Goal: Task Accomplishment & Management: Manage account settings

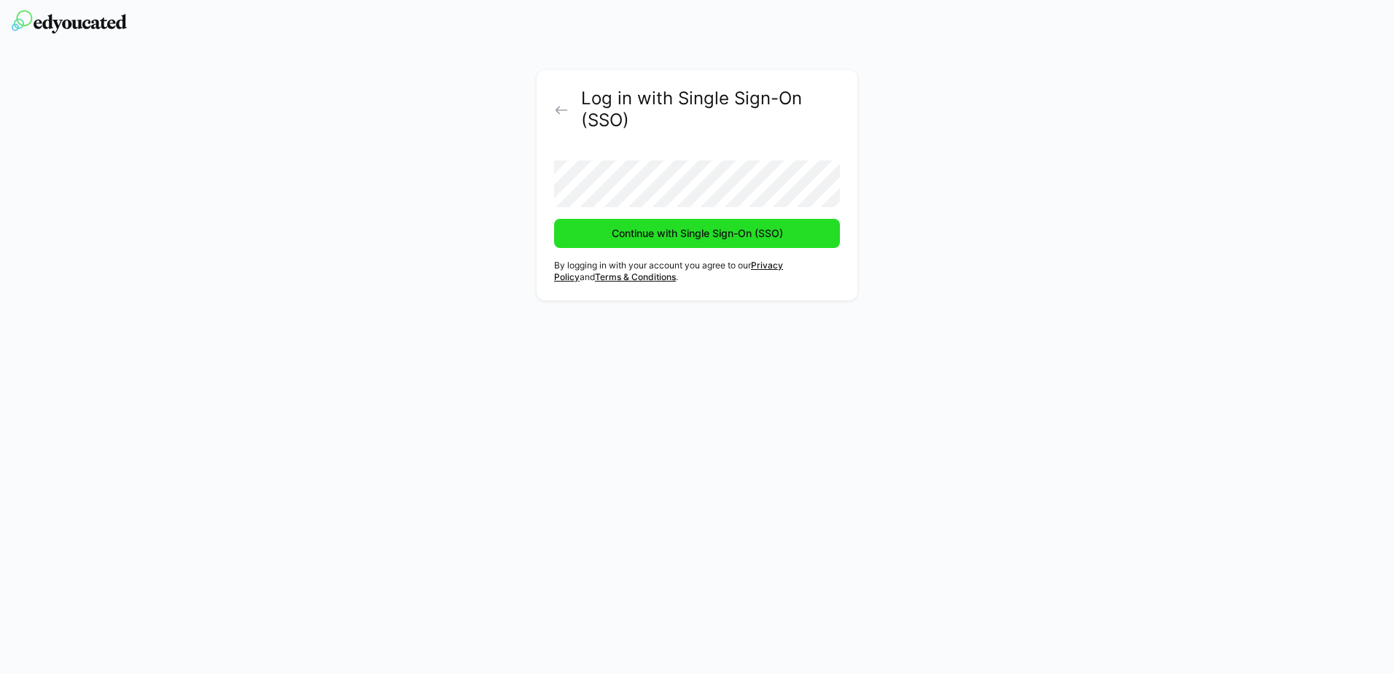
click at [674, 241] on span "Continue with Single Sign-On (SSO)" at bounding box center [697, 233] width 286 height 29
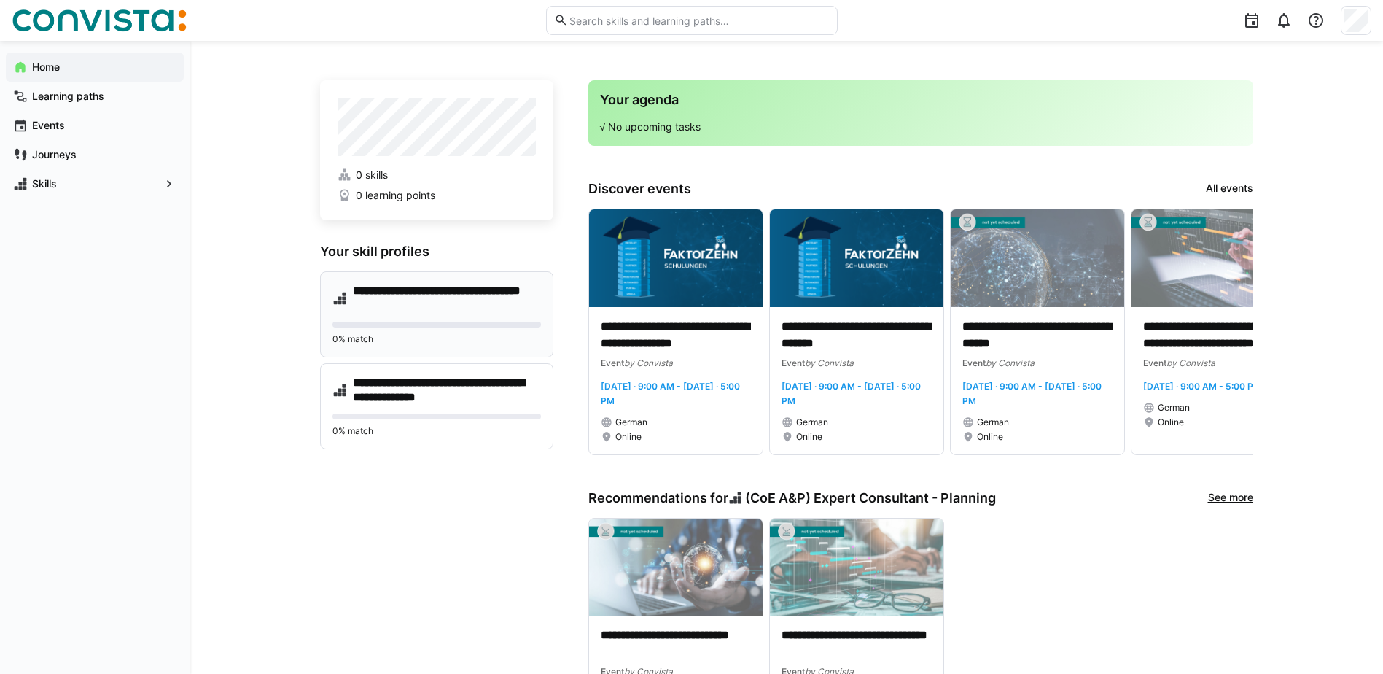
click at [464, 308] on h4 "**********" at bounding box center [447, 298] width 188 height 29
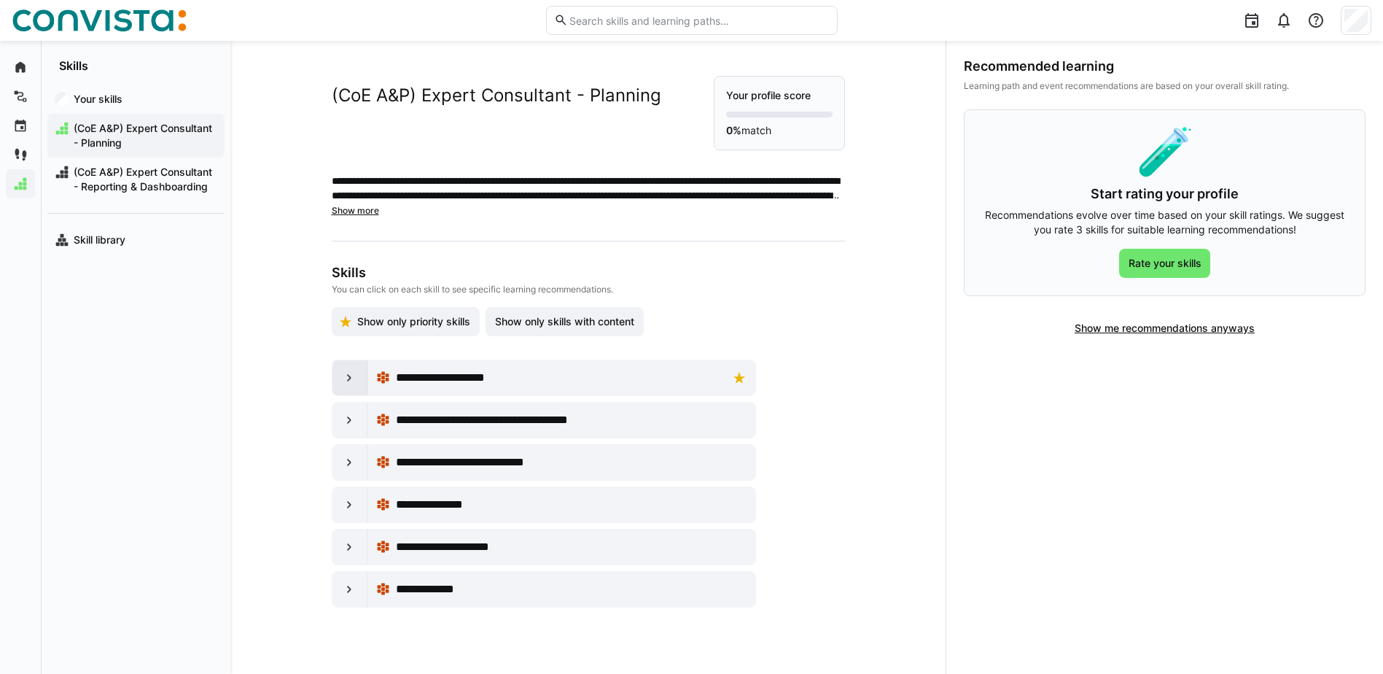
click at [336, 381] on div at bounding box center [349, 377] width 35 height 35
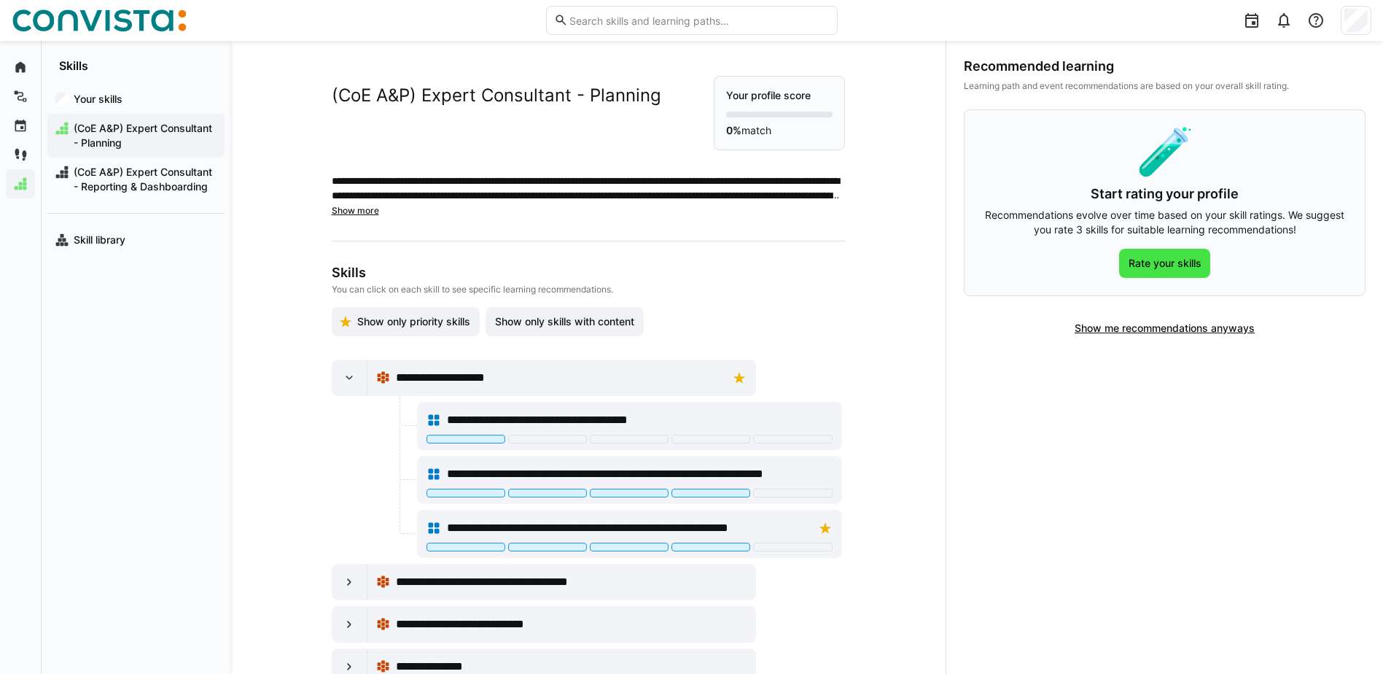
click at [1184, 273] on span "Rate your skills" at bounding box center [1165, 263] width 92 height 29
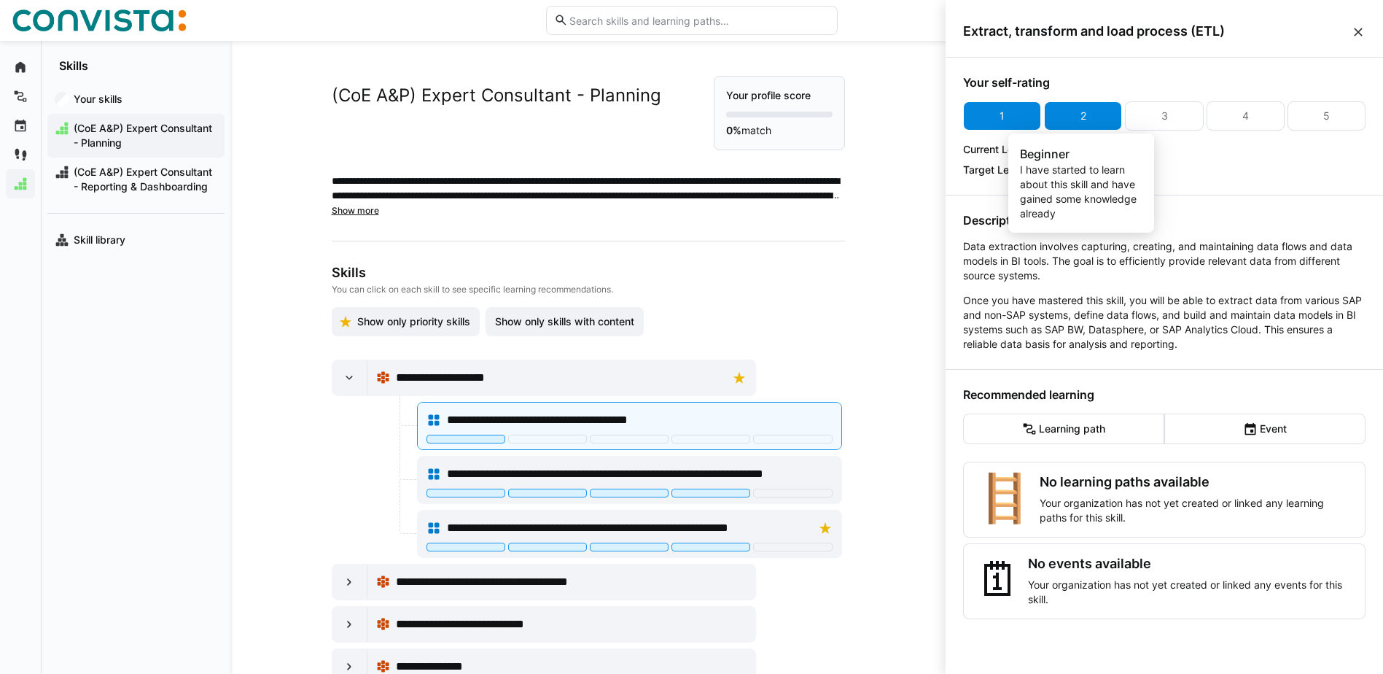
click at [1081, 110] on div "2" at bounding box center [1083, 116] width 6 height 15
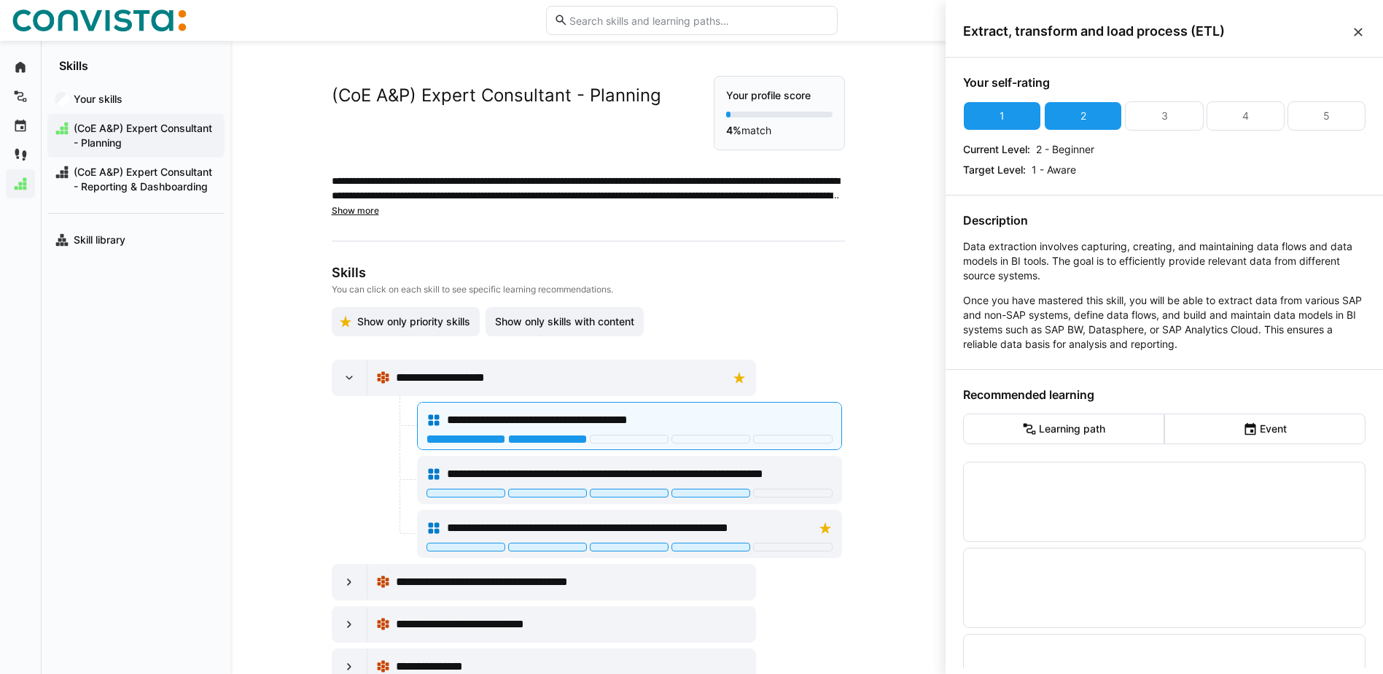
click at [1152, 130] on div "1 2 3 4 5 Current Level: 2 - Beginner Target Level: 1 - Aware" at bounding box center [1164, 139] width 402 height 76
click at [1153, 116] on div "3" at bounding box center [1164, 115] width 78 height 29
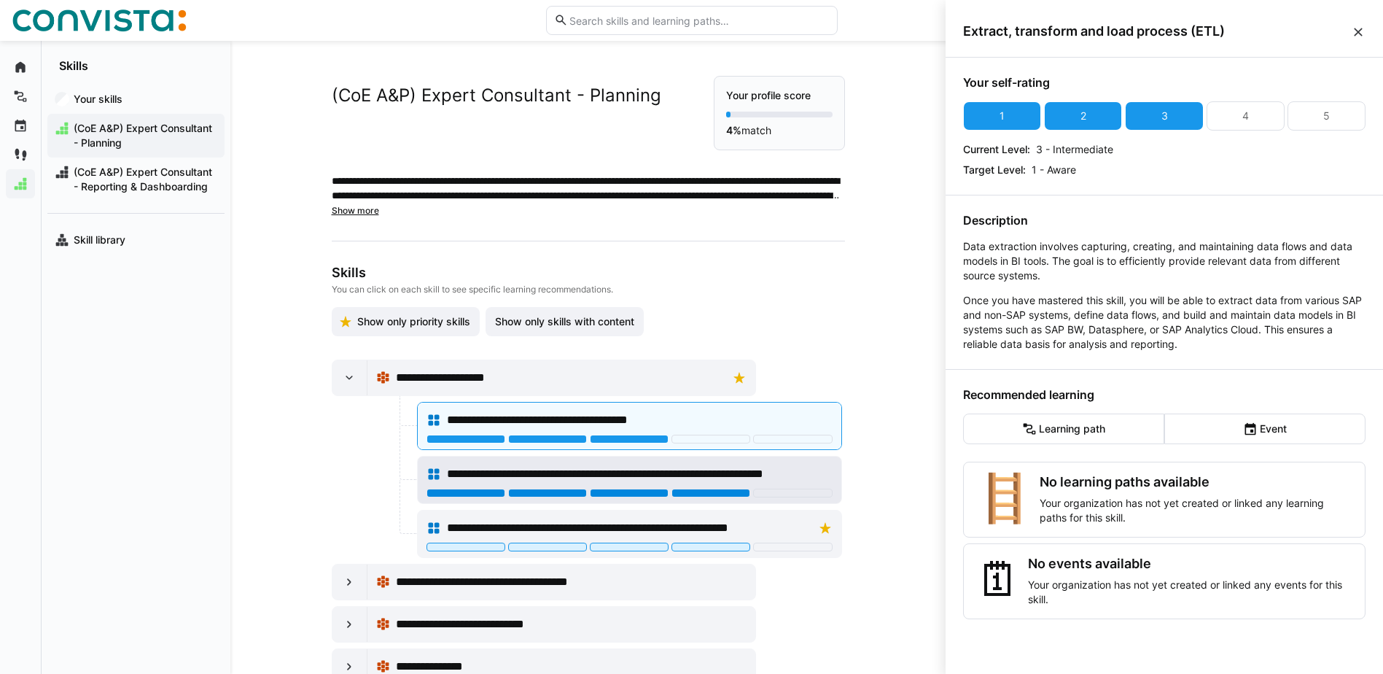
scroll to position [73, 0]
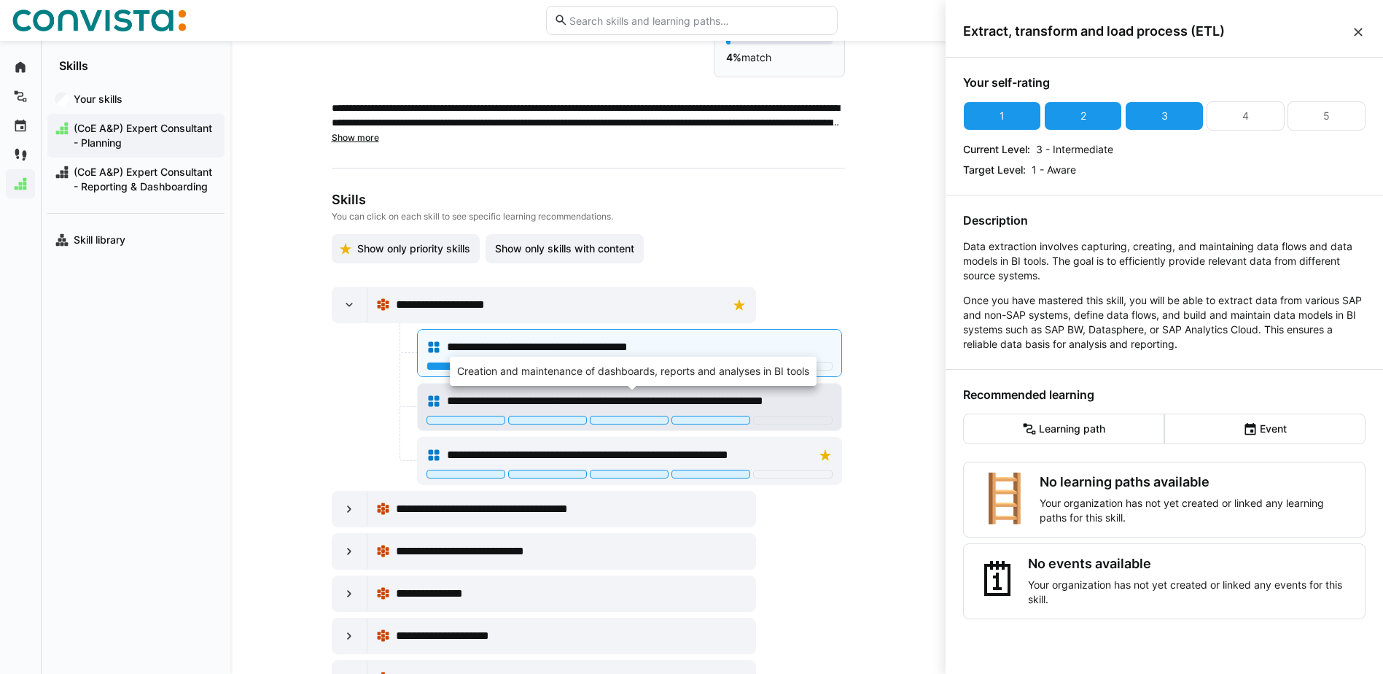
click at [780, 401] on span "**********" at bounding box center [637, 400] width 380 height 17
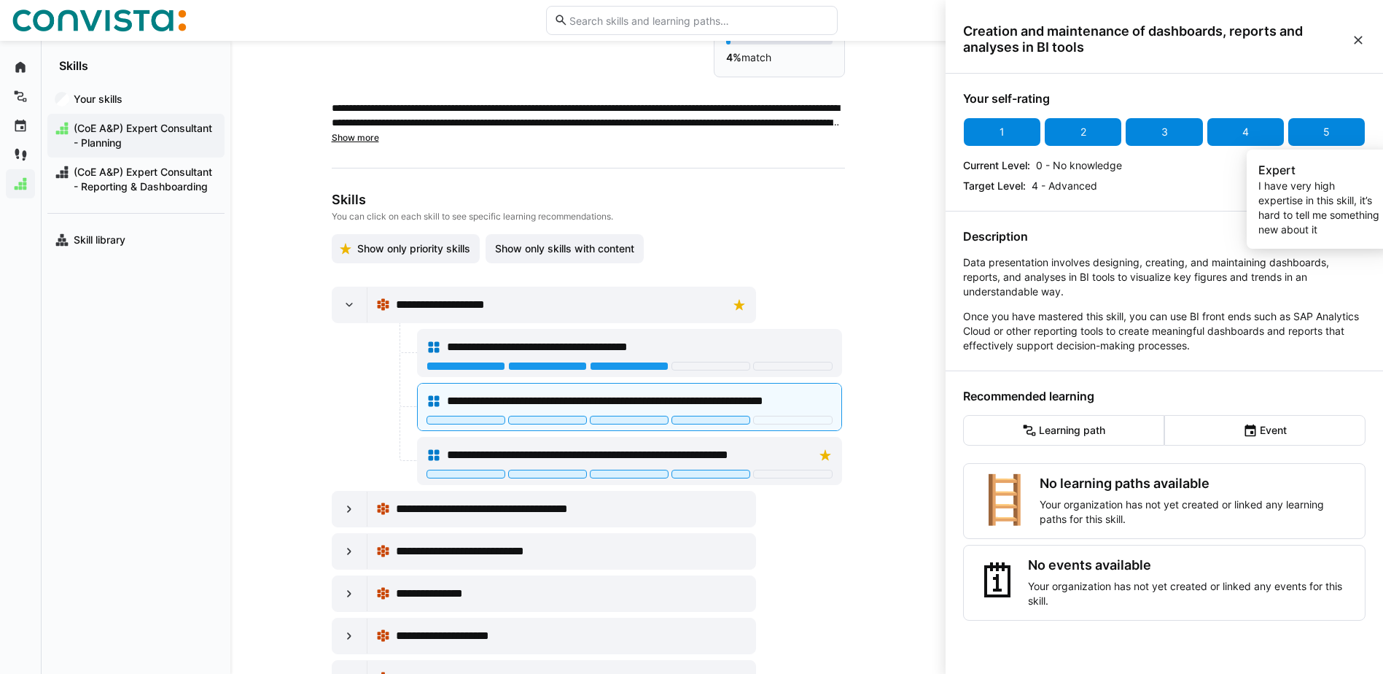
click at [1315, 132] on div "5" at bounding box center [1326, 131] width 78 height 29
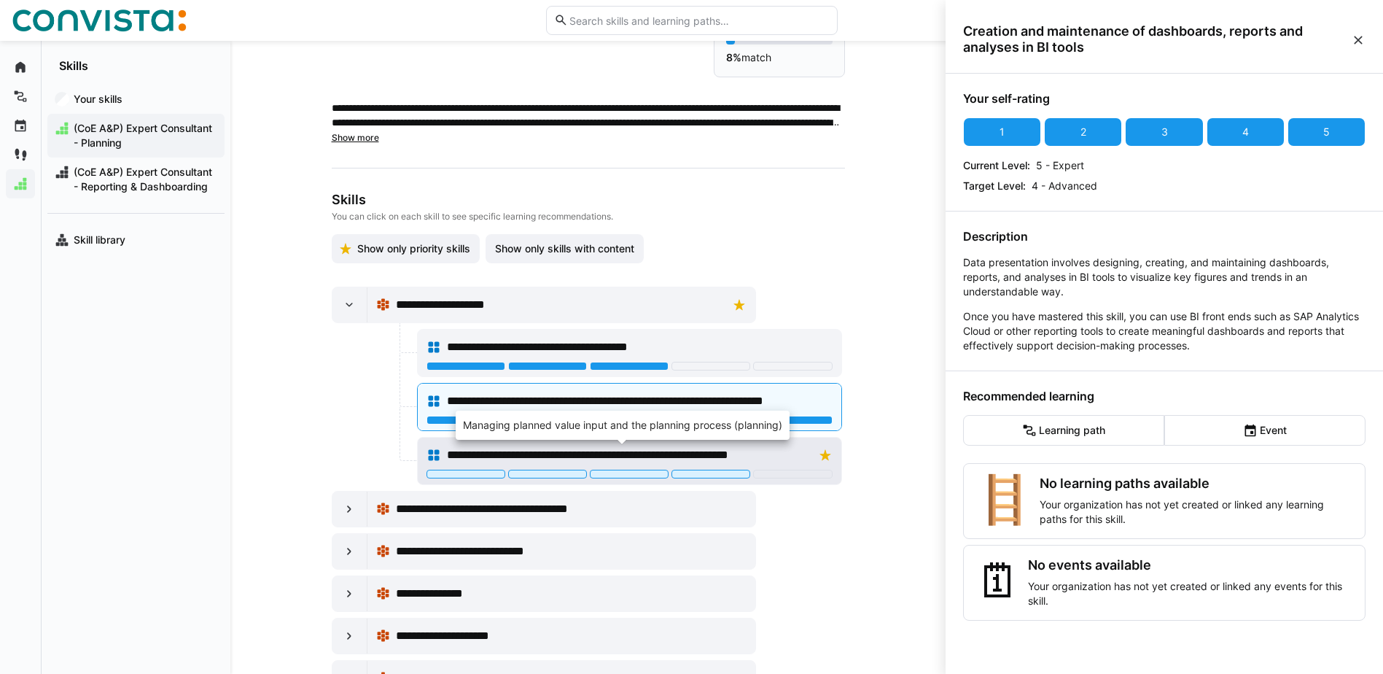
click at [759, 451] on span "**********" at bounding box center [626, 454] width 359 height 17
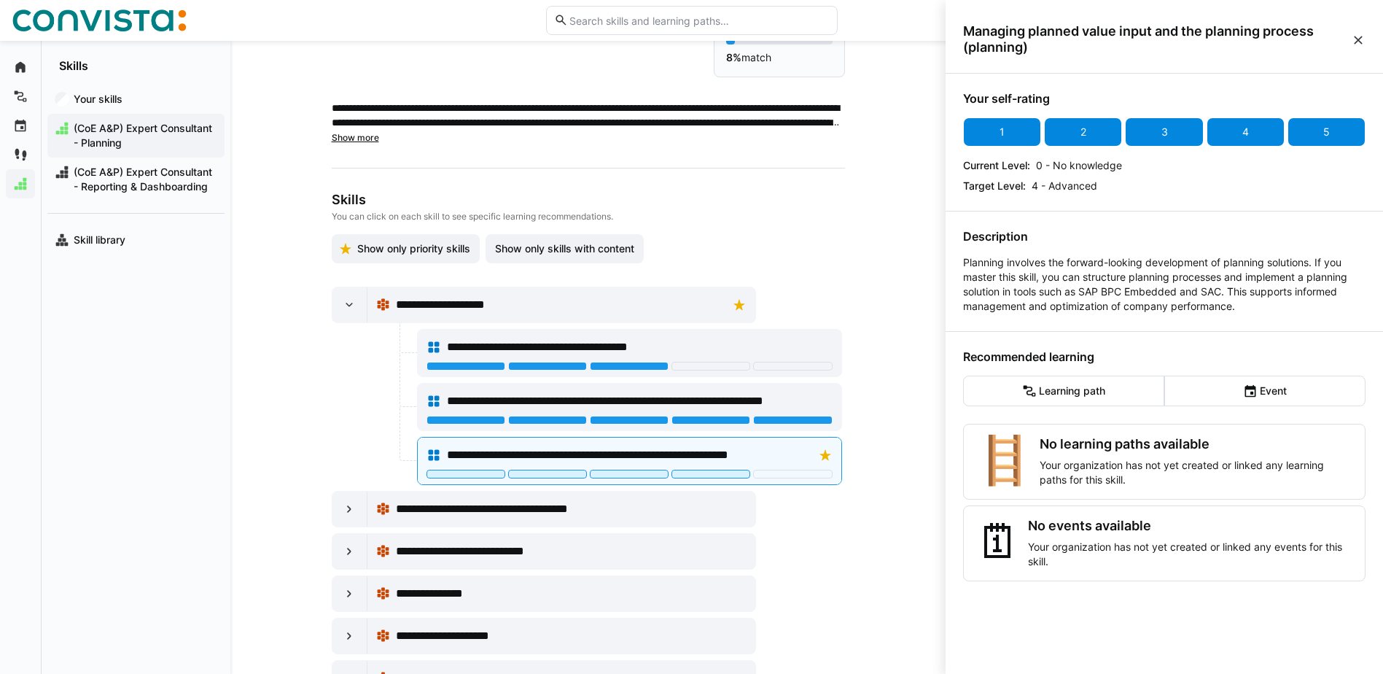
click at [1323, 132] on div "5" at bounding box center [1326, 132] width 7 height 15
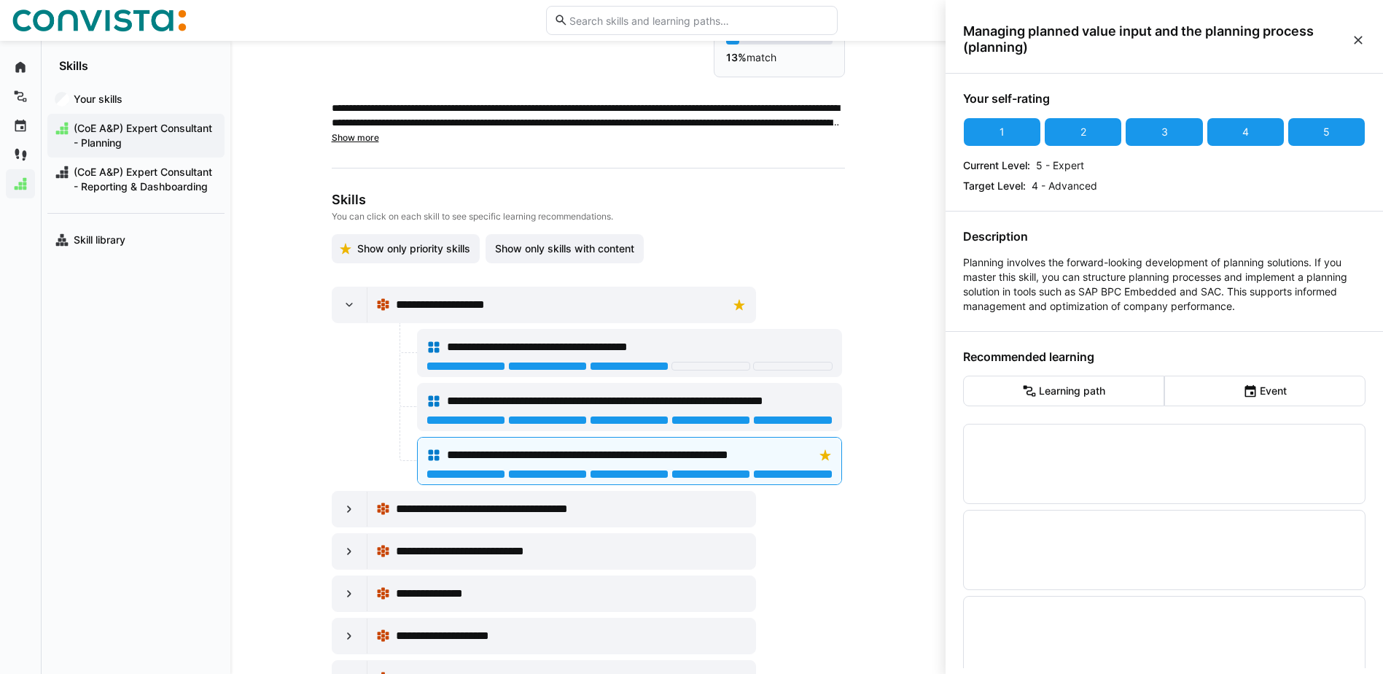
scroll to position [130, 0]
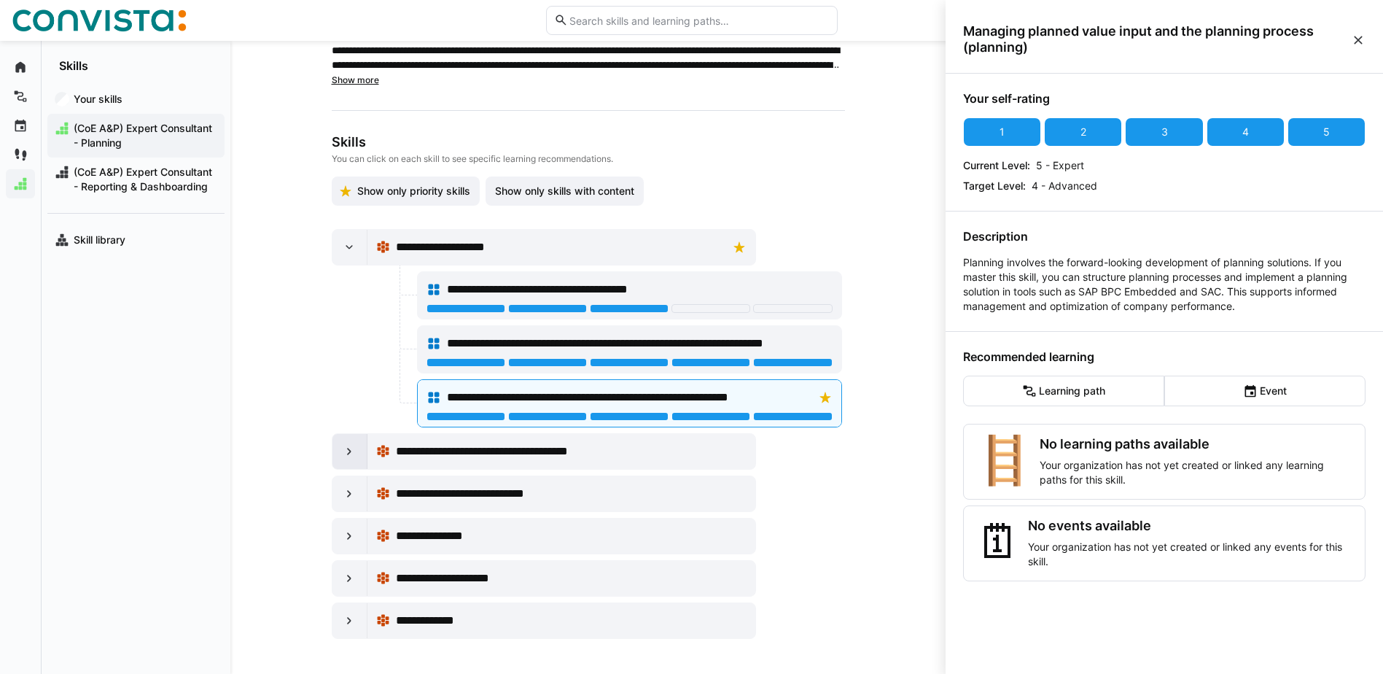
click at [344, 456] on eds-icon at bounding box center [349, 451] width 15 height 15
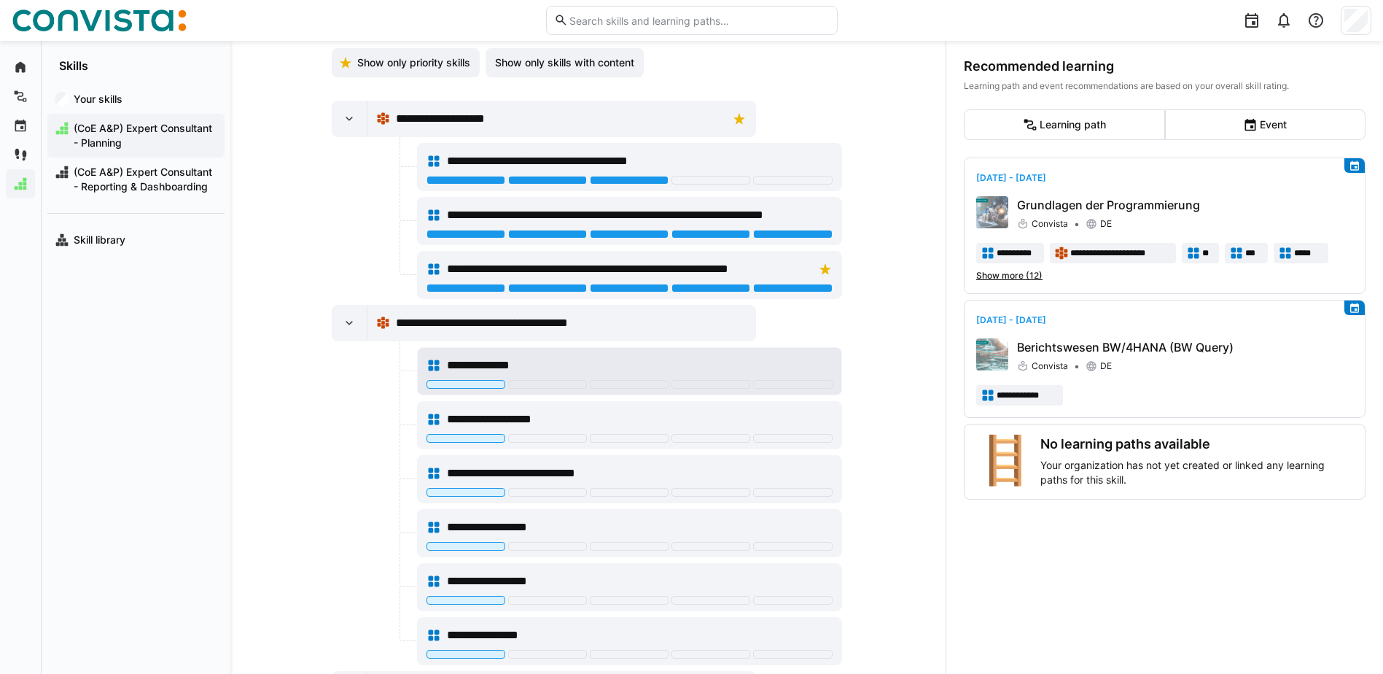
scroll to position [276, 0]
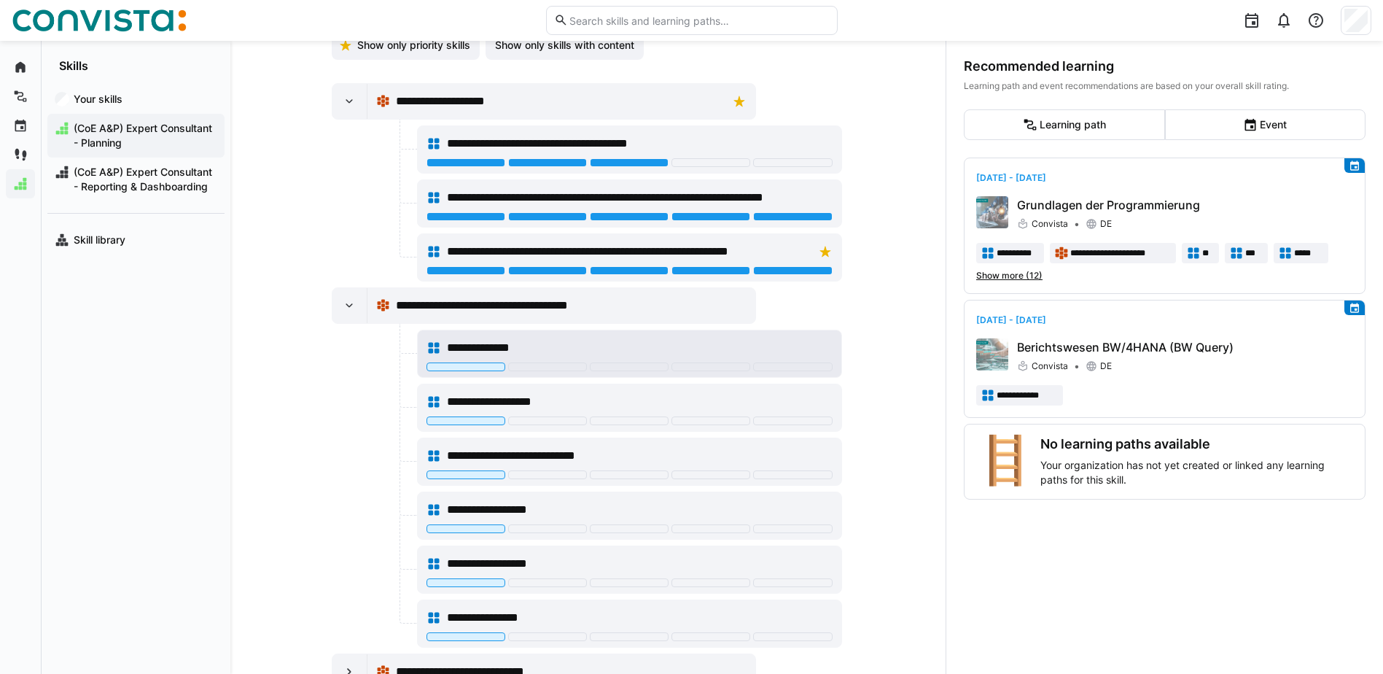
click at [487, 340] on span "**********" at bounding box center [487, 347] width 81 height 17
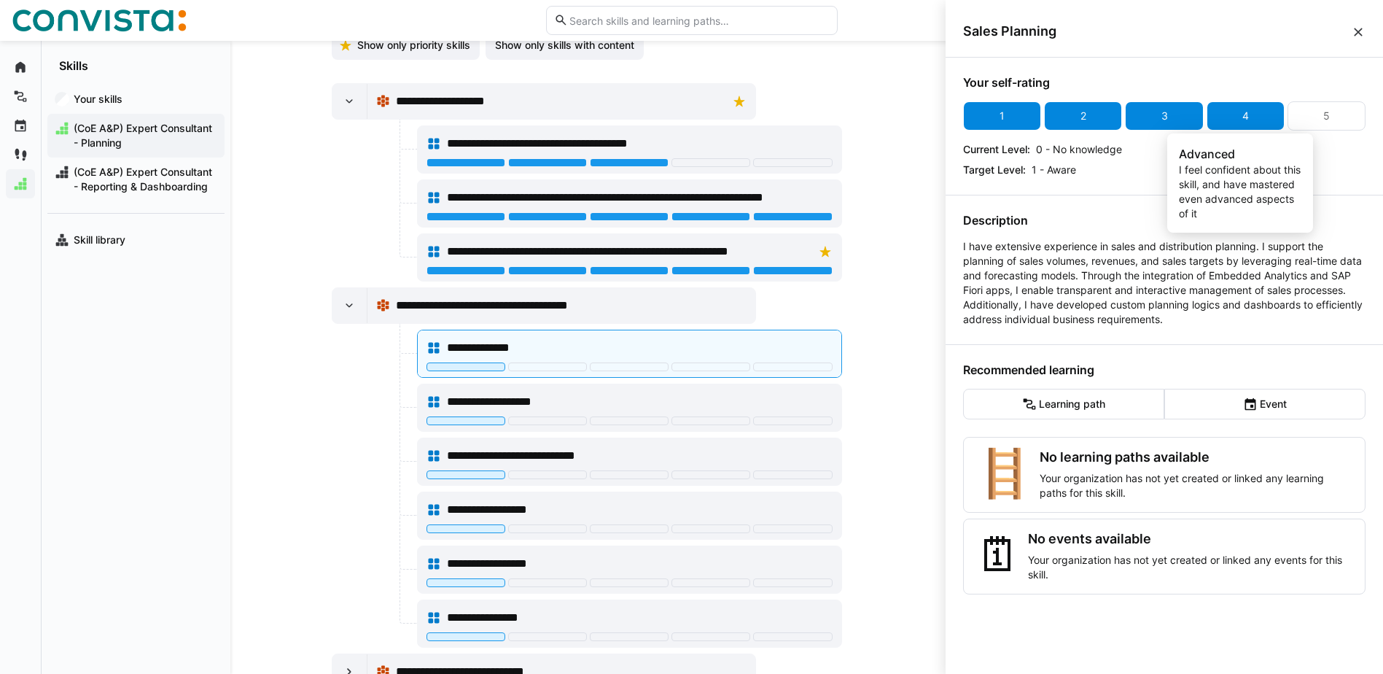
click at [1228, 116] on div "4" at bounding box center [1246, 115] width 78 height 29
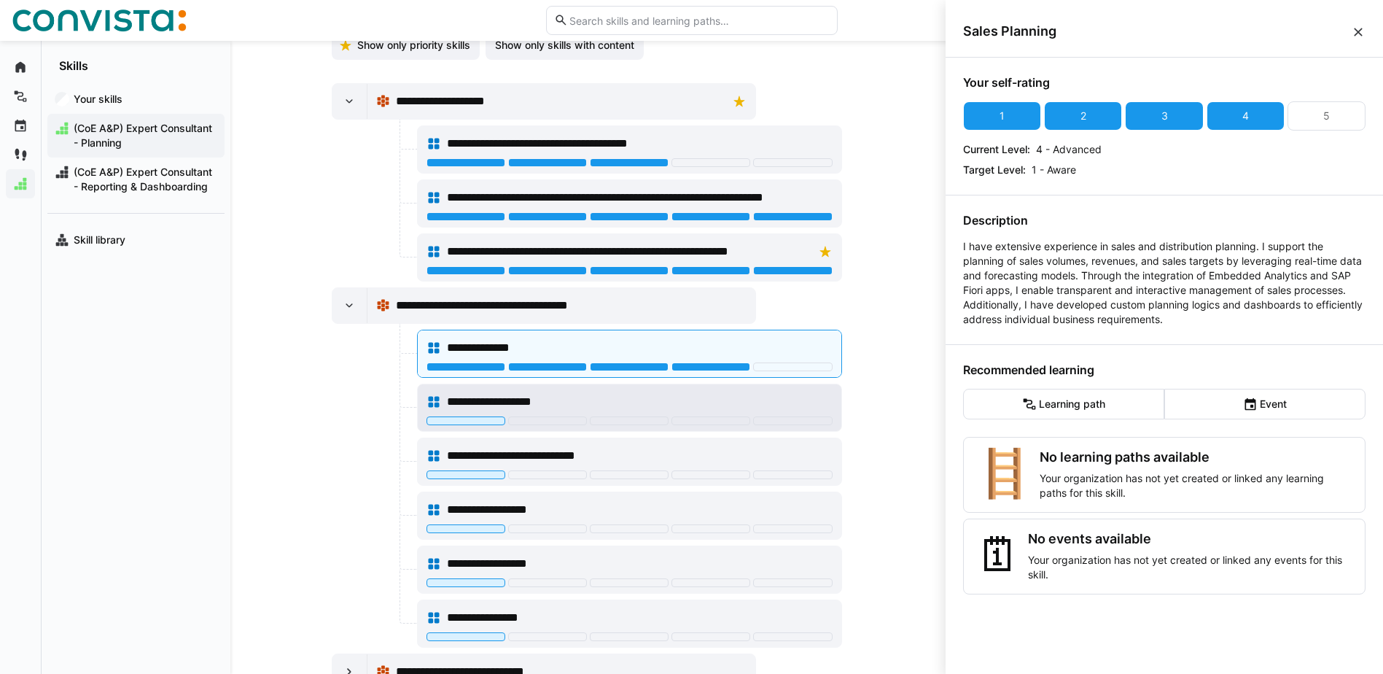
click at [669, 394] on div "**********" at bounding box center [640, 401] width 386 height 17
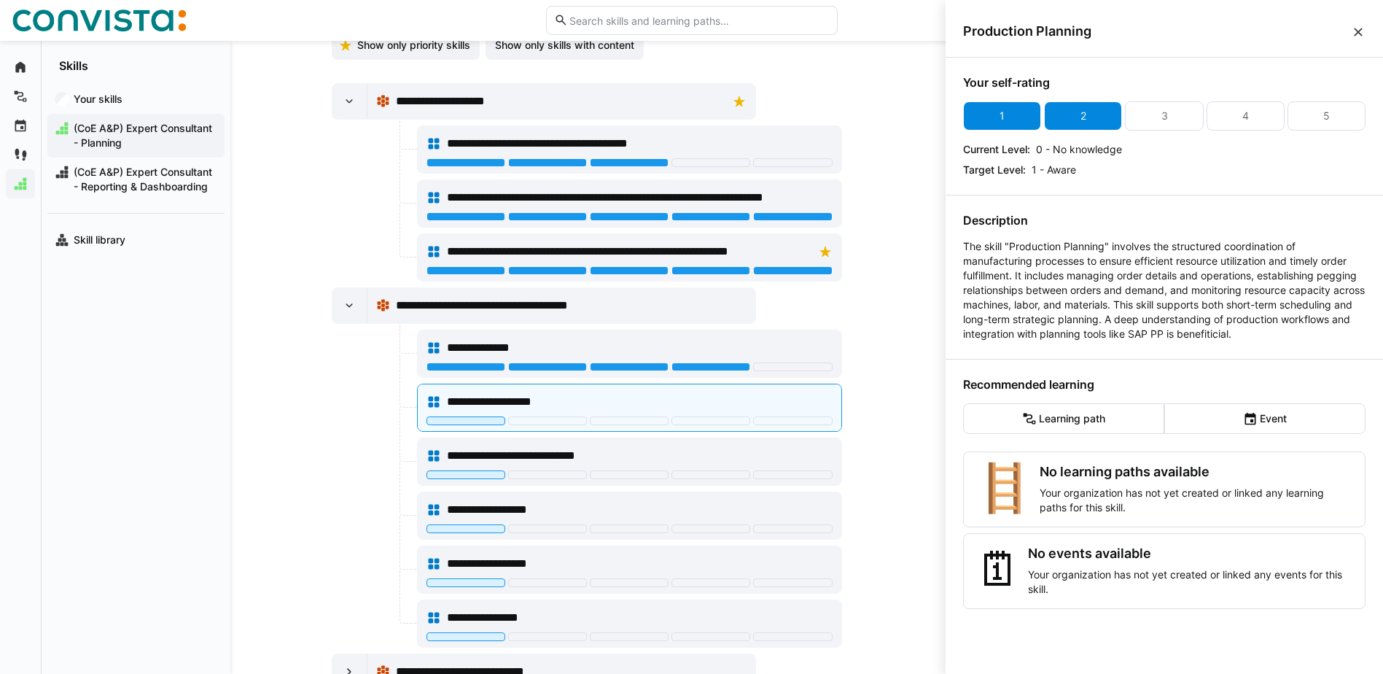
click at [1088, 114] on div "2" at bounding box center [1083, 115] width 78 height 29
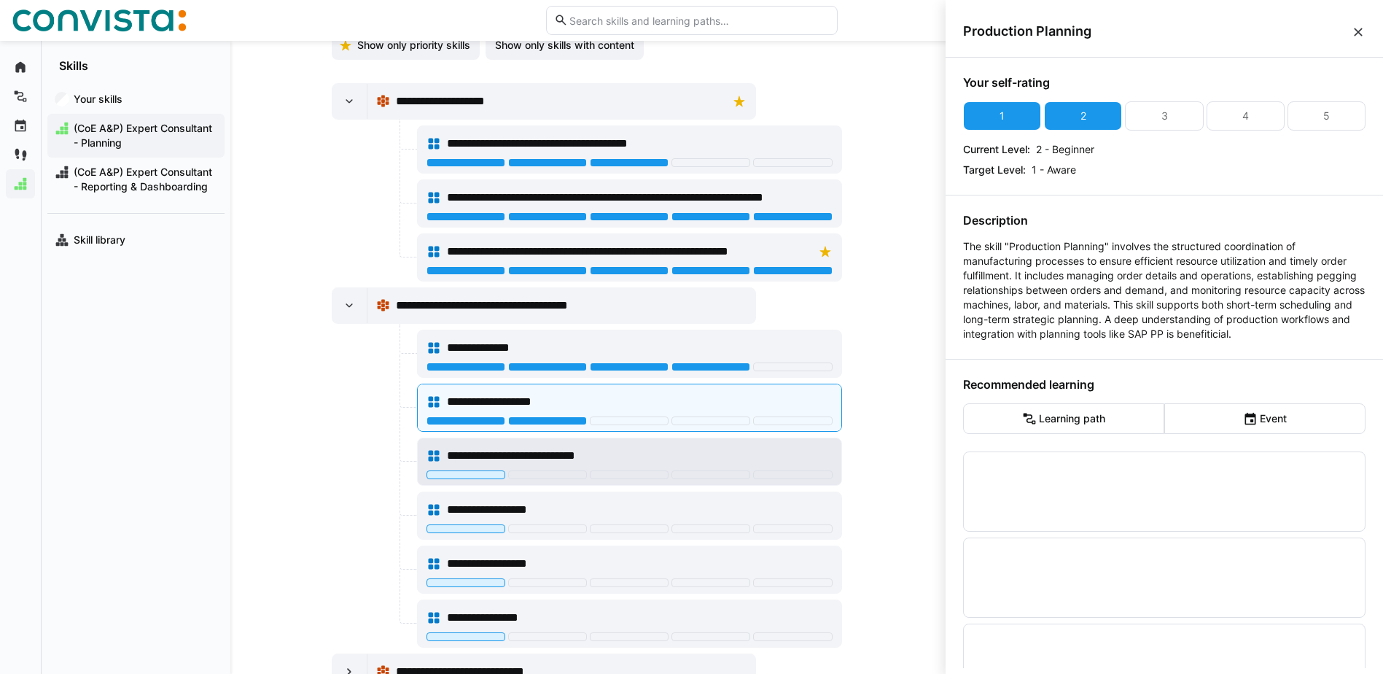
click at [699, 456] on div "**********" at bounding box center [640, 455] width 386 height 17
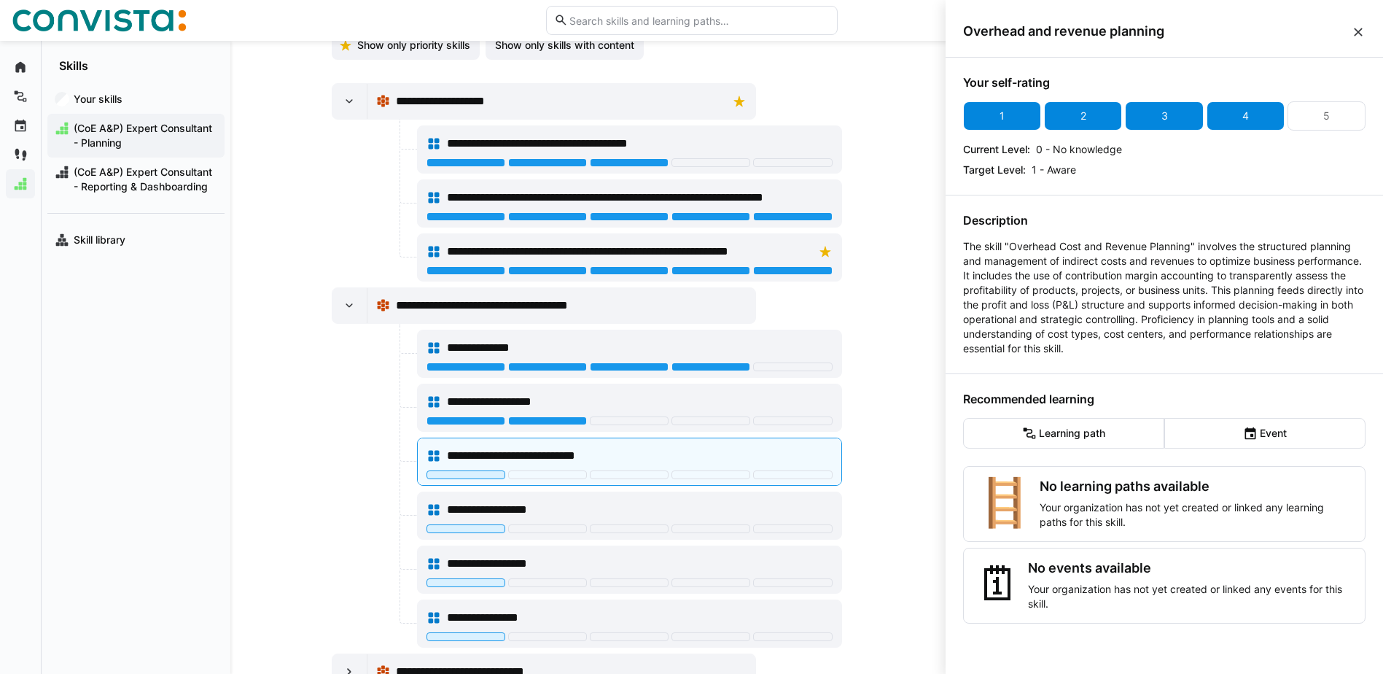
click at [1242, 115] on div "4" at bounding box center [1245, 116] width 7 height 15
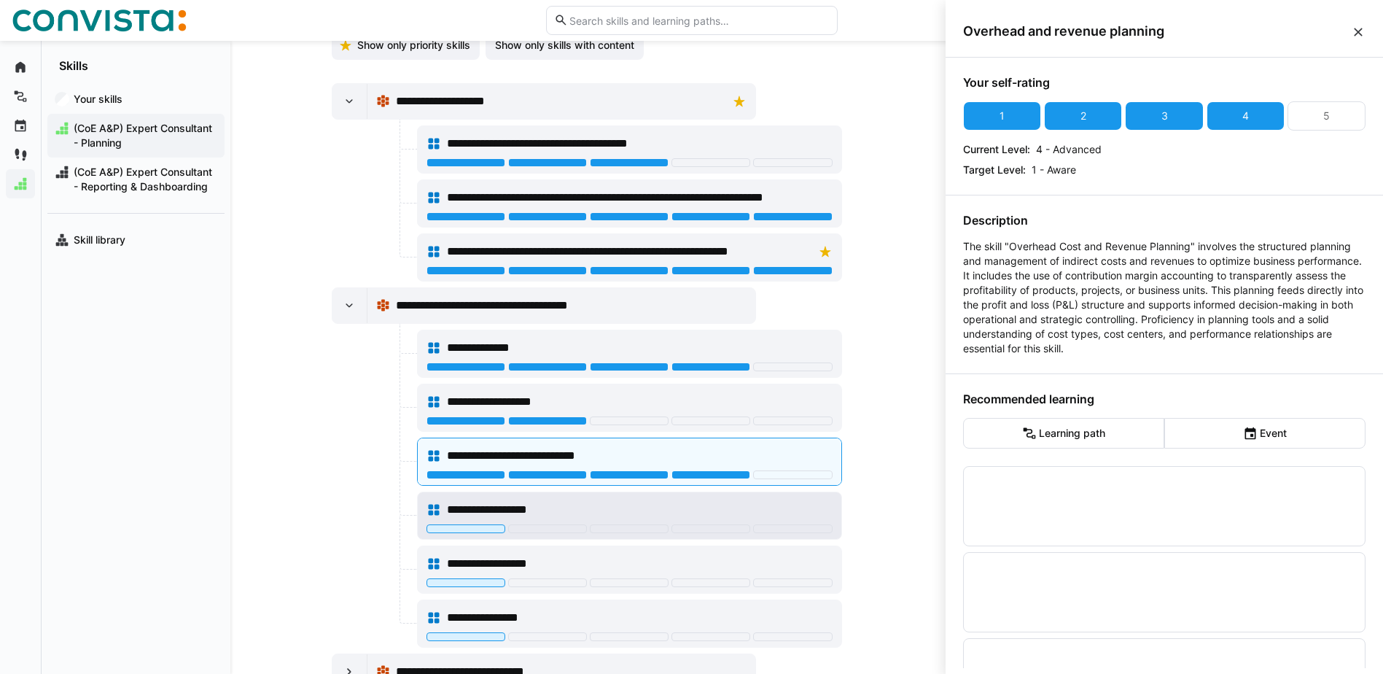
scroll to position [349, 0]
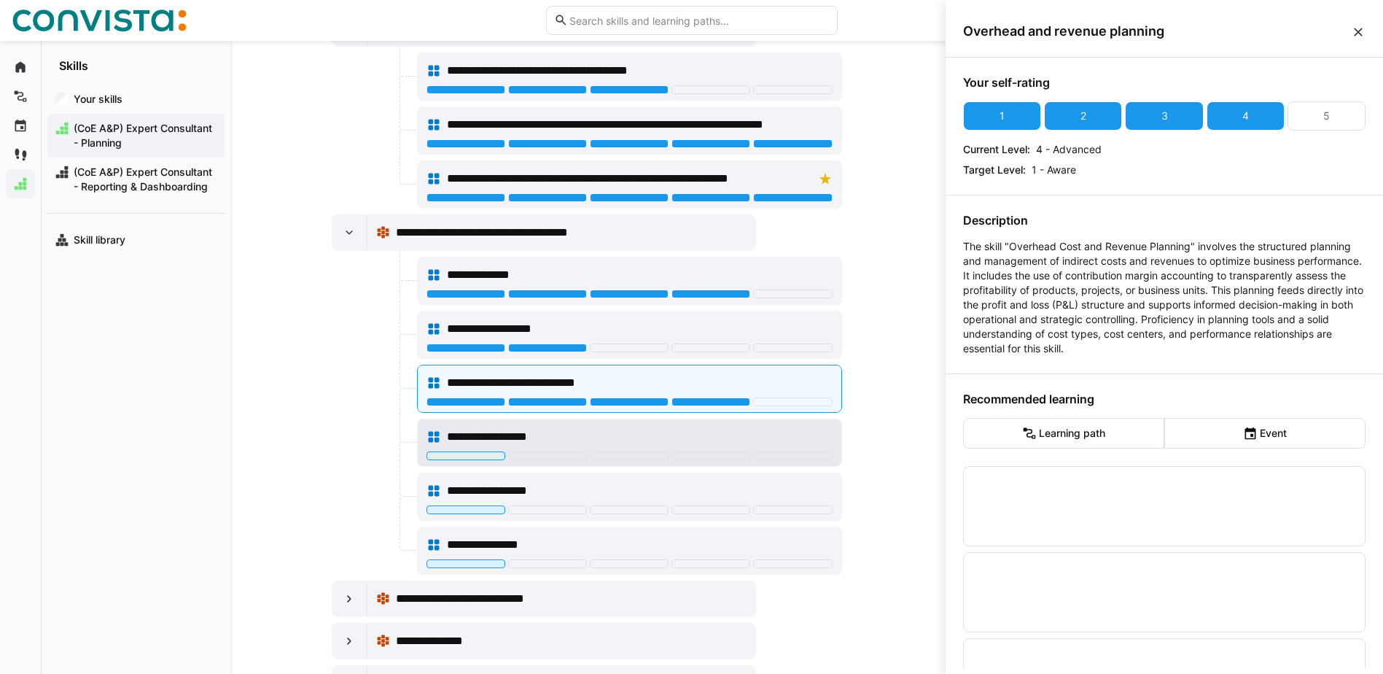
drag, startPoint x: 748, startPoint y: 440, endPoint x: 757, endPoint y: 432, distance: 12.4
click at [752, 437] on div "**********" at bounding box center [640, 436] width 386 height 17
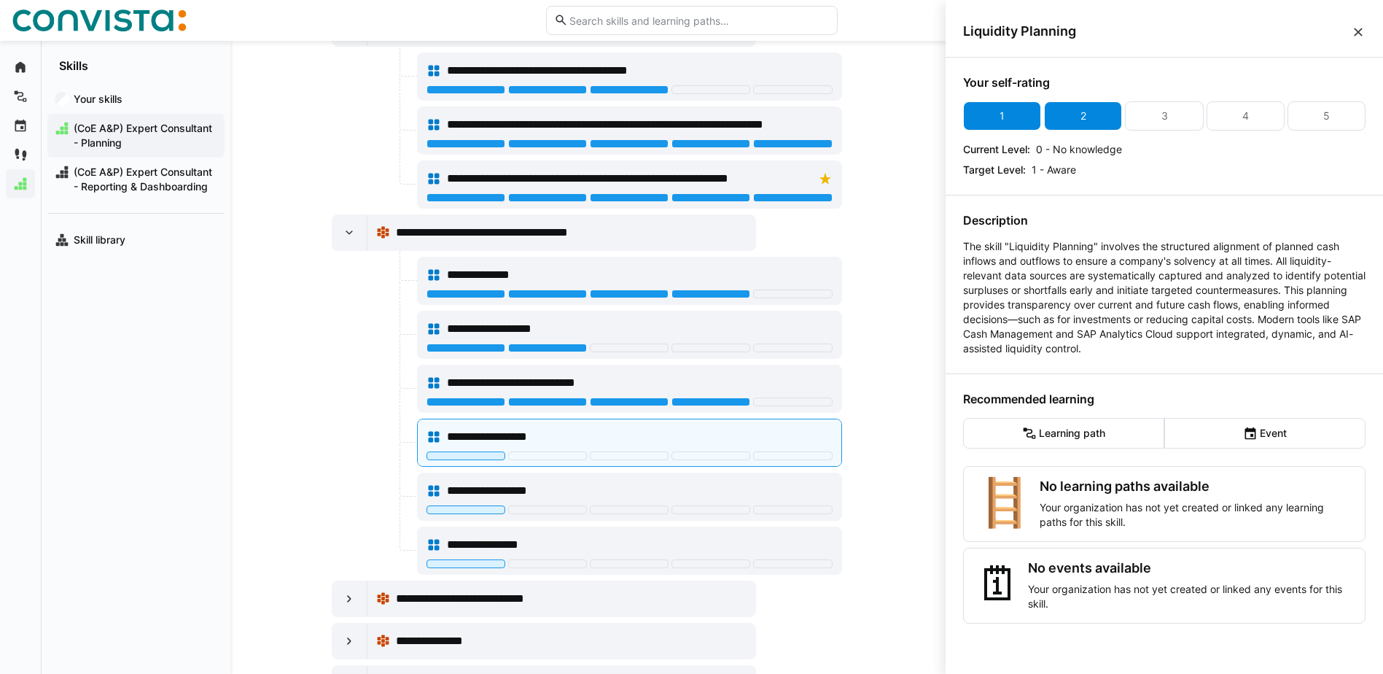
click at [1081, 109] on div "2" at bounding box center [1083, 116] width 6 height 15
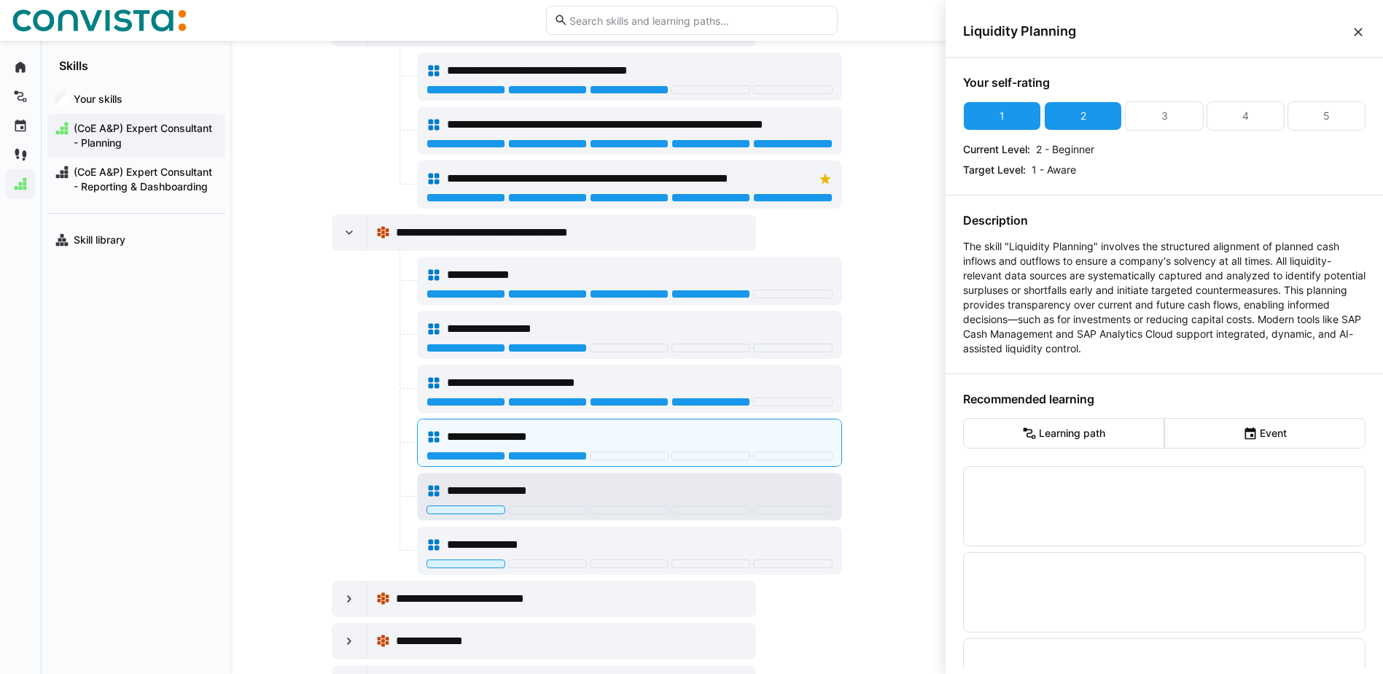
click at [686, 483] on div "**********" at bounding box center [640, 490] width 386 height 17
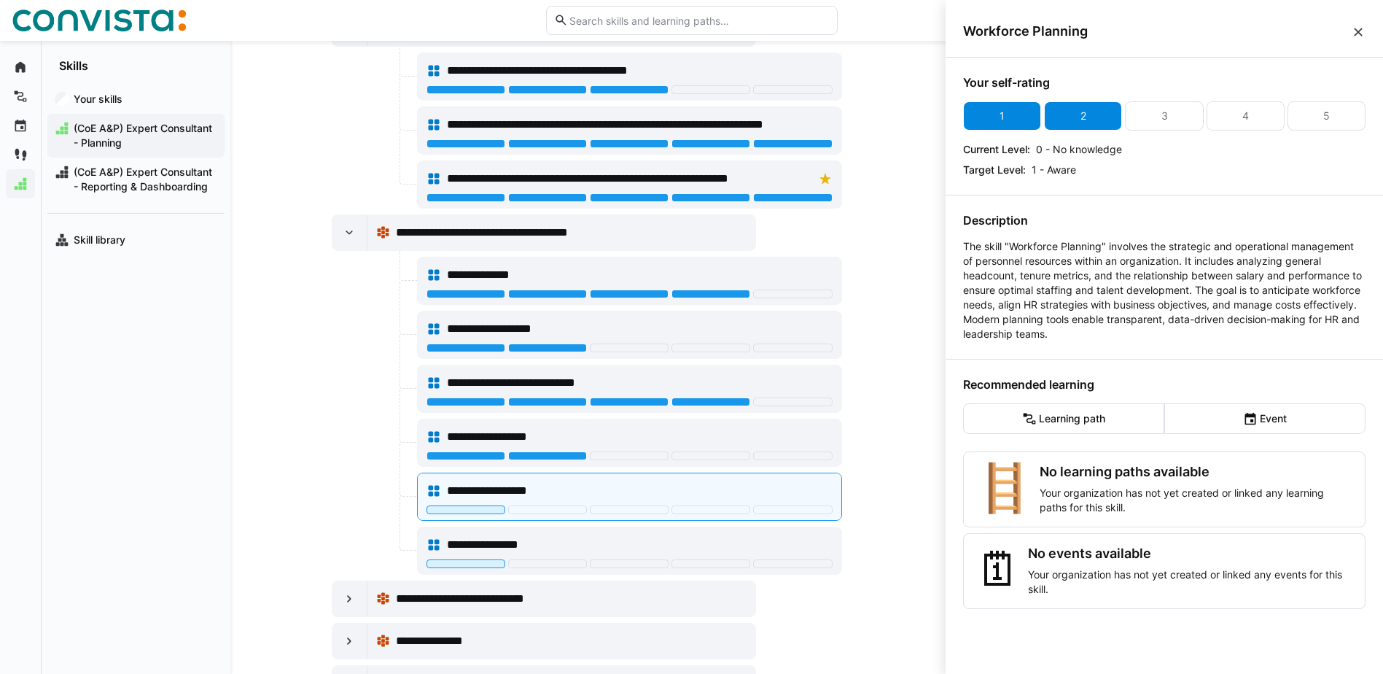
click at [1085, 117] on div "2" at bounding box center [1083, 115] width 78 height 29
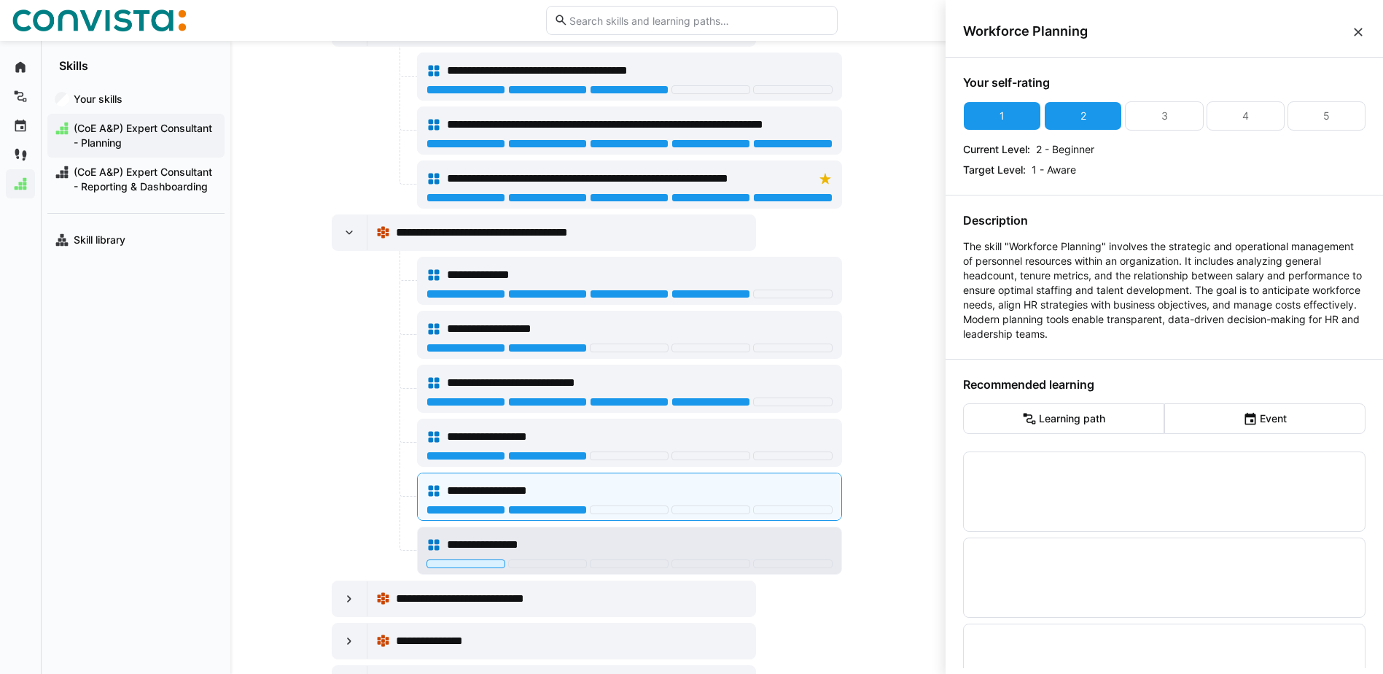
click at [731, 537] on div "**********" at bounding box center [640, 544] width 386 height 17
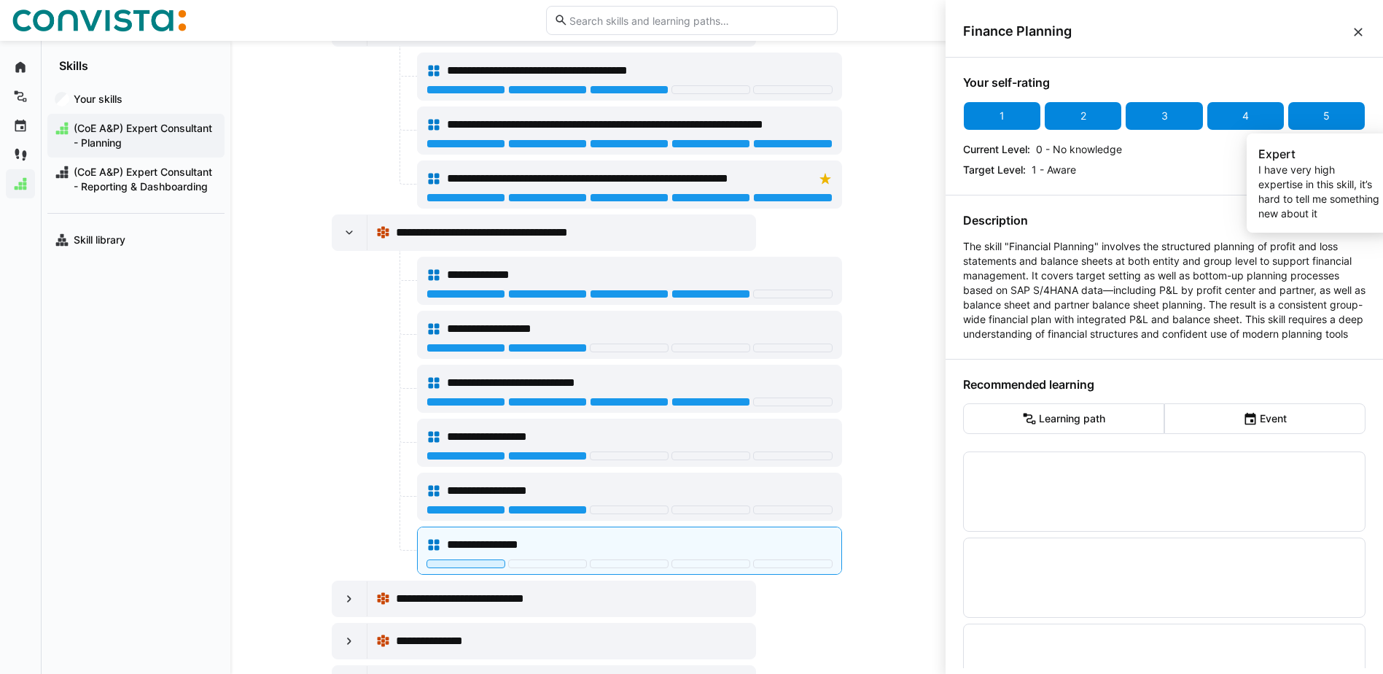
click at [1333, 118] on div "5" at bounding box center [1326, 115] width 78 height 29
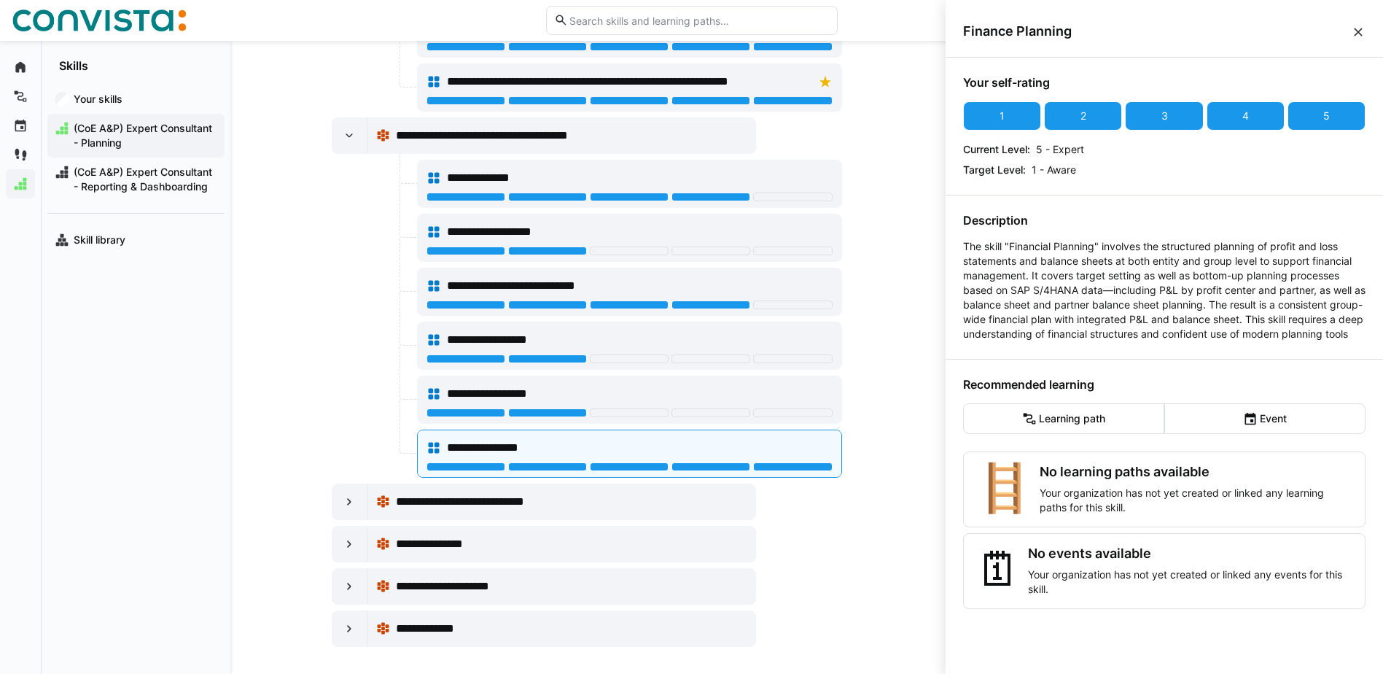
scroll to position [454, 0]
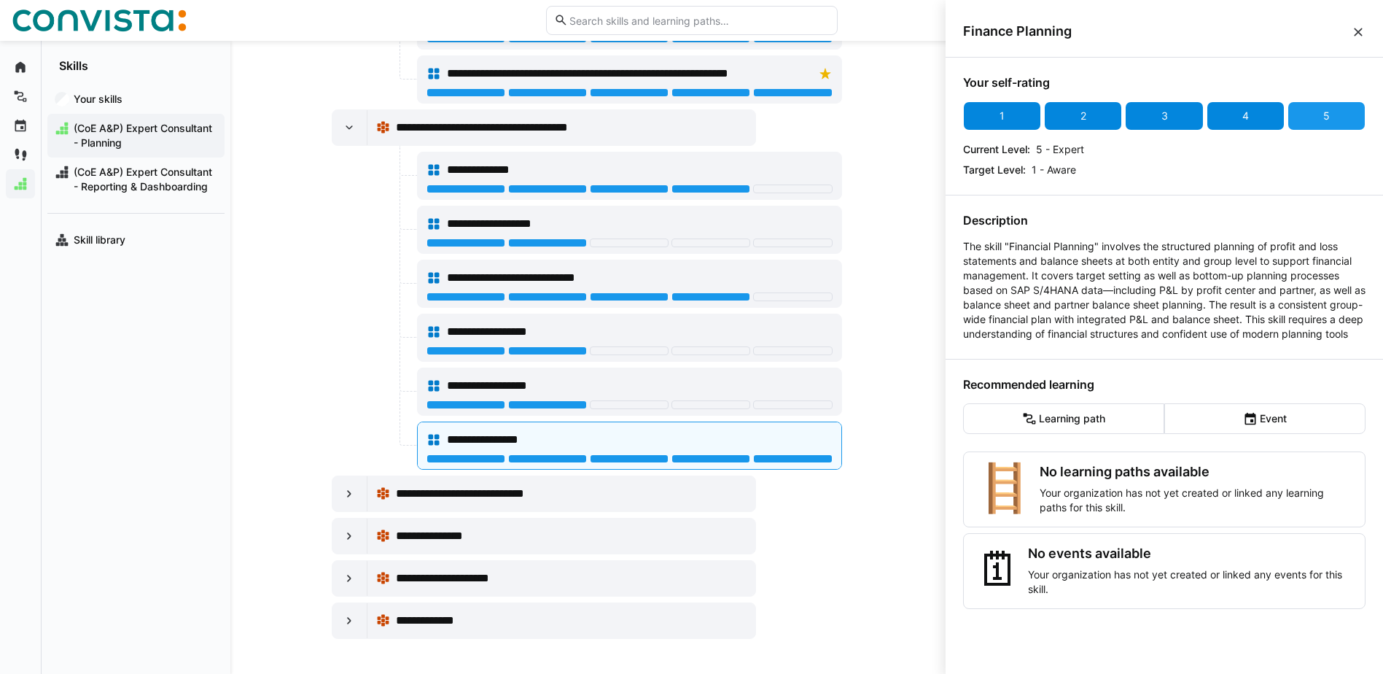
click at [1242, 114] on div "4" at bounding box center [1245, 116] width 7 height 15
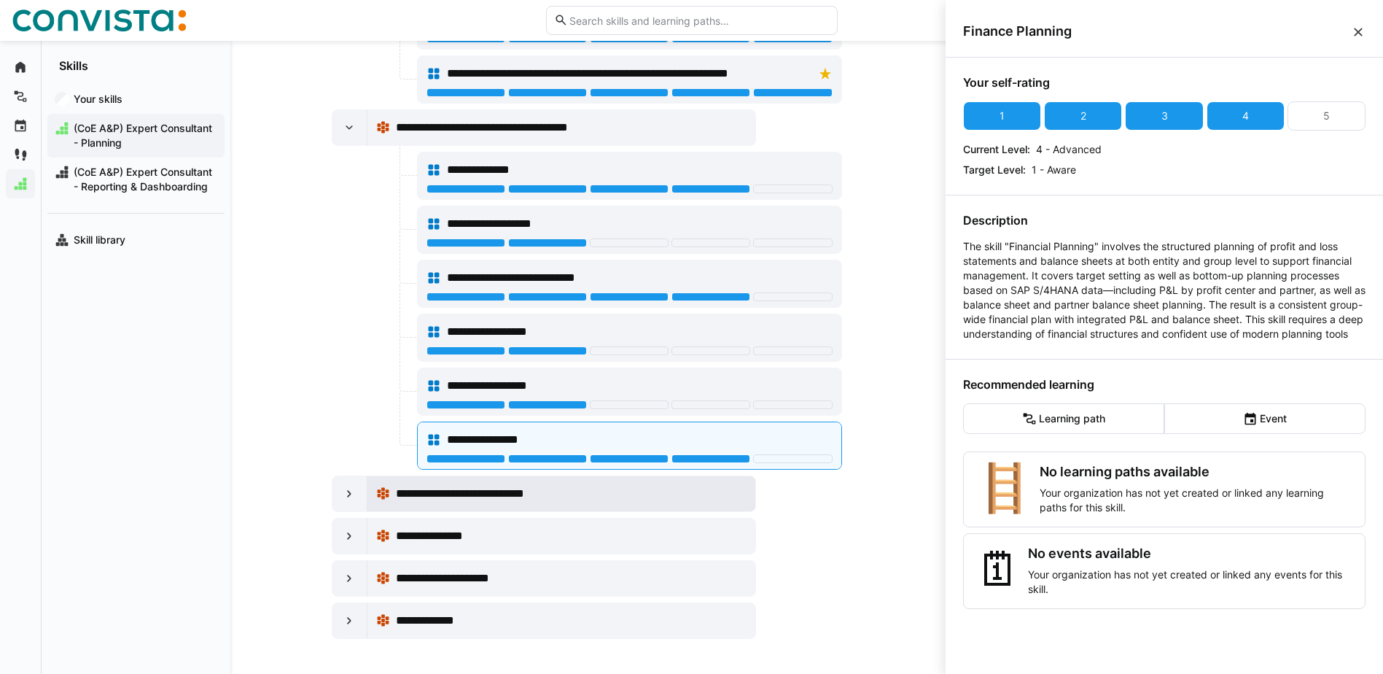
click at [448, 489] on span "**********" at bounding box center [477, 493] width 162 height 17
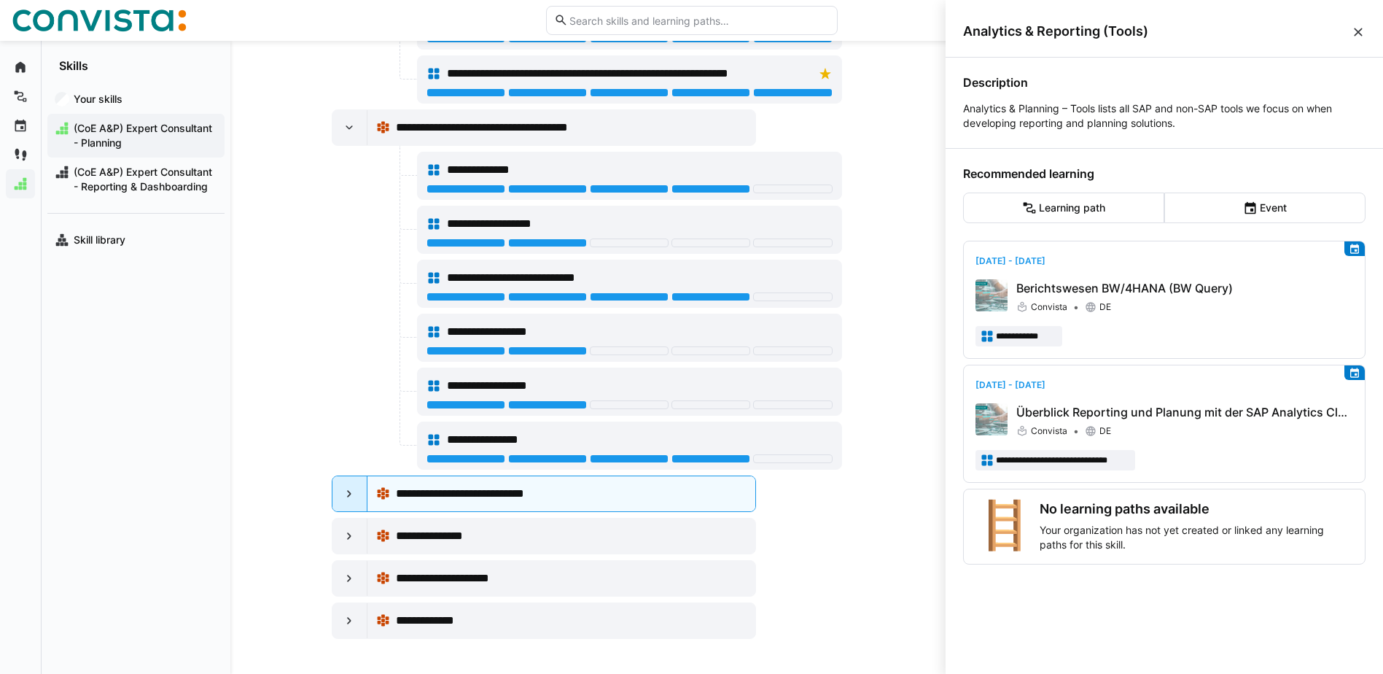
click at [350, 502] on div at bounding box center [349, 493] width 35 height 35
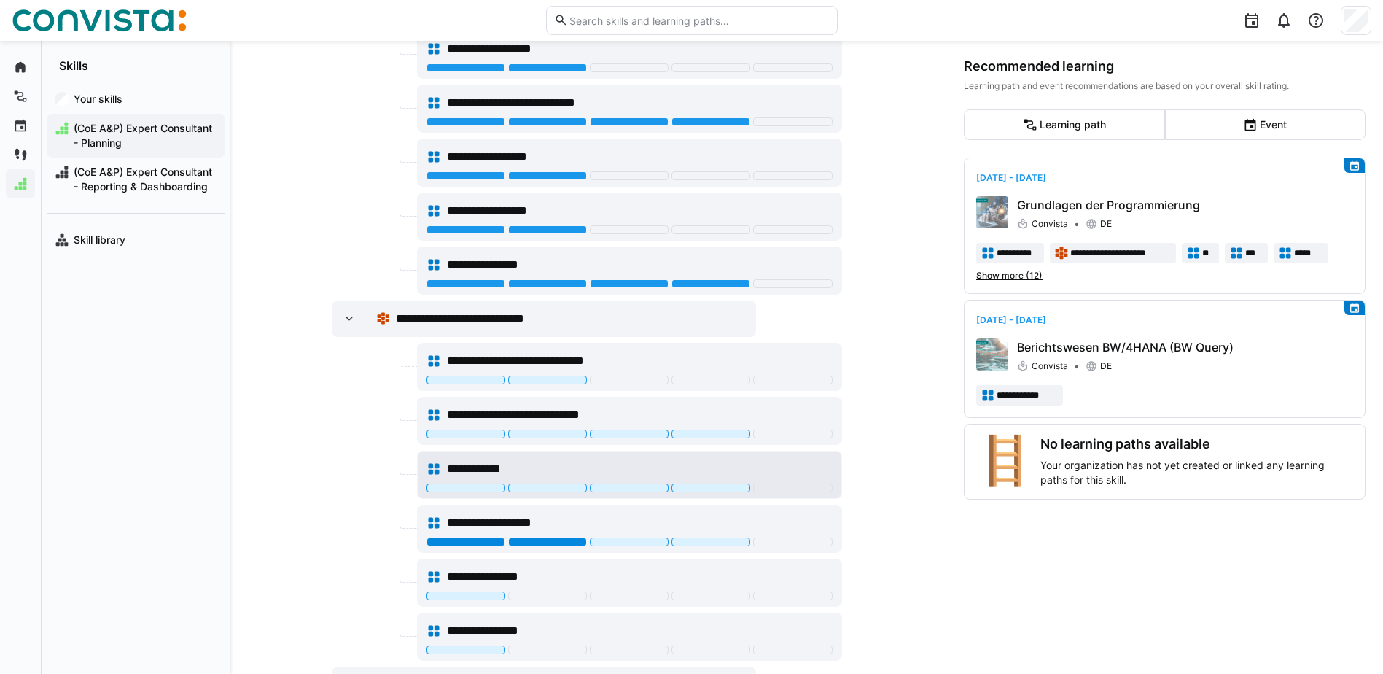
scroll to position [673, 0]
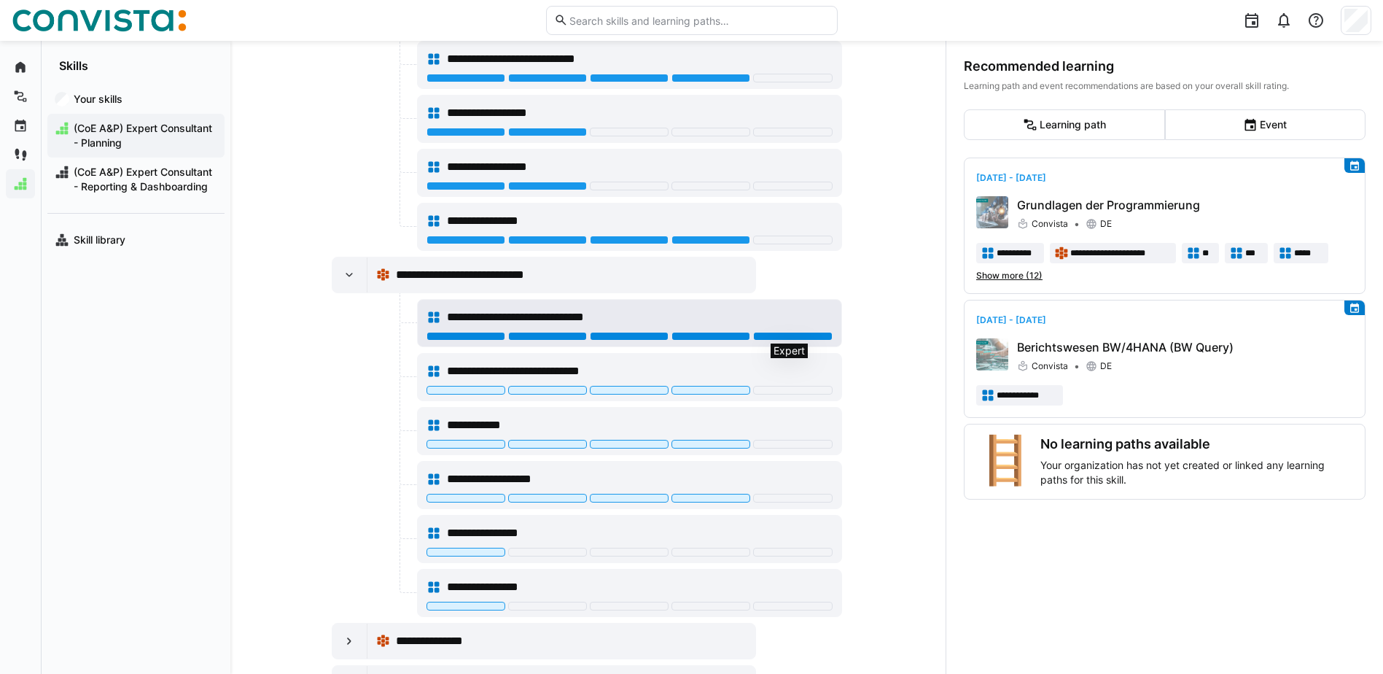
click at [795, 332] on div at bounding box center [792, 336] width 79 height 9
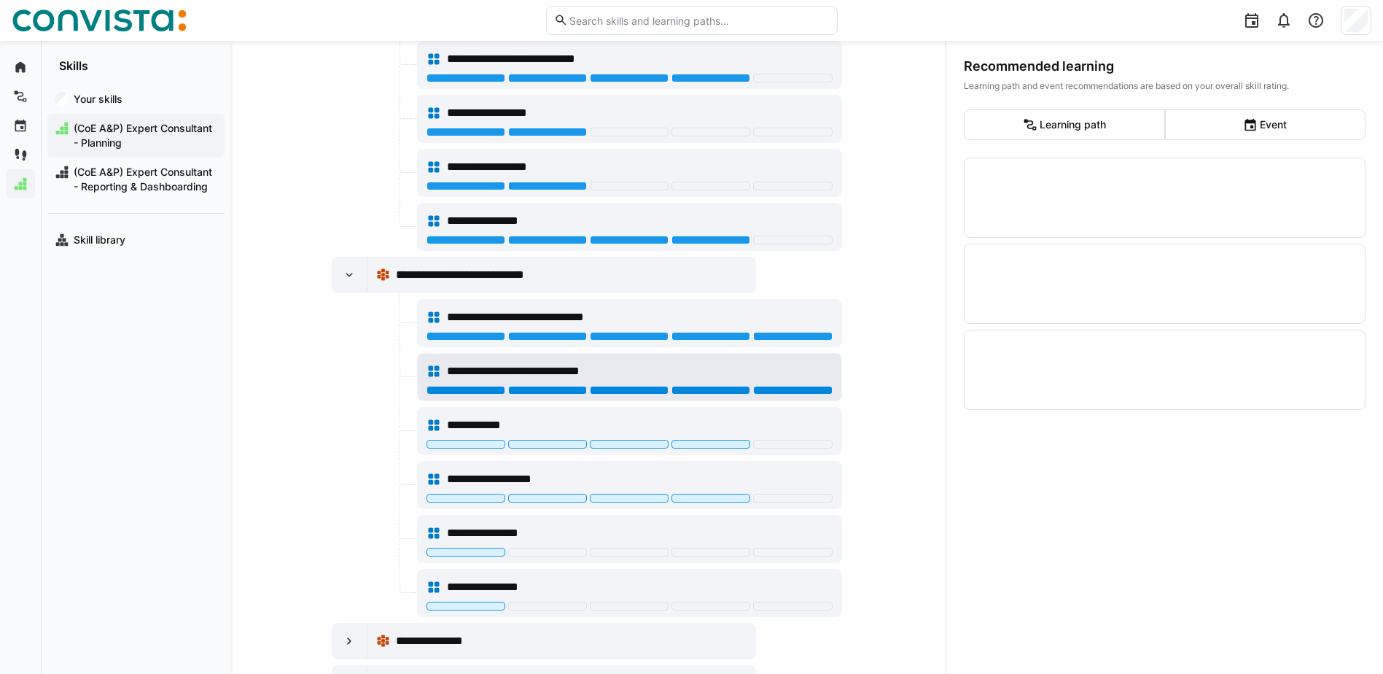
click at [790, 389] on div at bounding box center [792, 390] width 79 height 9
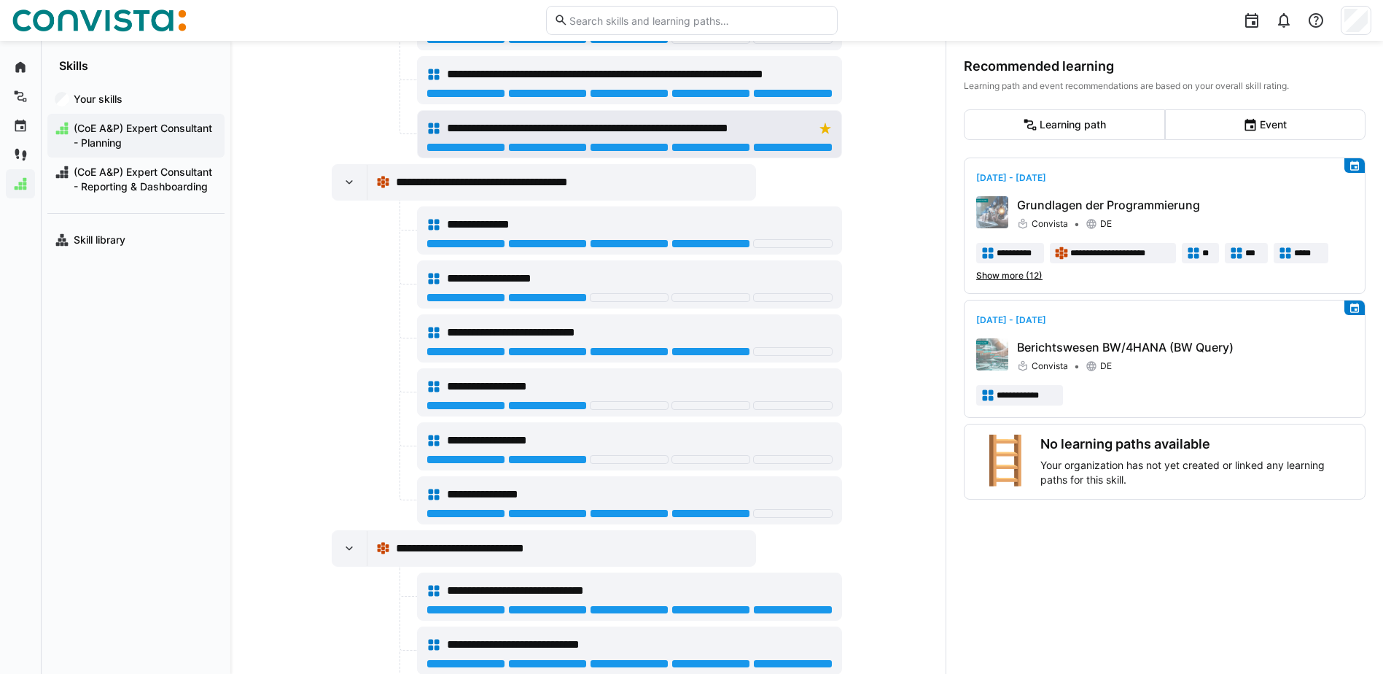
scroll to position [600, 0]
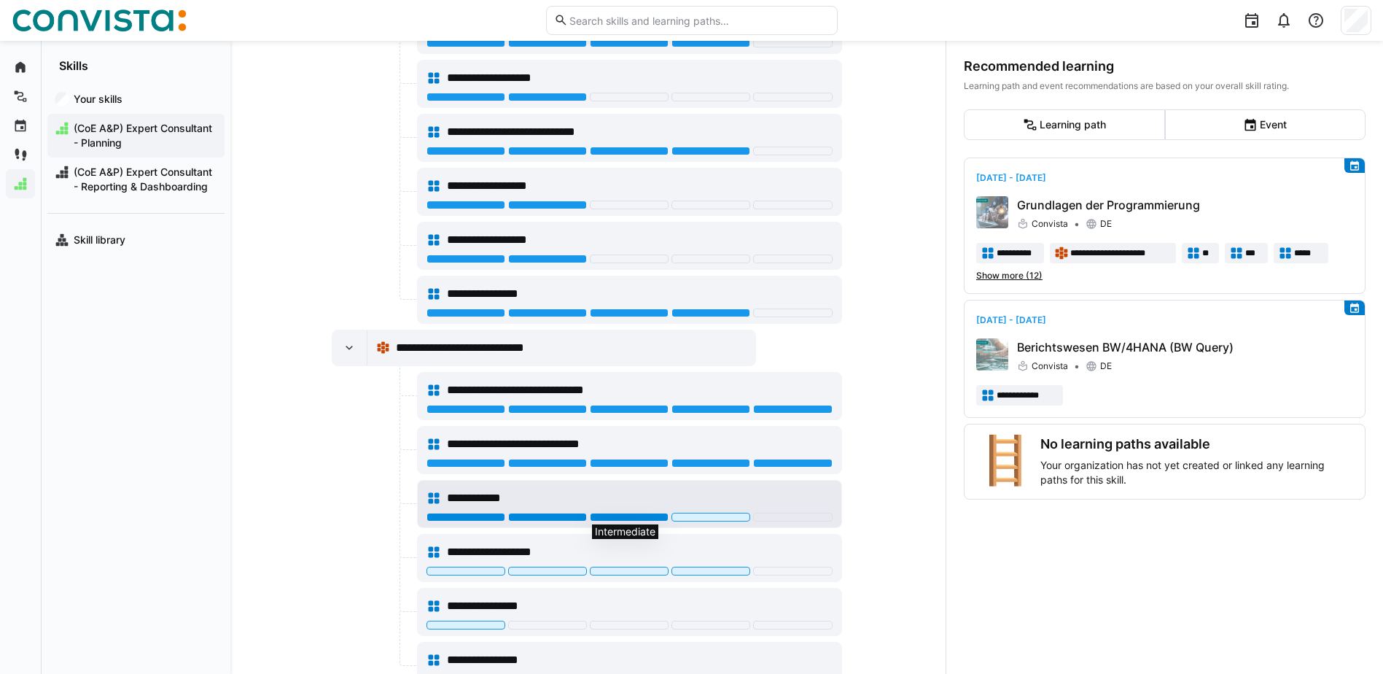
click at [645, 516] on div at bounding box center [629, 517] width 79 height 9
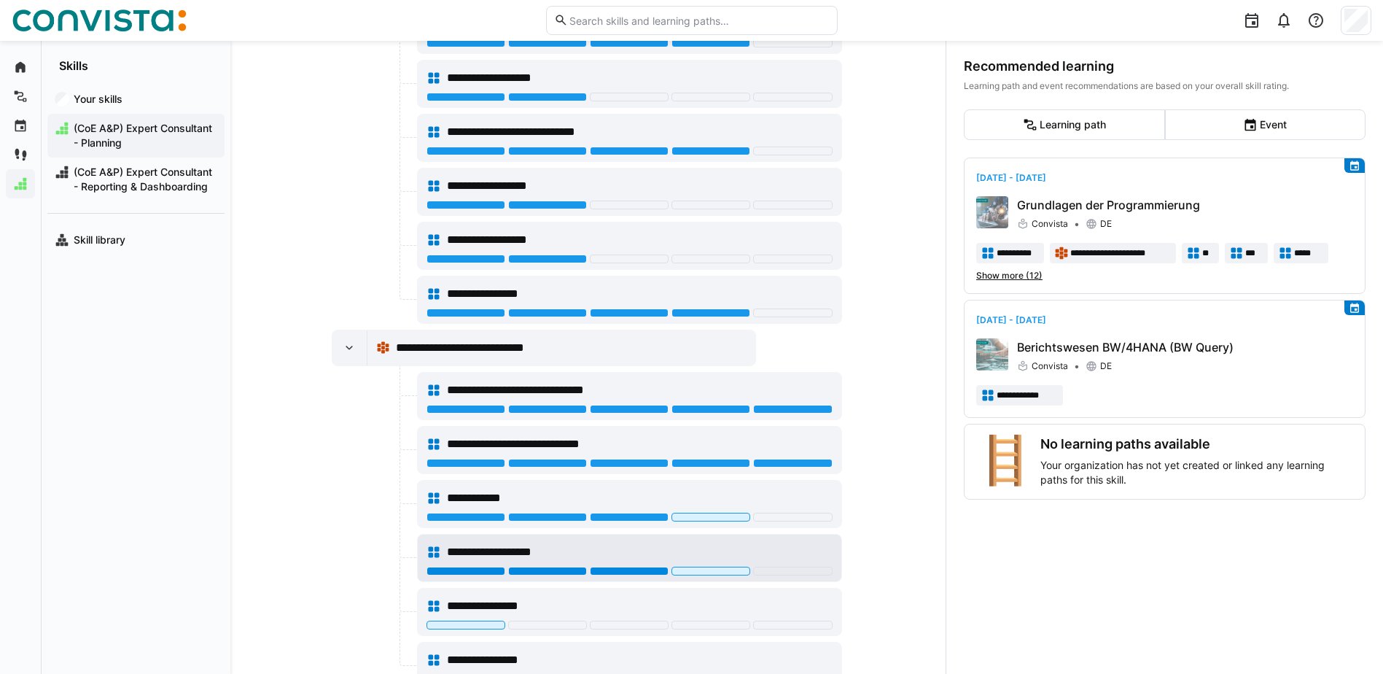
click at [646, 572] on div at bounding box center [629, 570] width 79 height 9
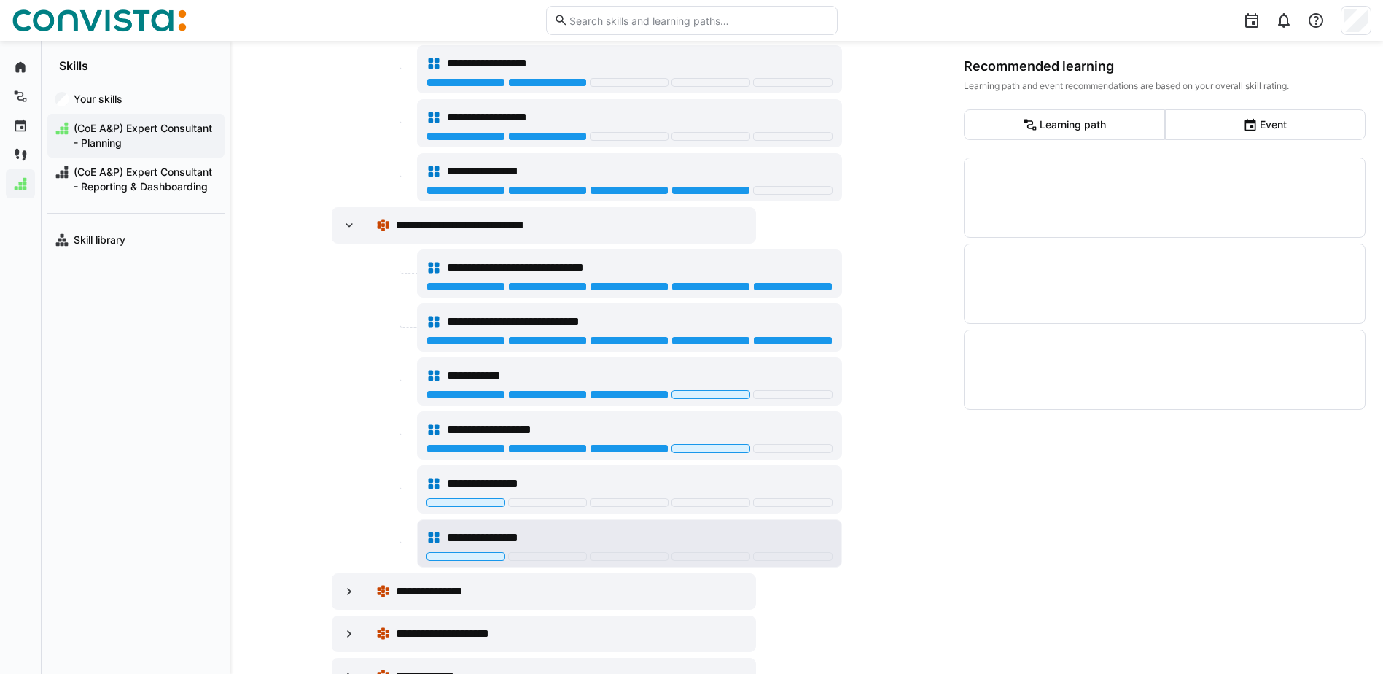
scroll to position [746, 0]
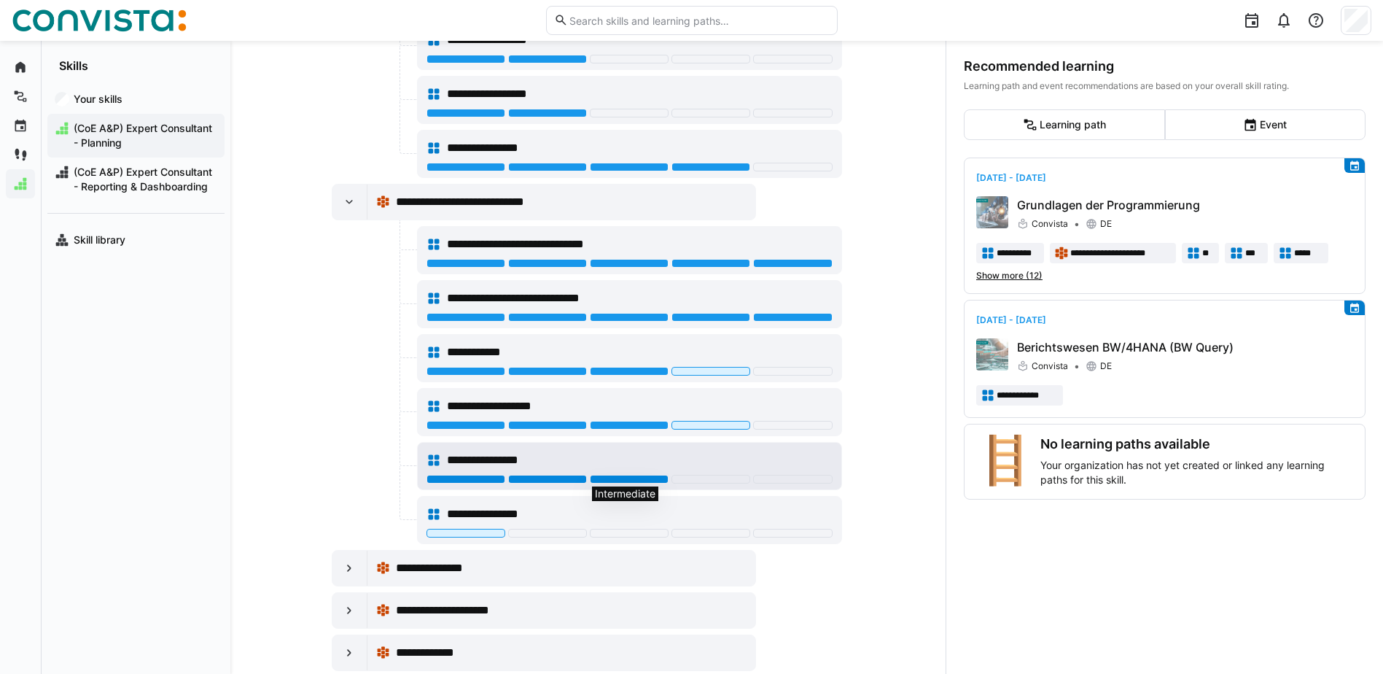
click at [625, 476] on div at bounding box center [629, 479] width 79 height 9
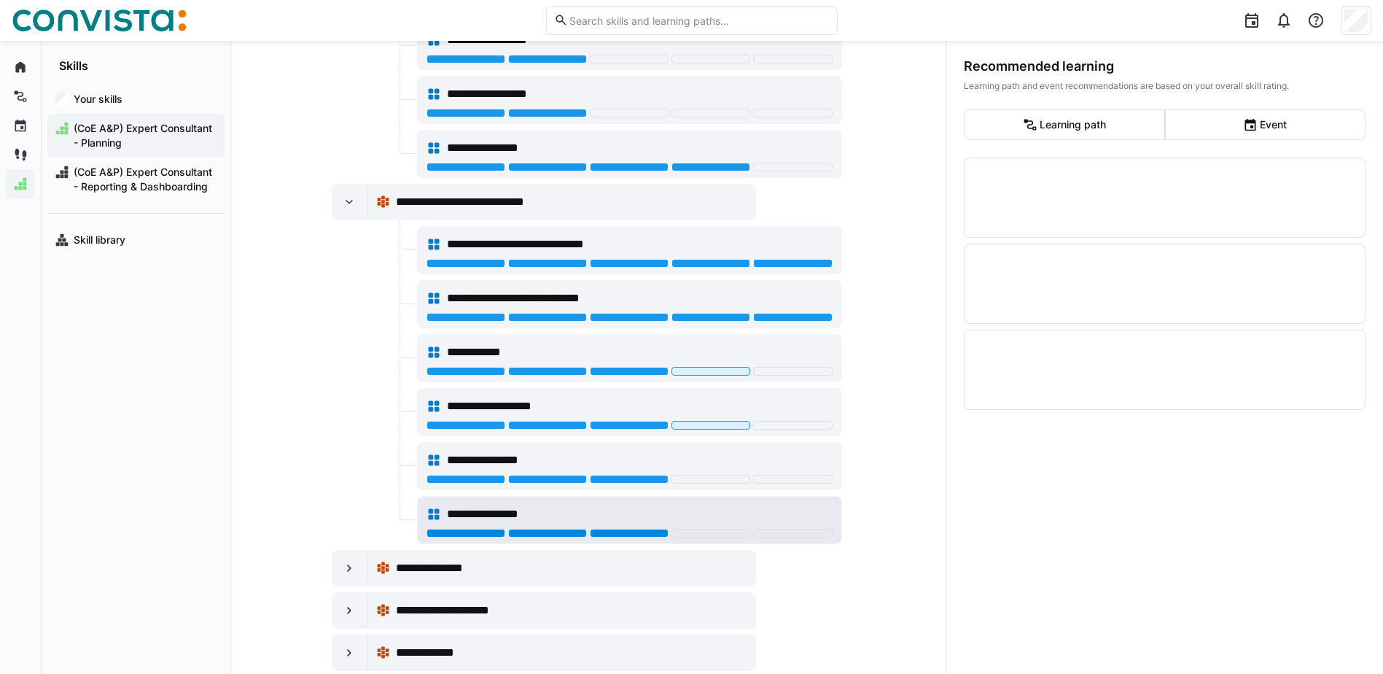
click at [618, 534] on div at bounding box center [629, 533] width 79 height 9
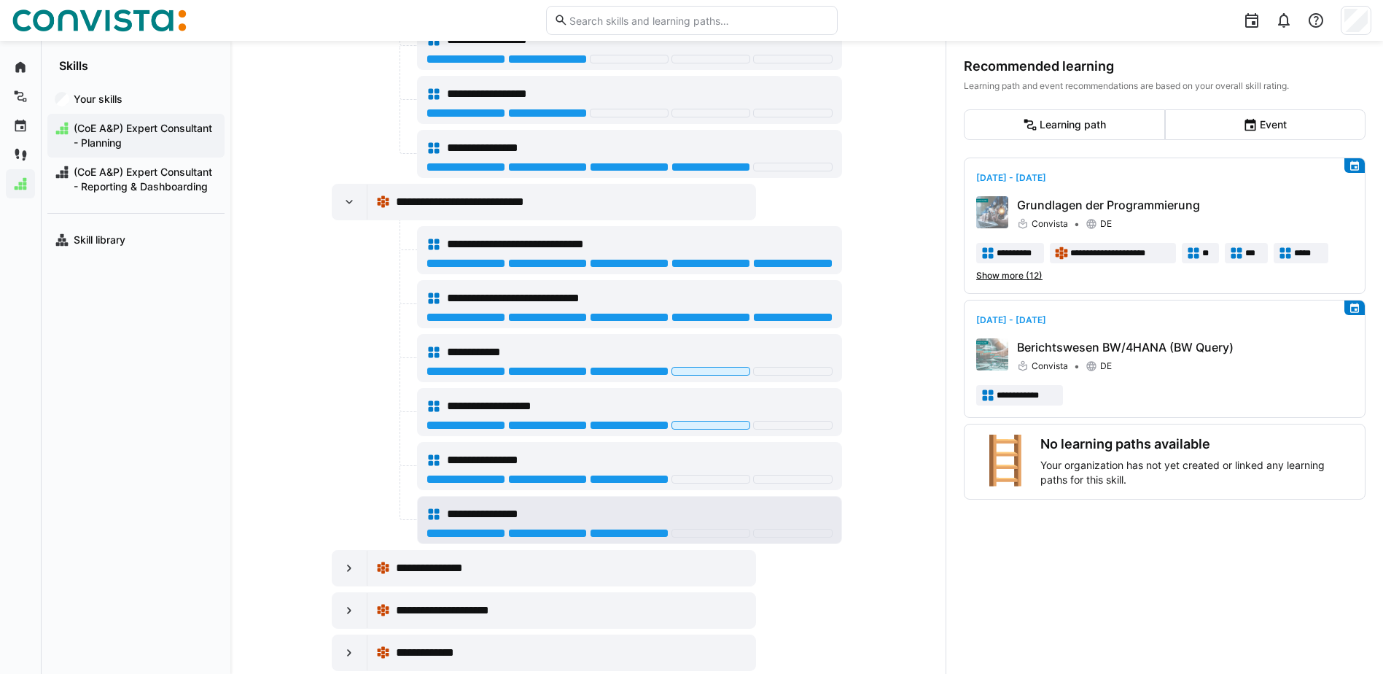
scroll to position [778, 0]
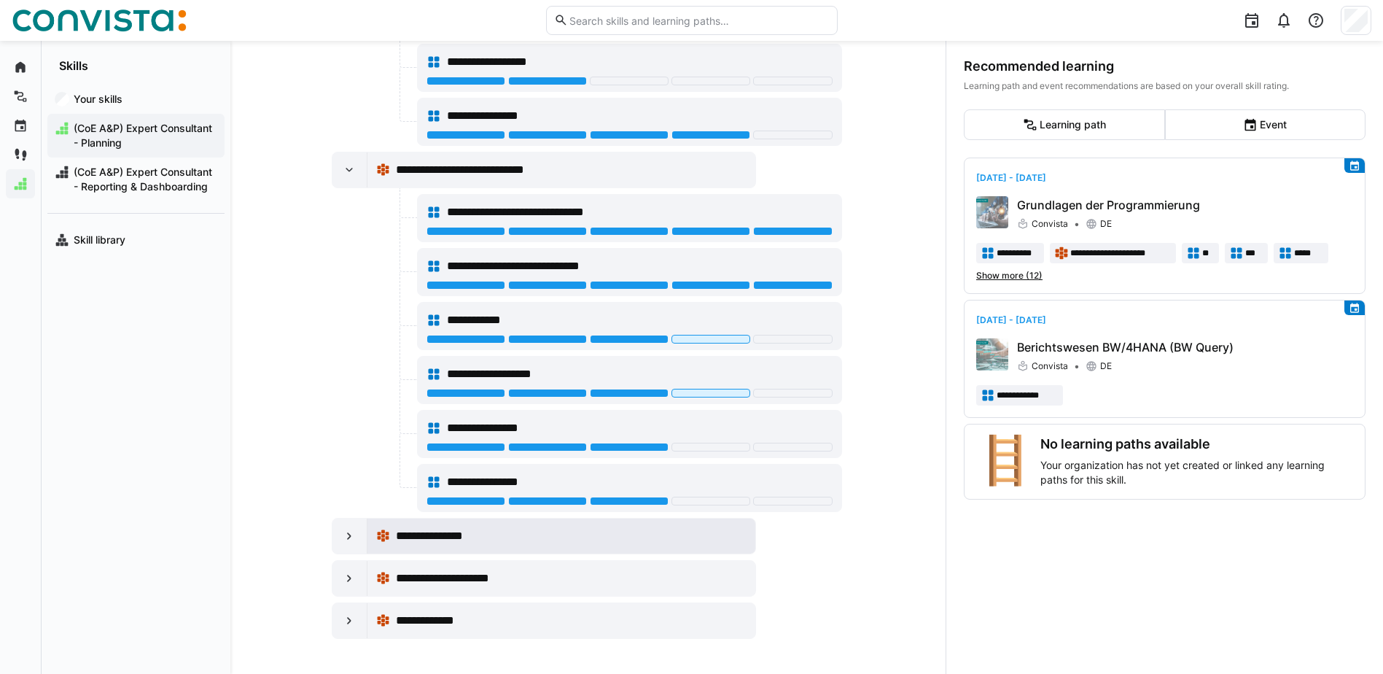
click at [437, 539] on span "**********" at bounding box center [436, 535] width 80 height 17
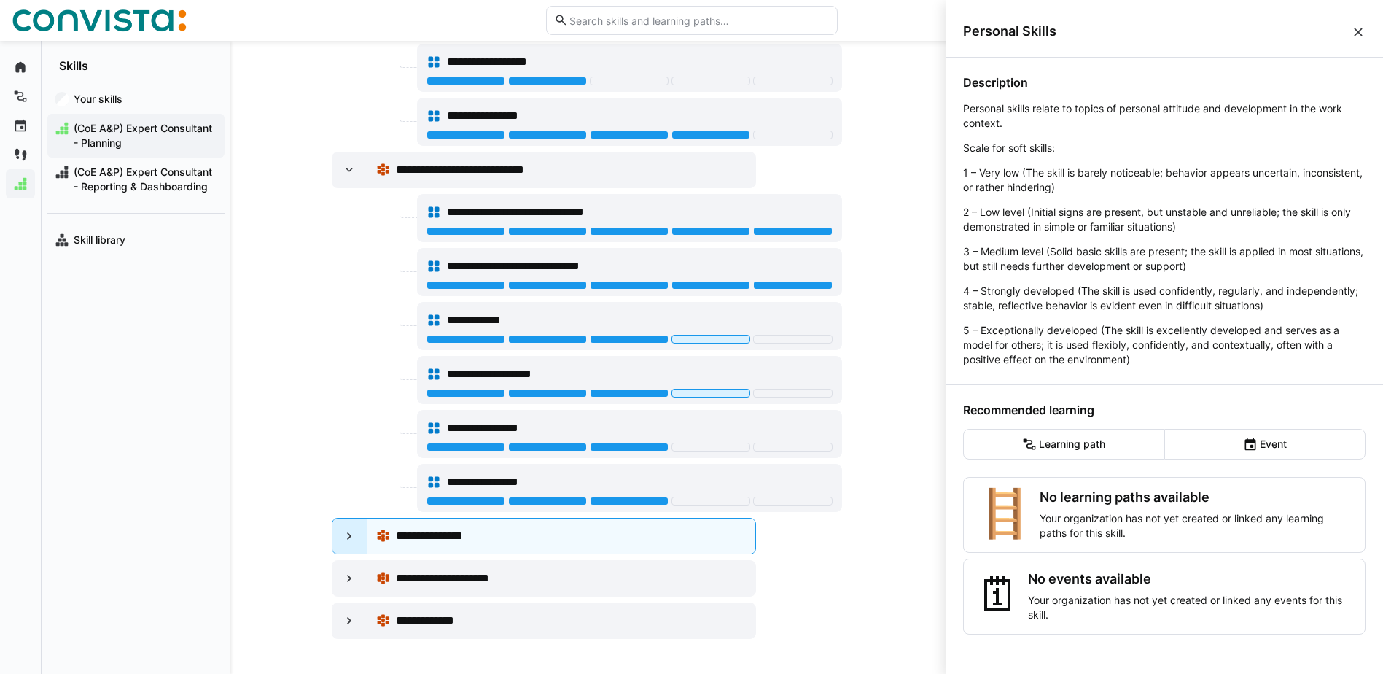
click at [348, 534] on eds-icon at bounding box center [349, 536] width 15 height 15
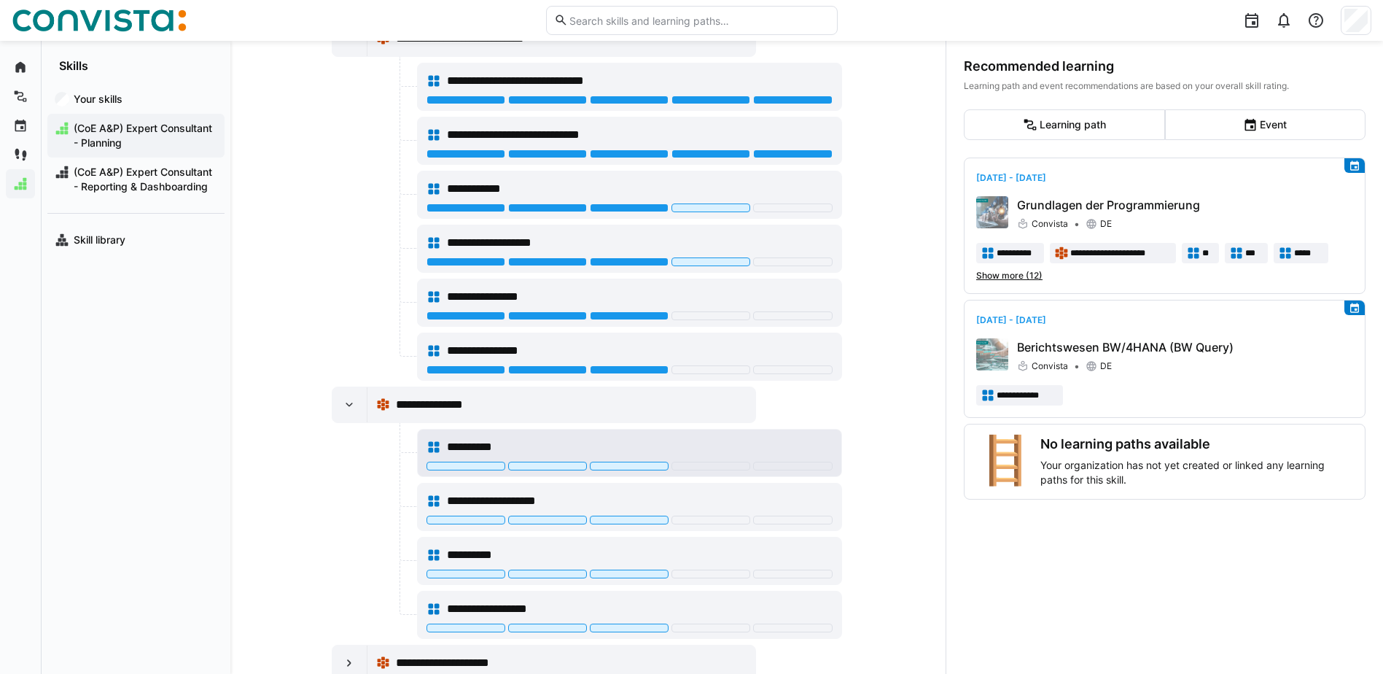
scroll to position [994, 0]
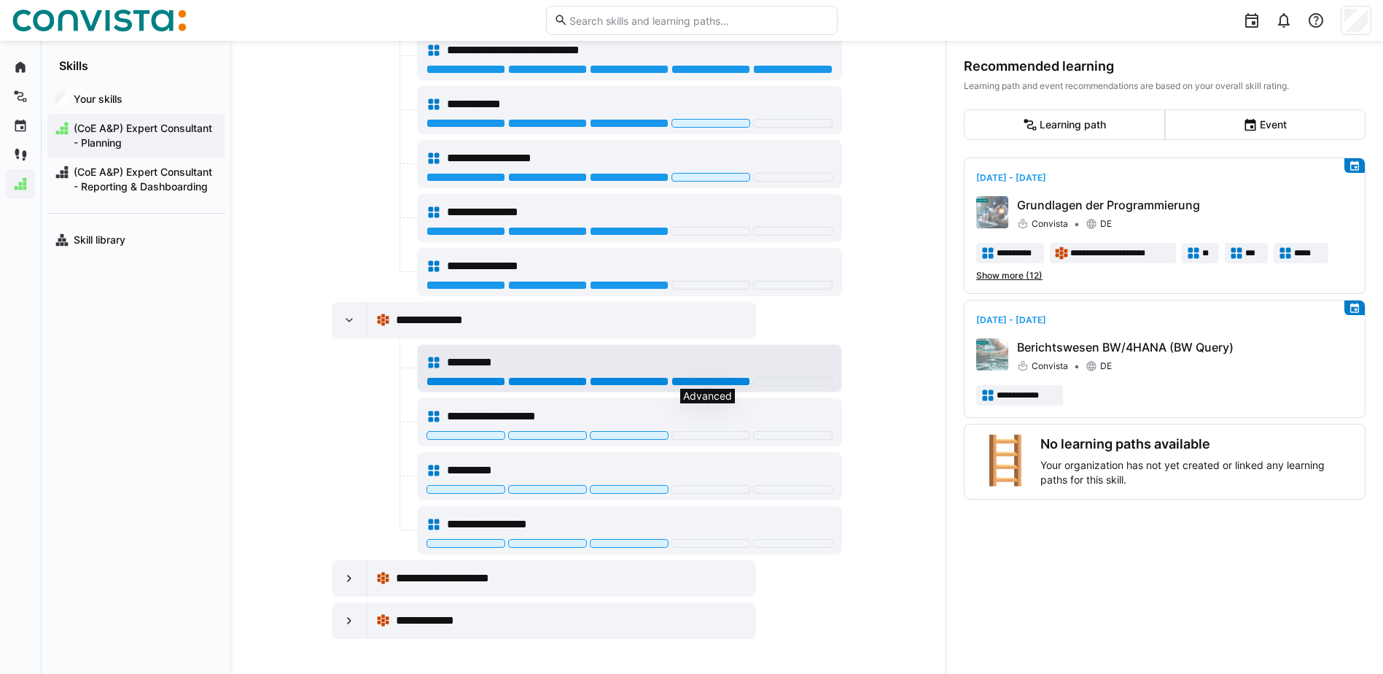
click at [736, 379] on div at bounding box center [710, 381] width 79 height 9
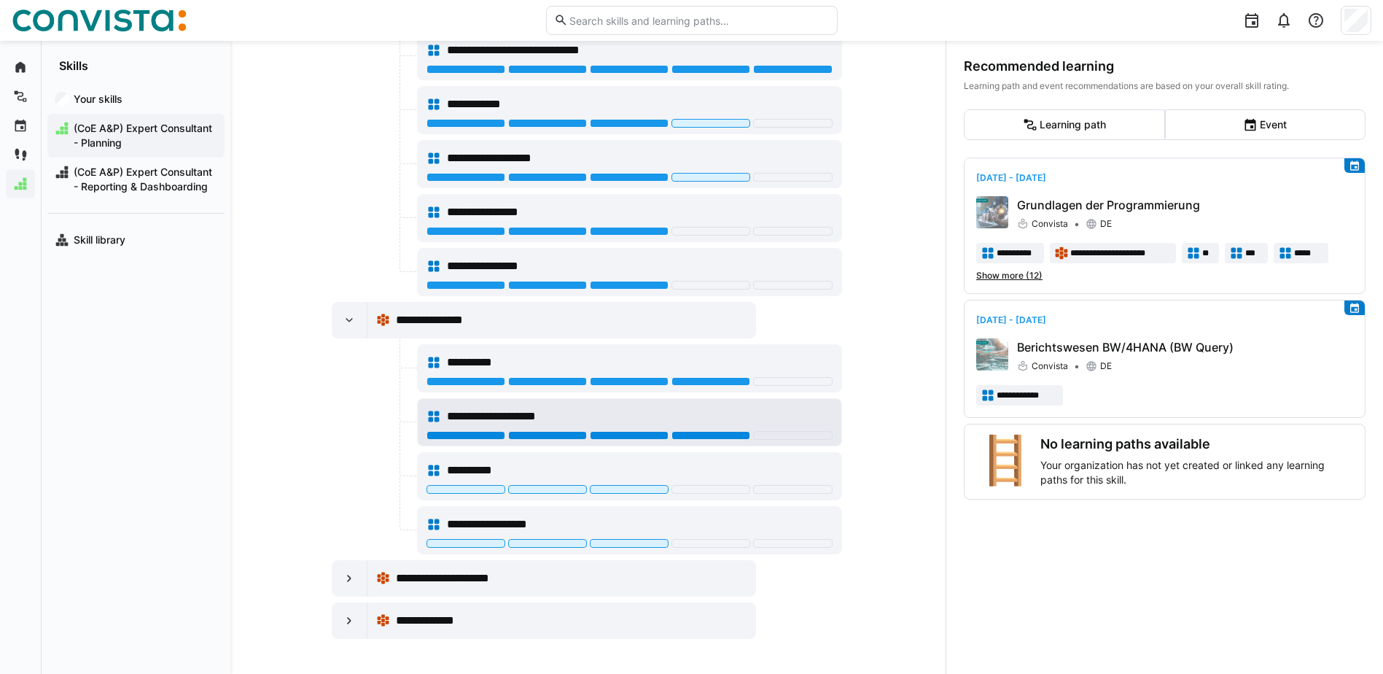
click at [708, 432] on div at bounding box center [710, 435] width 79 height 9
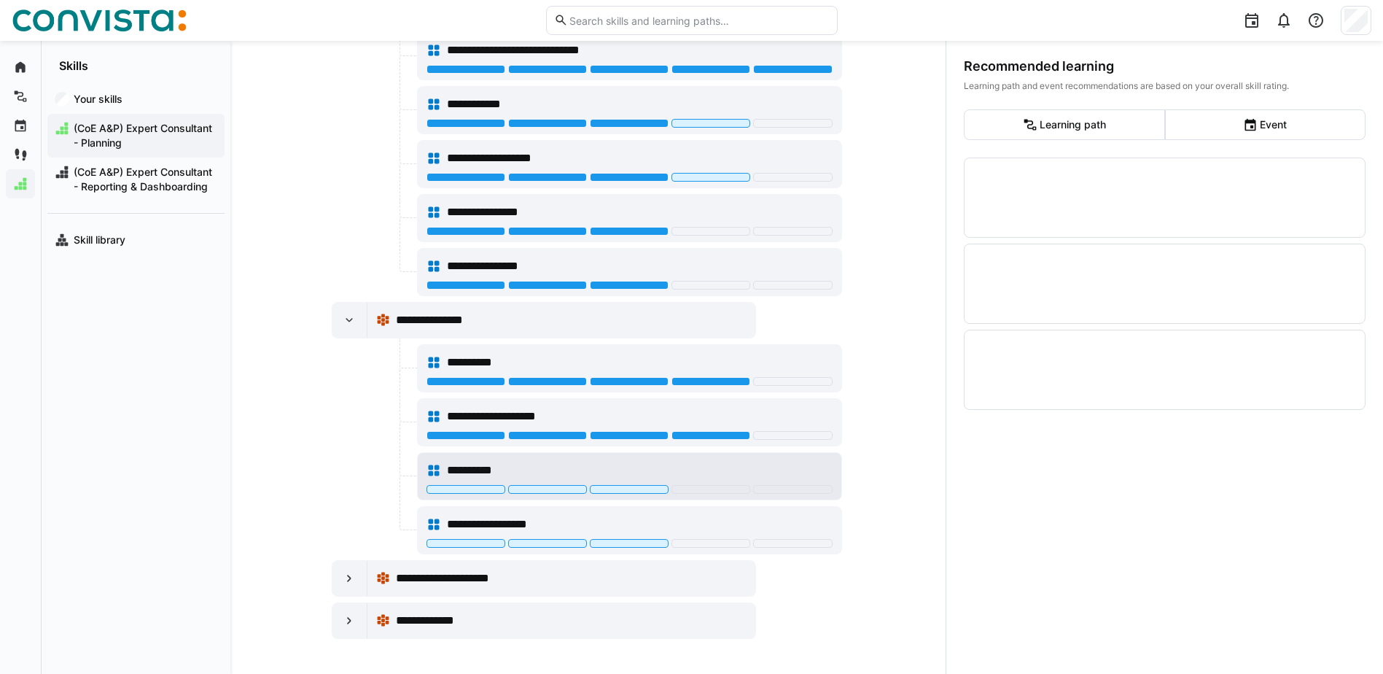
click at [531, 461] on div "**********" at bounding box center [640, 469] width 386 height 17
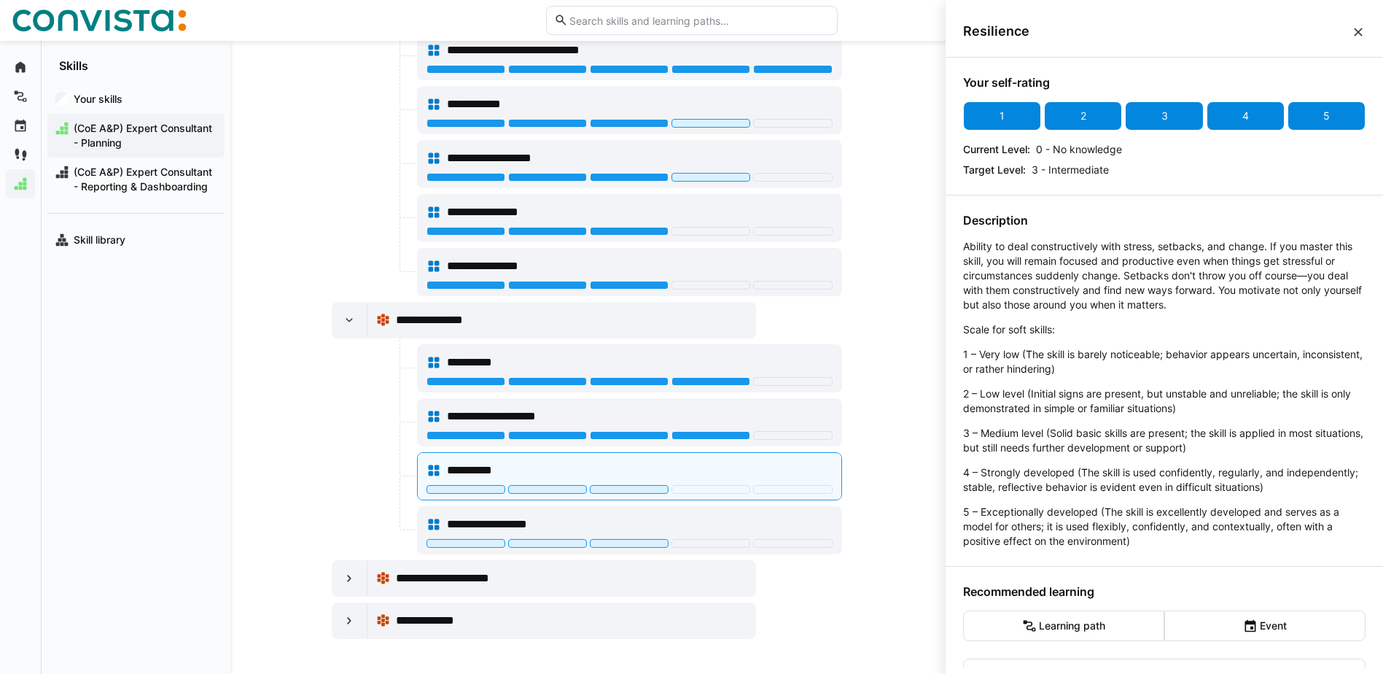
click at [1312, 112] on div "5" at bounding box center [1326, 115] width 78 height 29
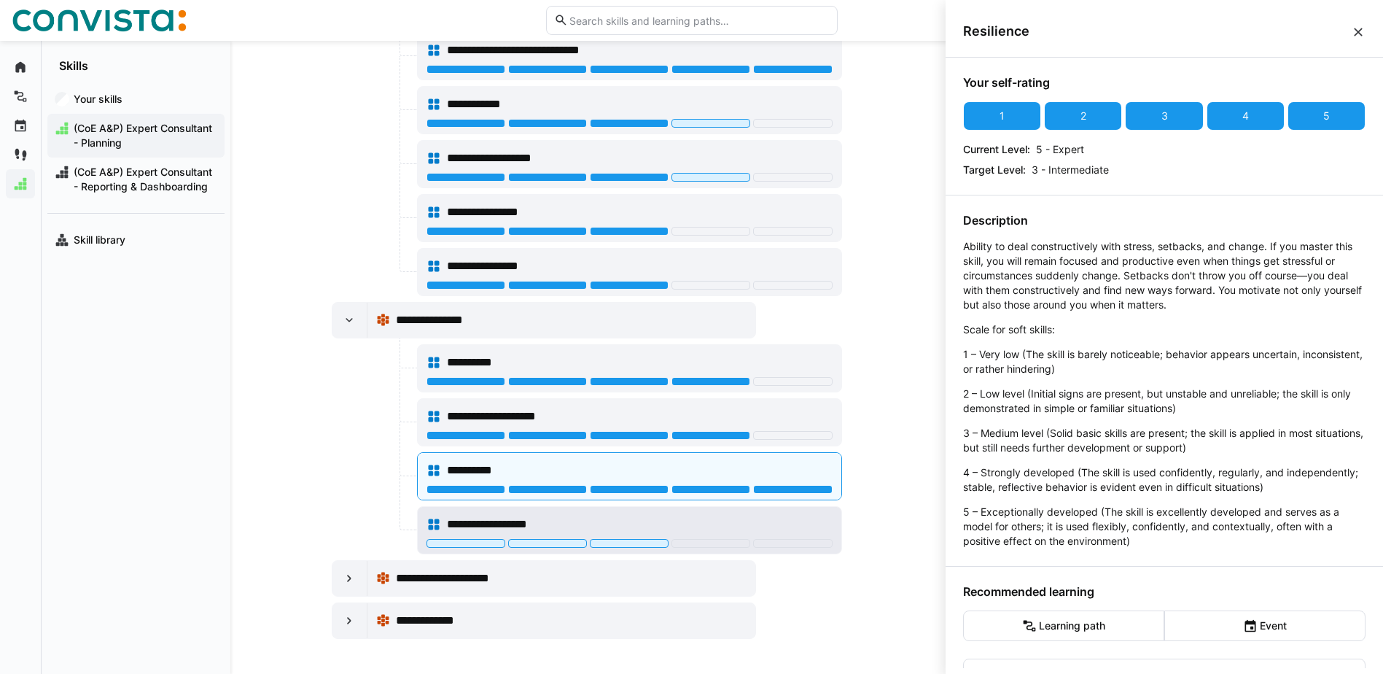
click at [780, 516] on div "**********" at bounding box center [640, 523] width 386 height 17
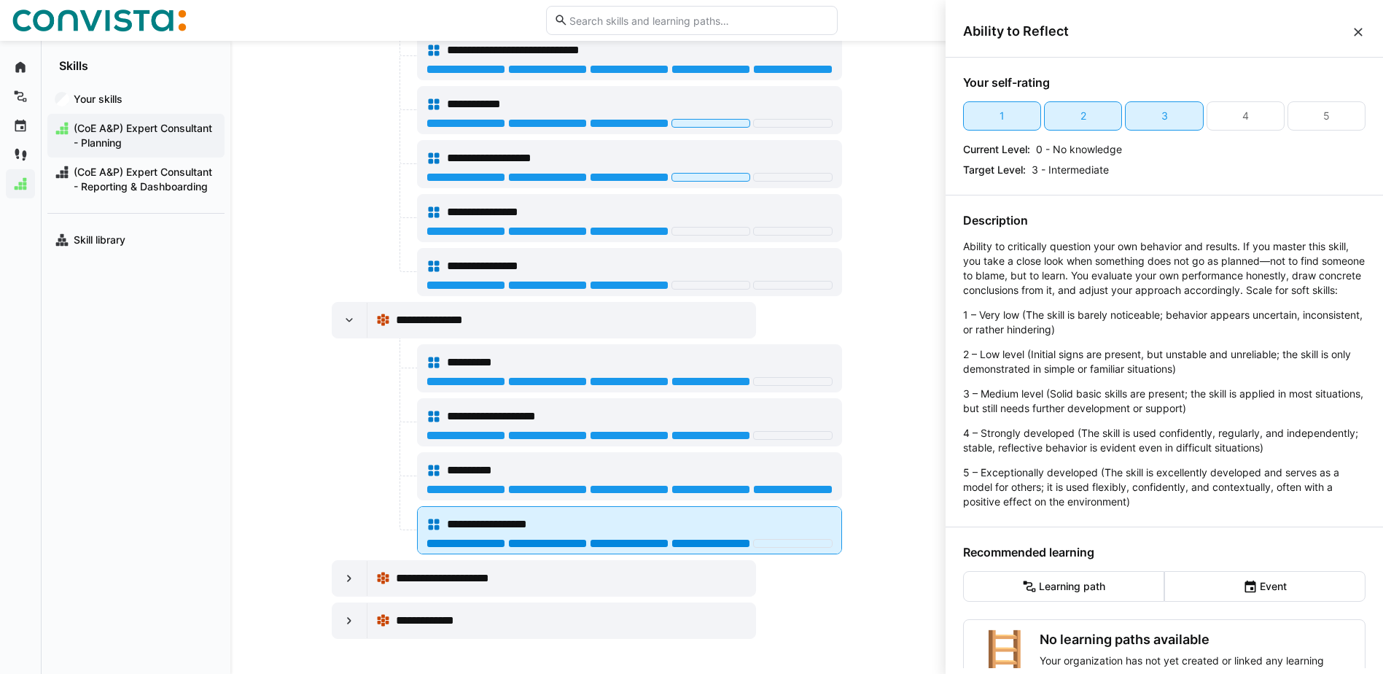
click at [727, 542] on div at bounding box center [710, 543] width 79 height 9
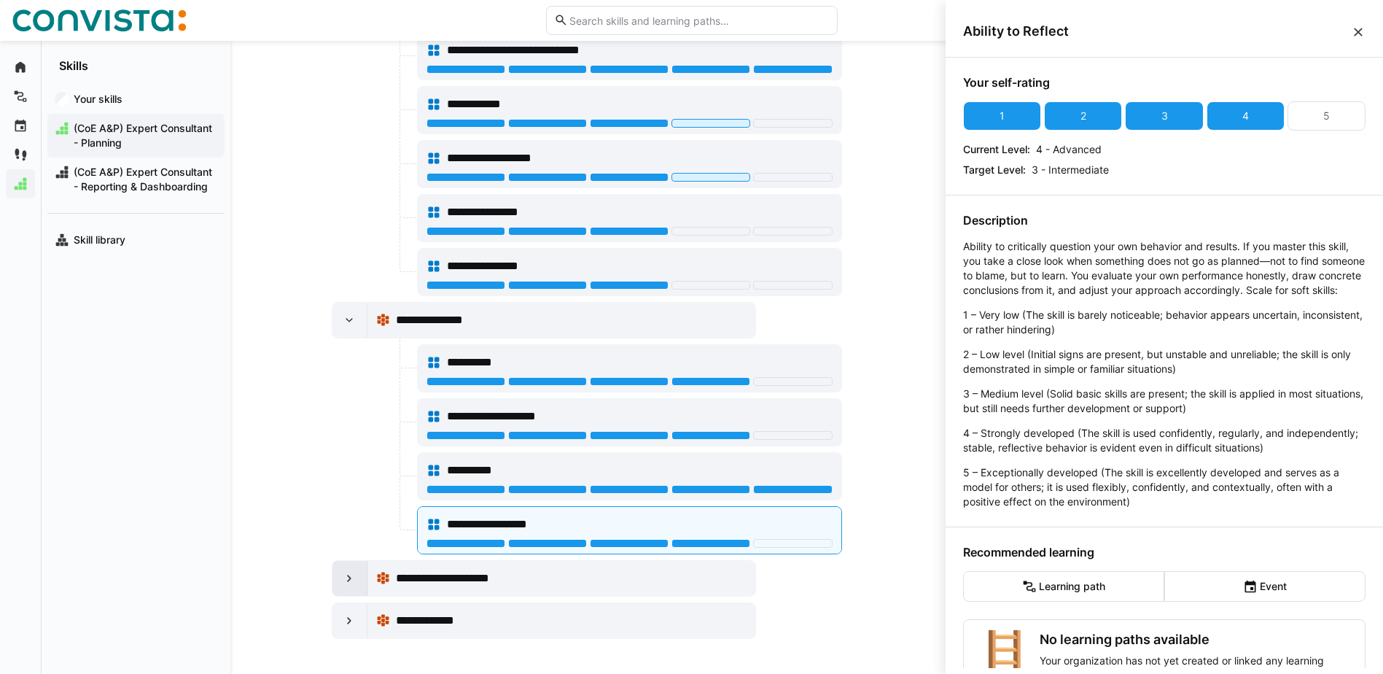
click at [342, 580] on eds-icon at bounding box center [349, 578] width 15 height 15
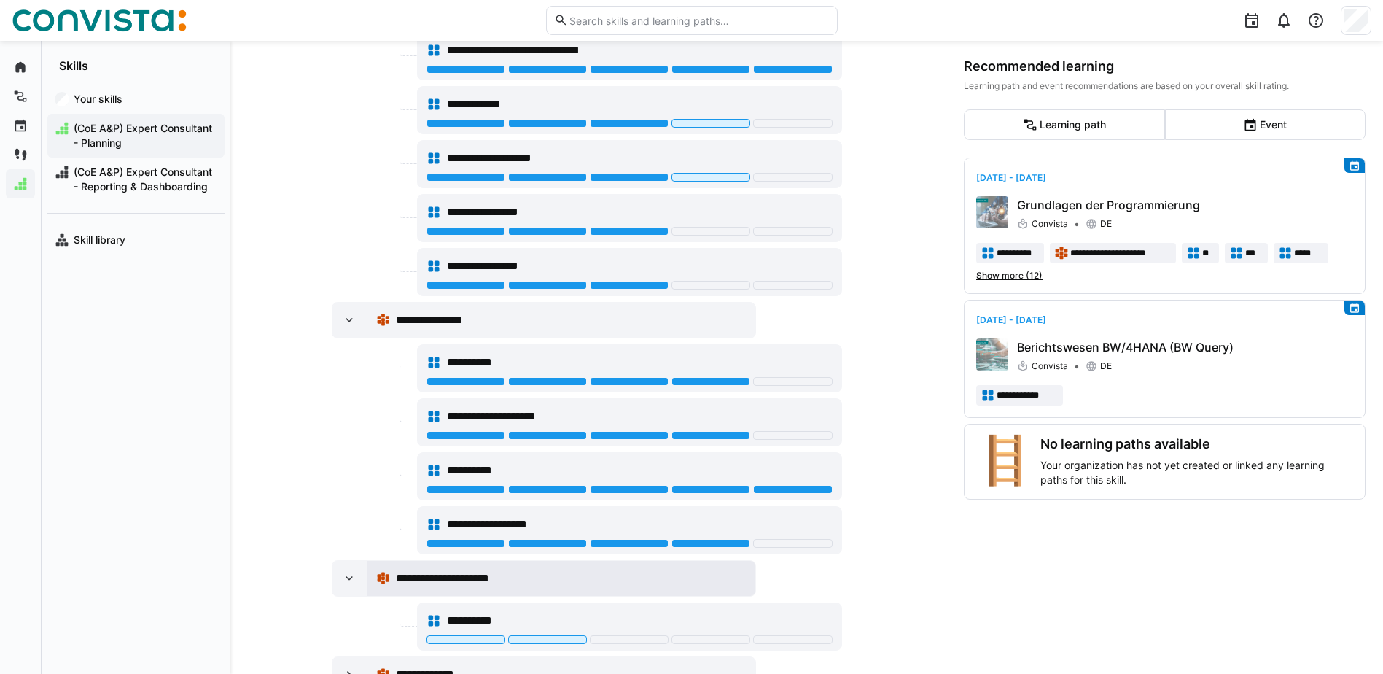
scroll to position [1048, 0]
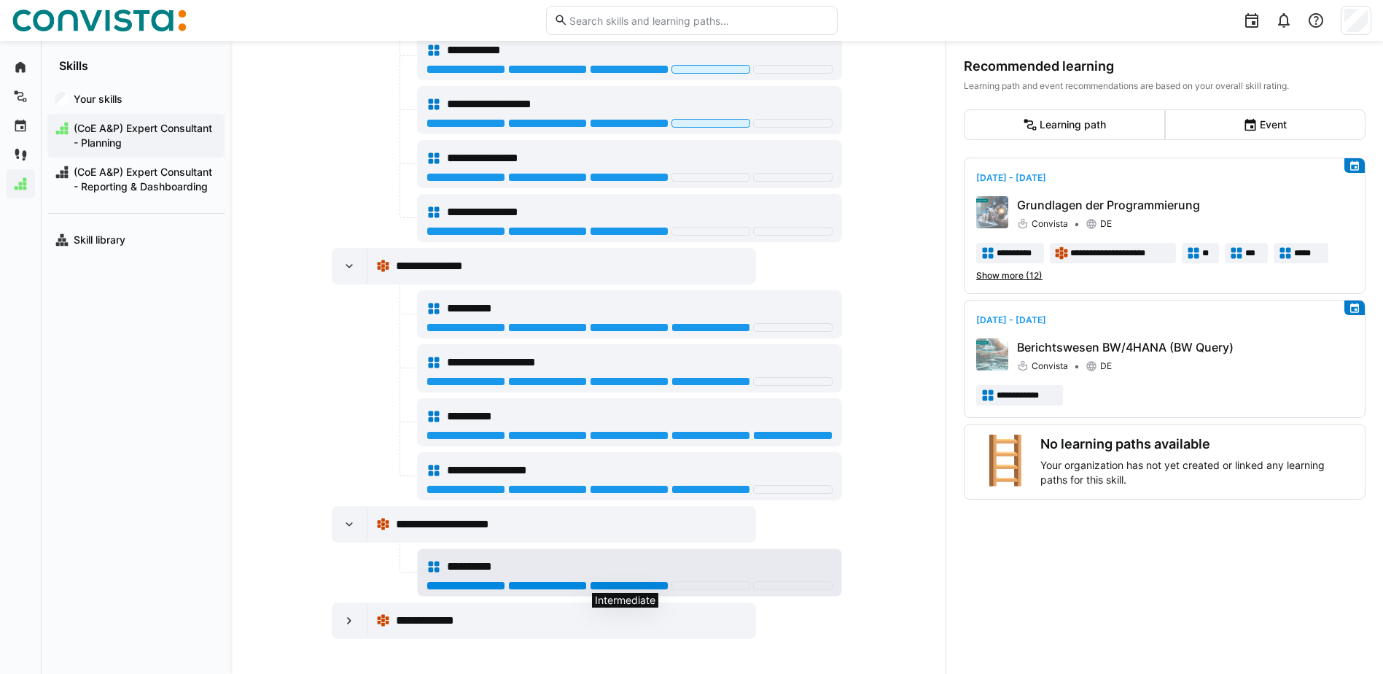
click at [650, 585] on div at bounding box center [629, 585] width 79 height 9
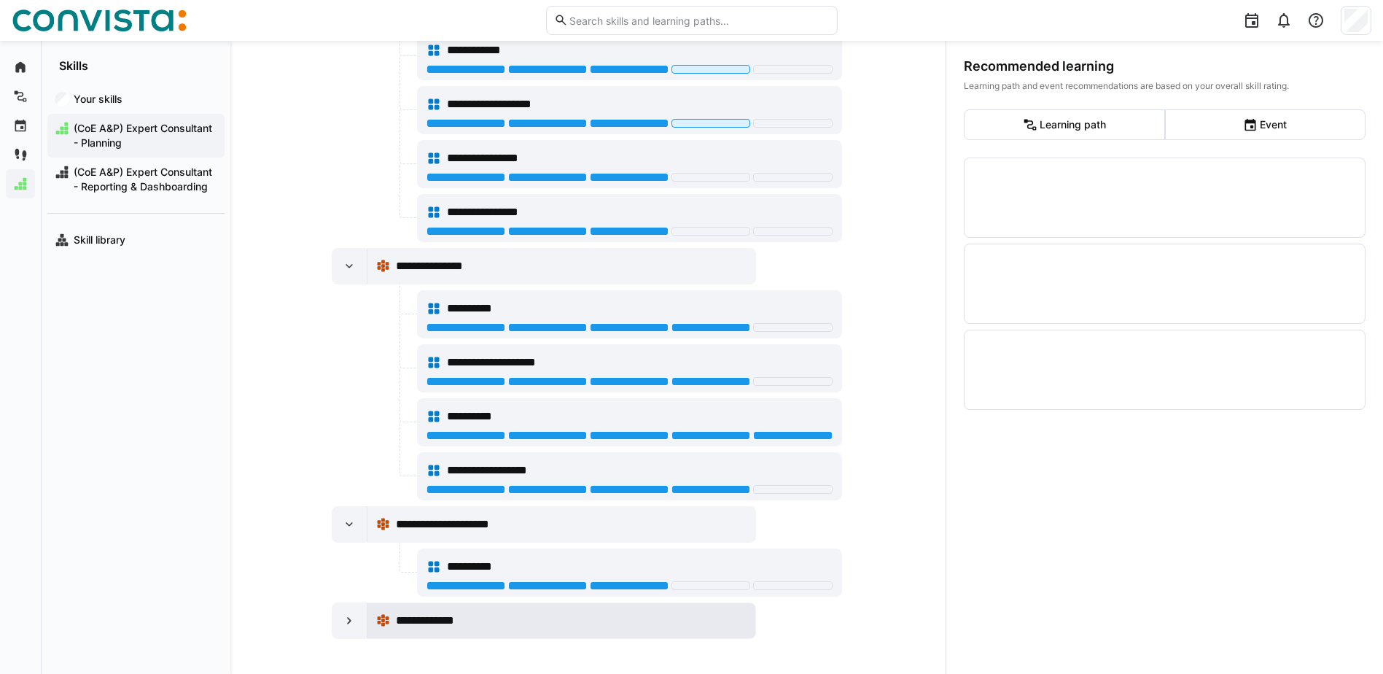
click at [401, 617] on span "**********" at bounding box center [429, 620] width 66 height 17
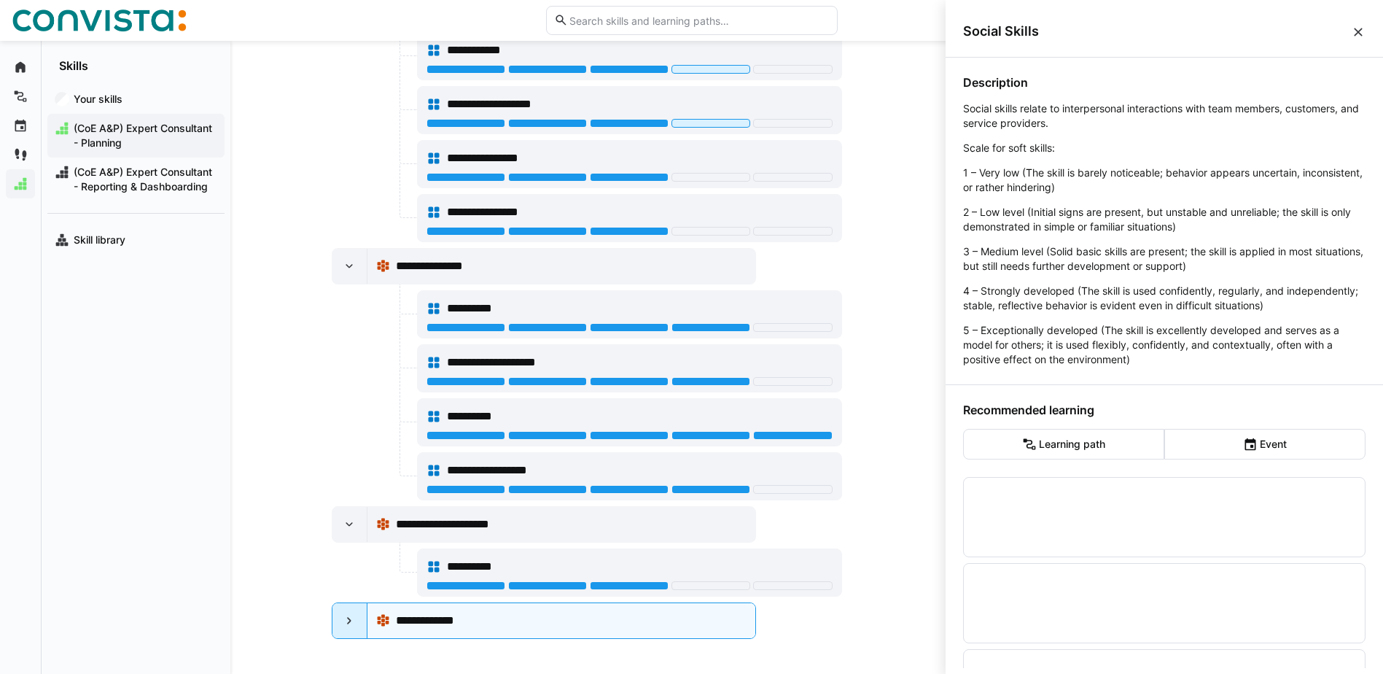
click at [347, 617] on eds-icon at bounding box center [349, 620] width 15 height 15
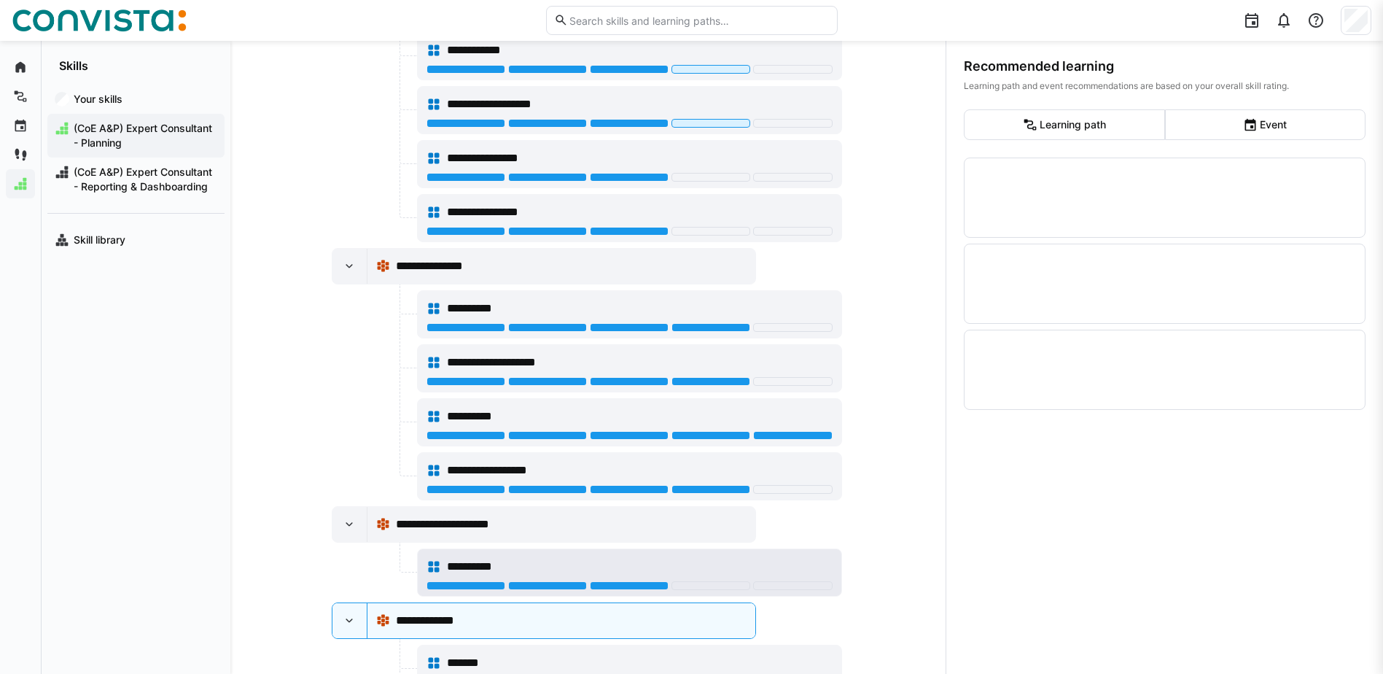
scroll to position [1263, 0]
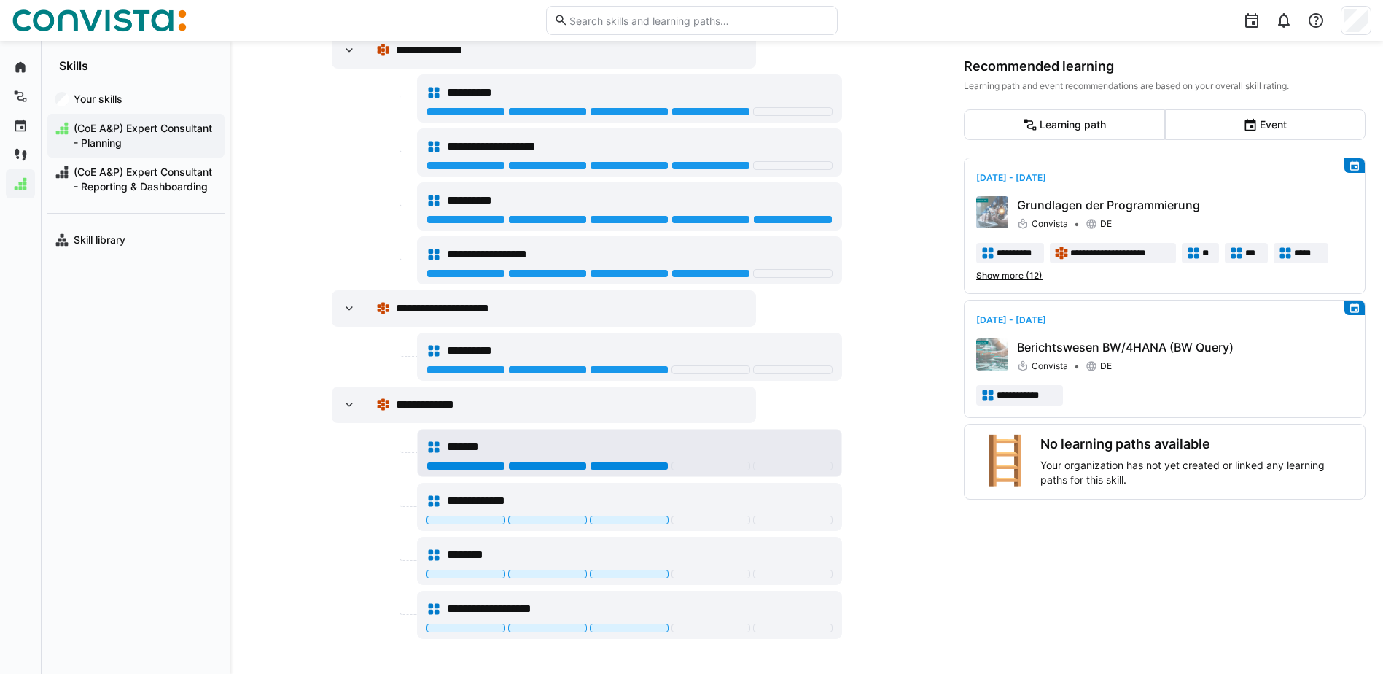
click at [642, 468] on div at bounding box center [629, 465] width 79 height 9
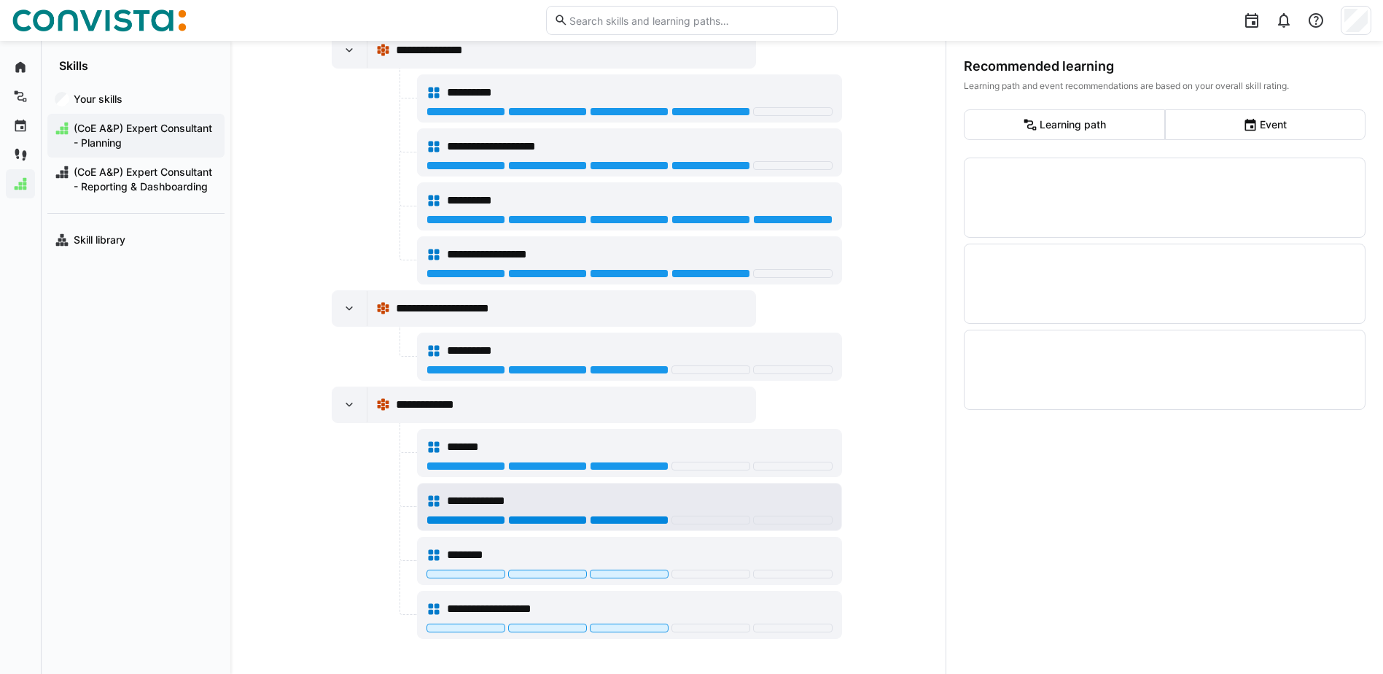
click at [642, 520] on div at bounding box center [629, 519] width 79 height 9
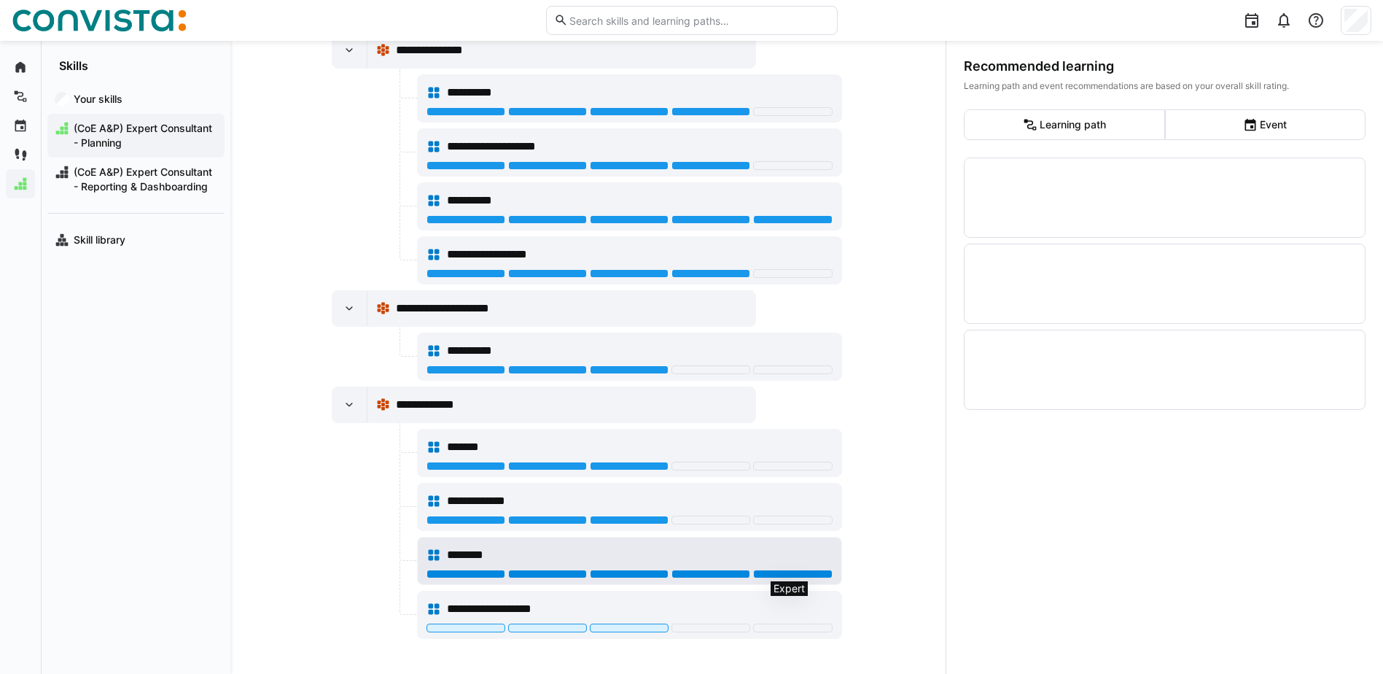
click at [766, 573] on div at bounding box center [792, 573] width 79 height 9
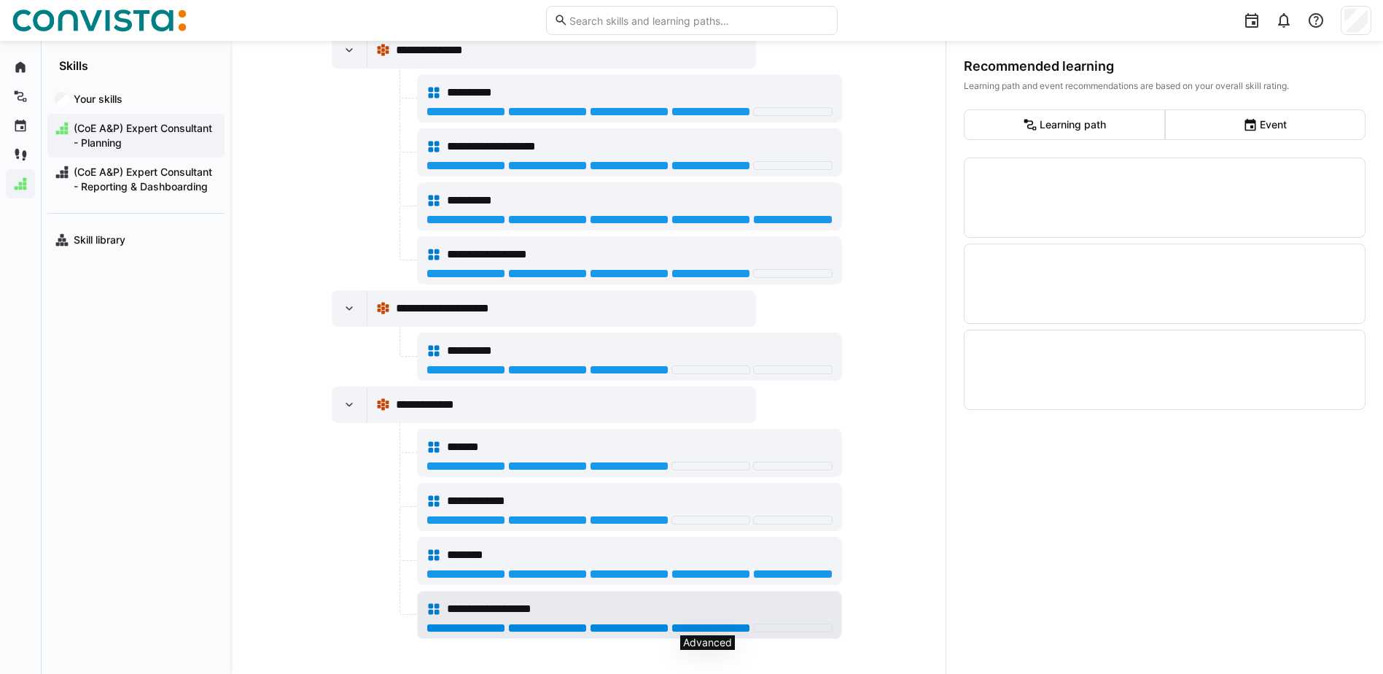
click at [735, 629] on div at bounding box center [710, 627] width 79 height 9
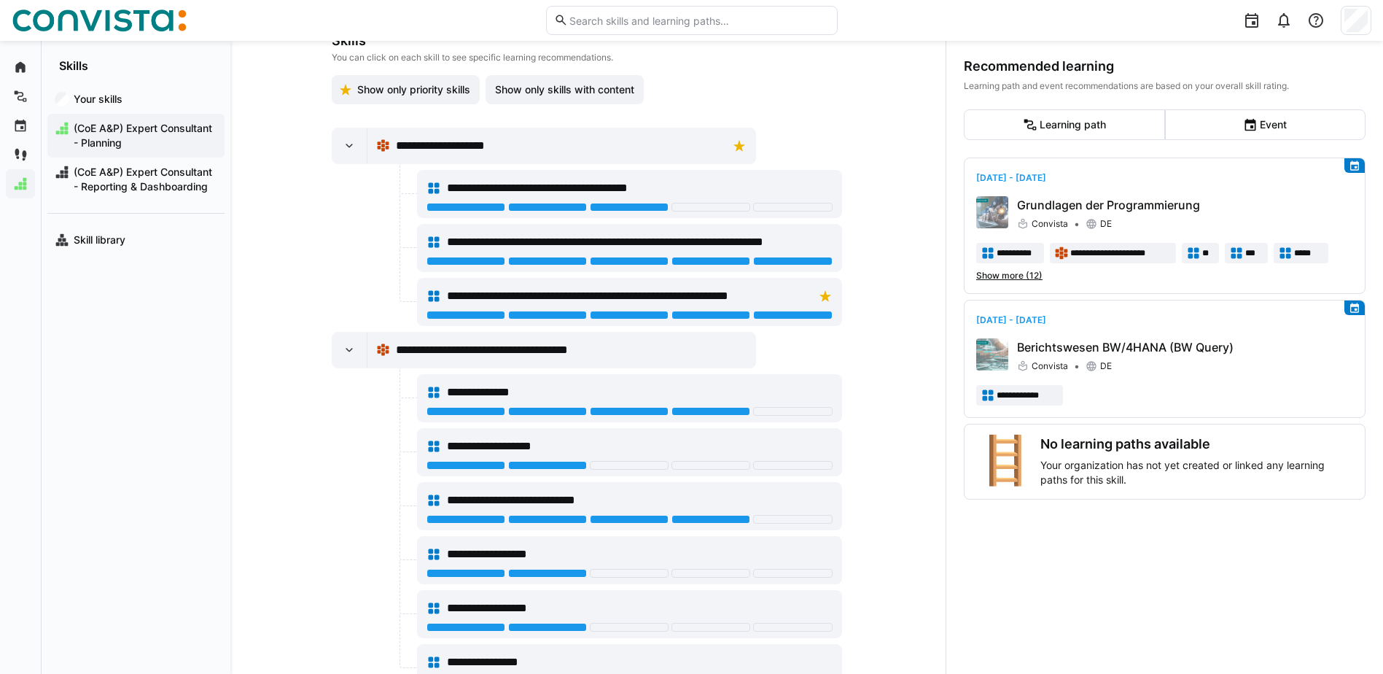
scroll to position [0, 0]
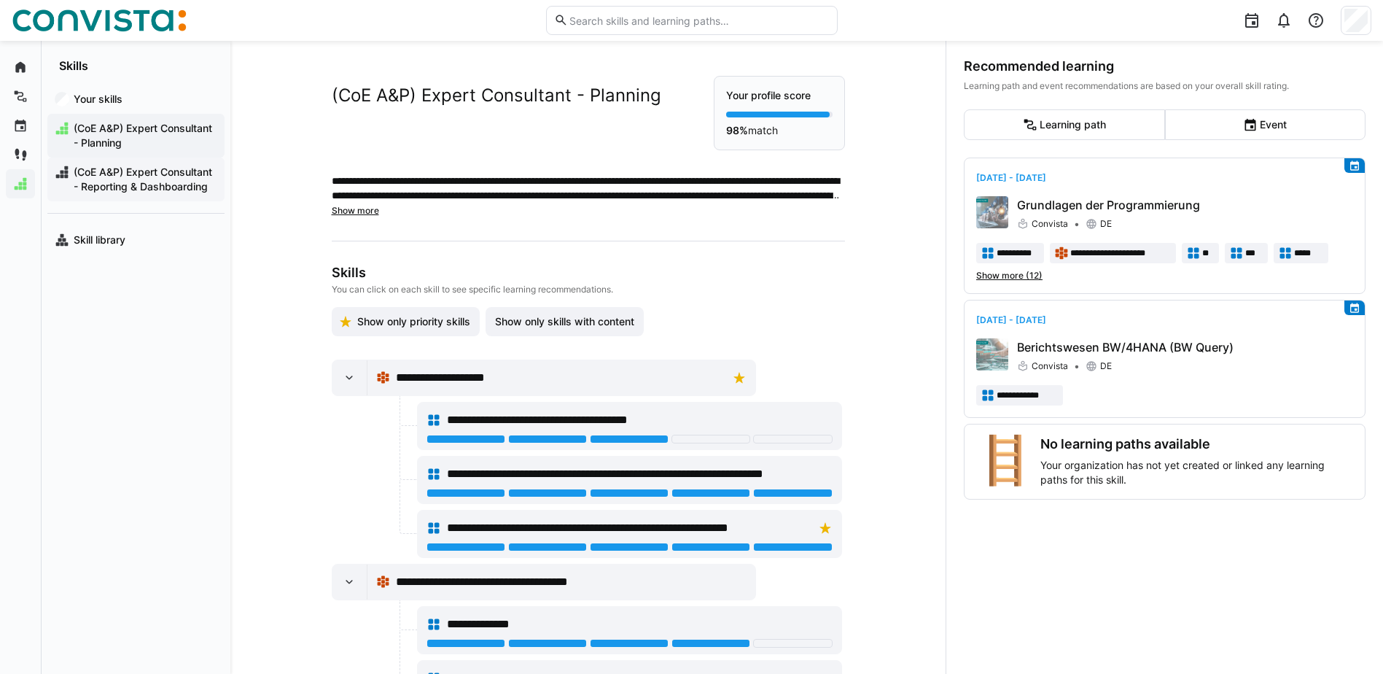
click at [151, 175] on span "(CoE A&P) Expert Consultant - Reporting & Dashboarding" at bounding box center [144, 179] width 146 height 29
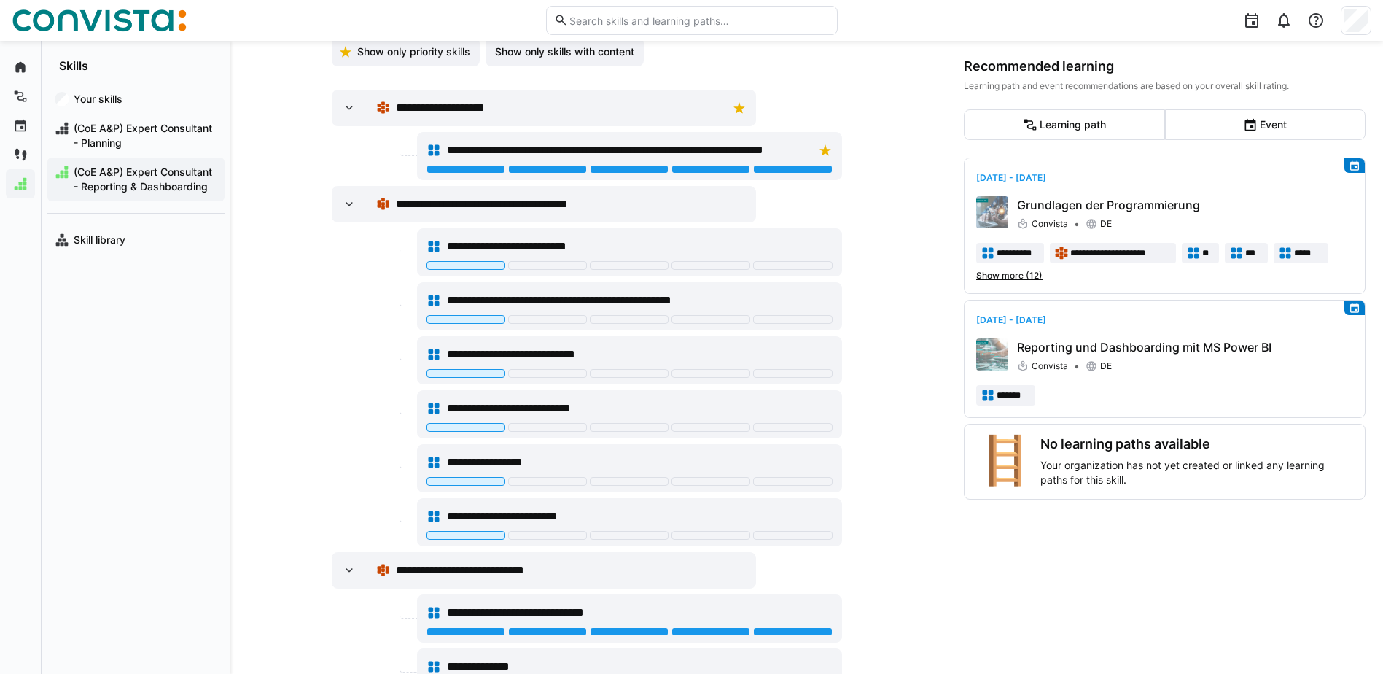
scroll to position [292, 0]
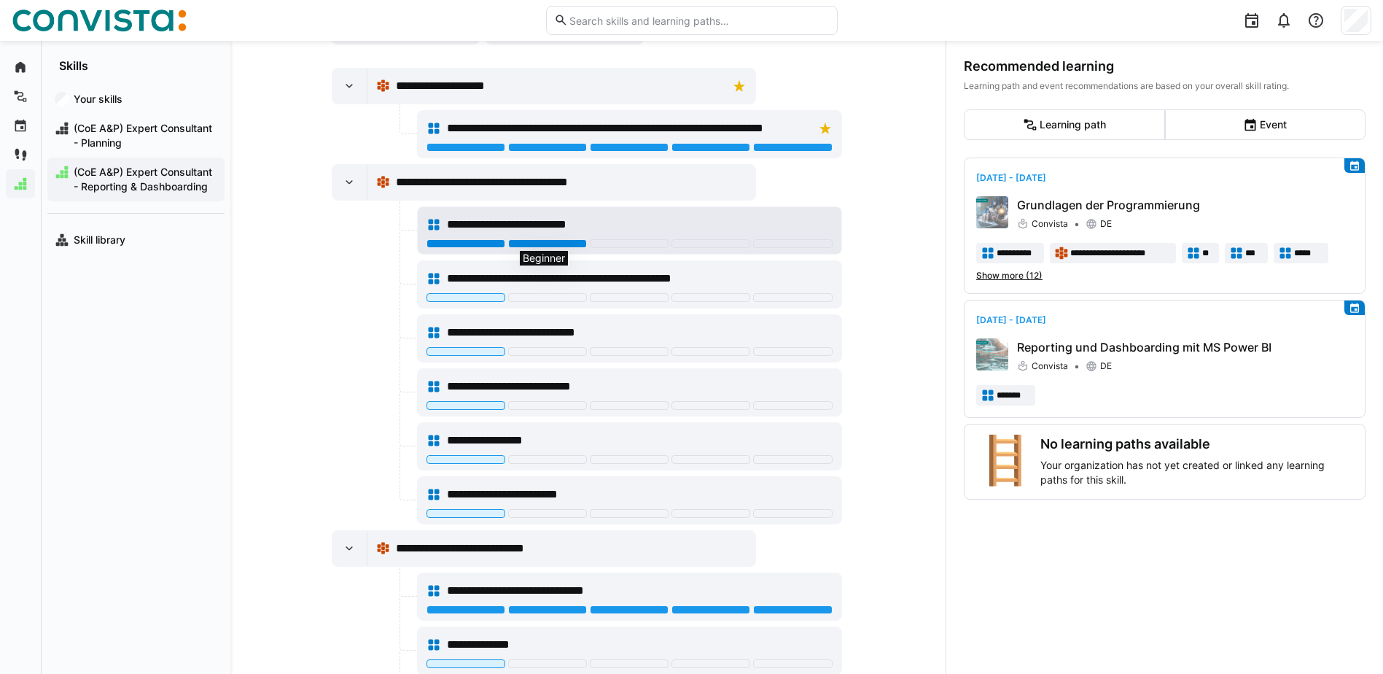
click at [525, 240] on div at bounding box center [547, 243] width 79 height 9
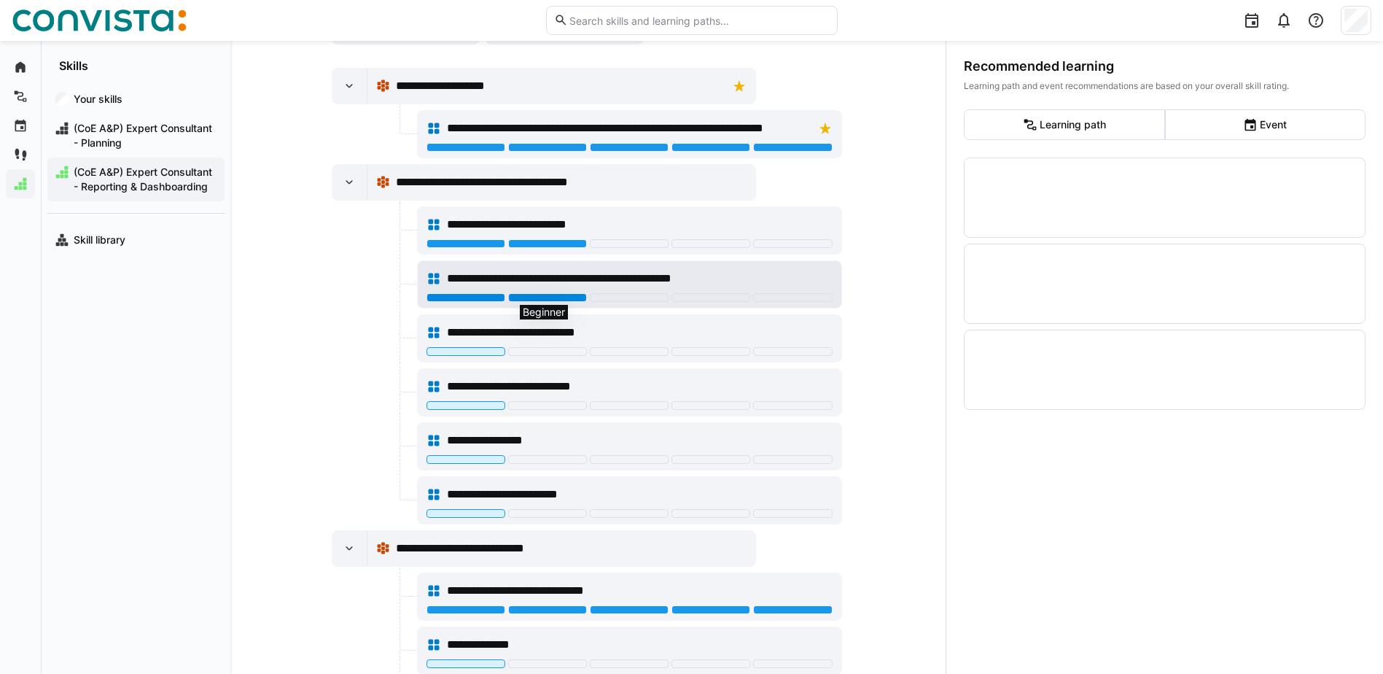
click at [546, 300] on div at bounding box center [547, 297] width 79 height 9
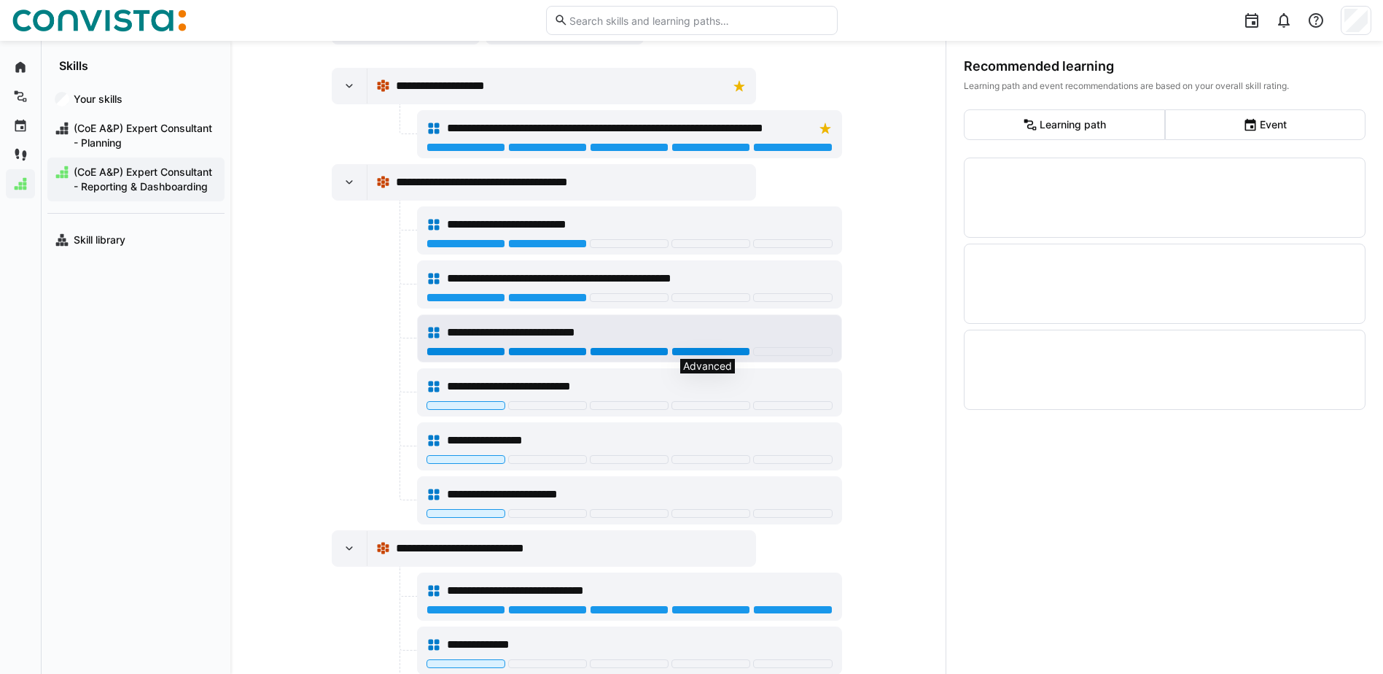
click at [719, 351] on div at bounding box center [710, 351] width 79 height 9
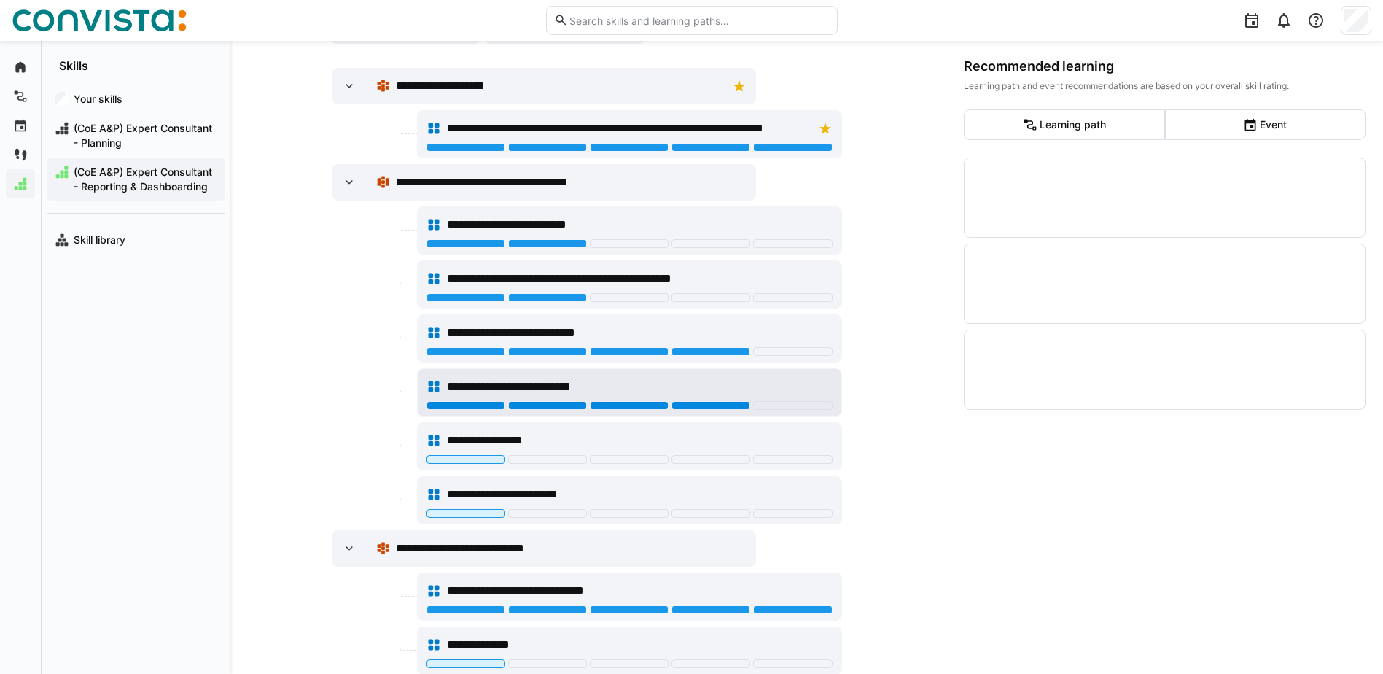
click at [725, 406] on div at bounding box center [710, 405] width 79 height 9
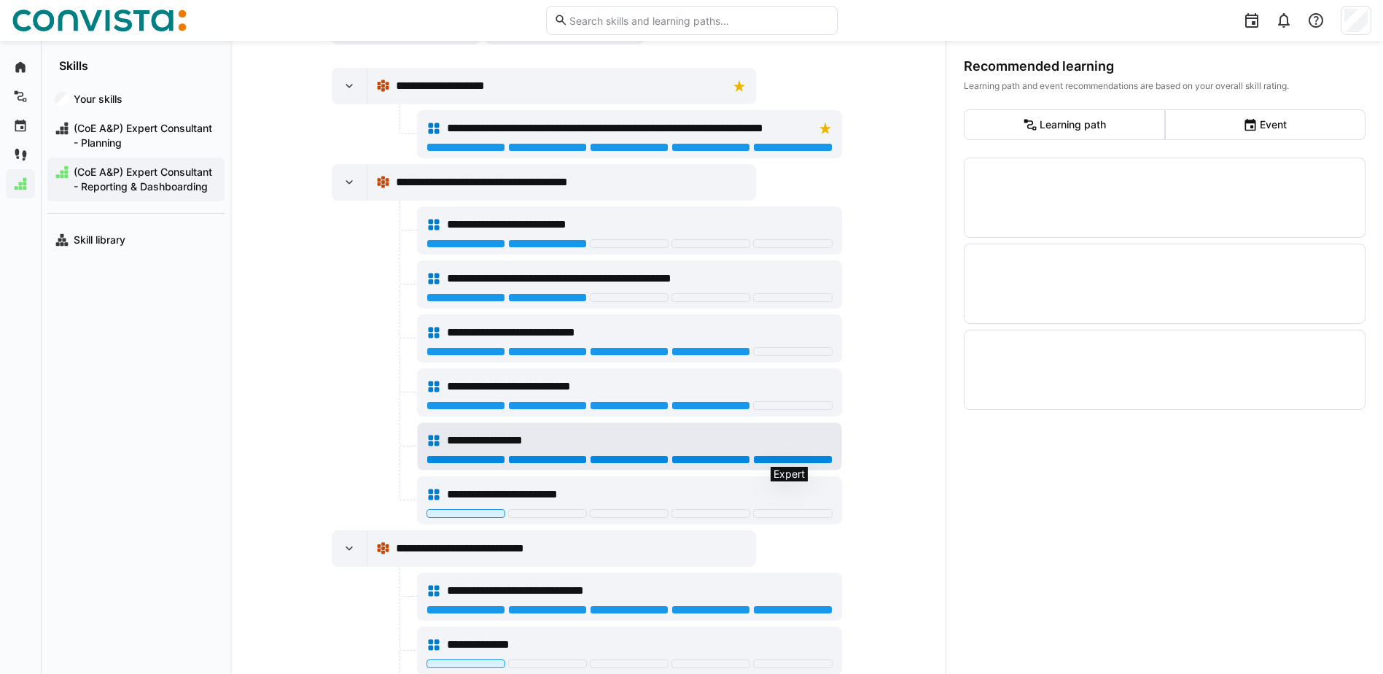
click at [771, 456] on div at bounding box center [792, 459] width 79 height 9
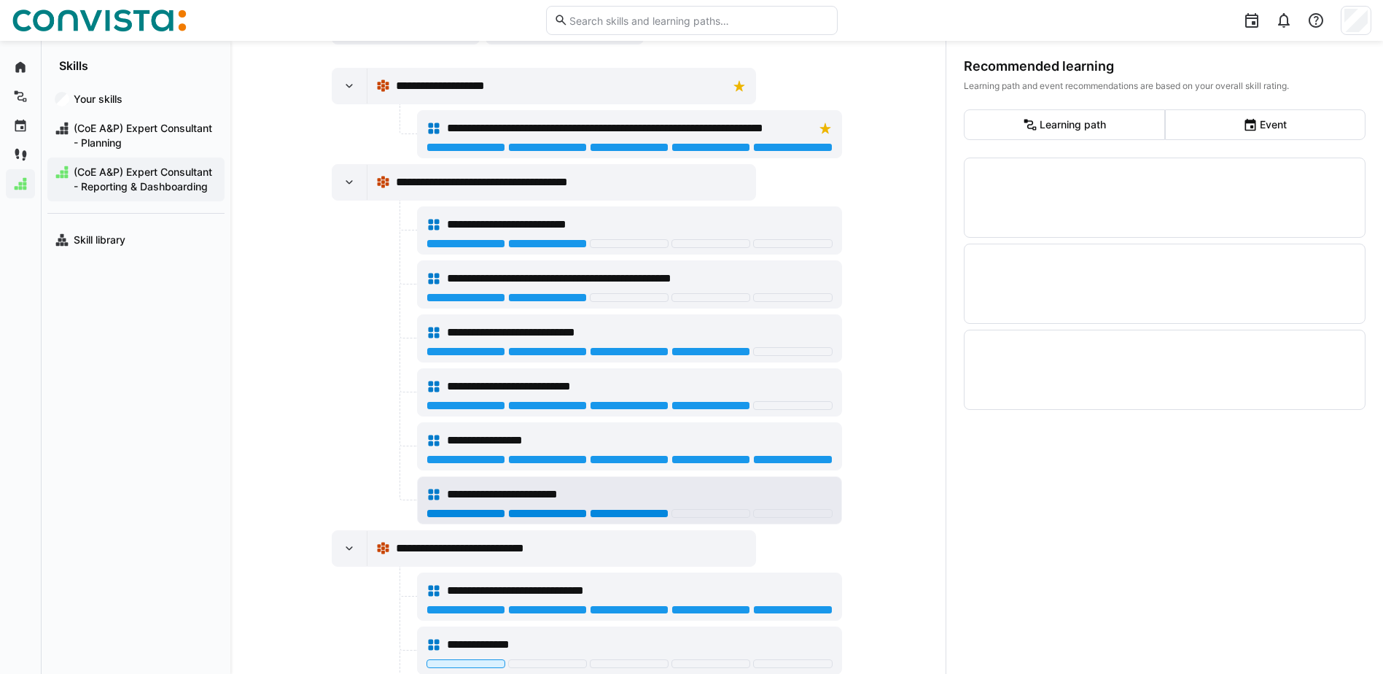
click at [632, 513] on div at bounding box center [629, 513] width 79 height 9
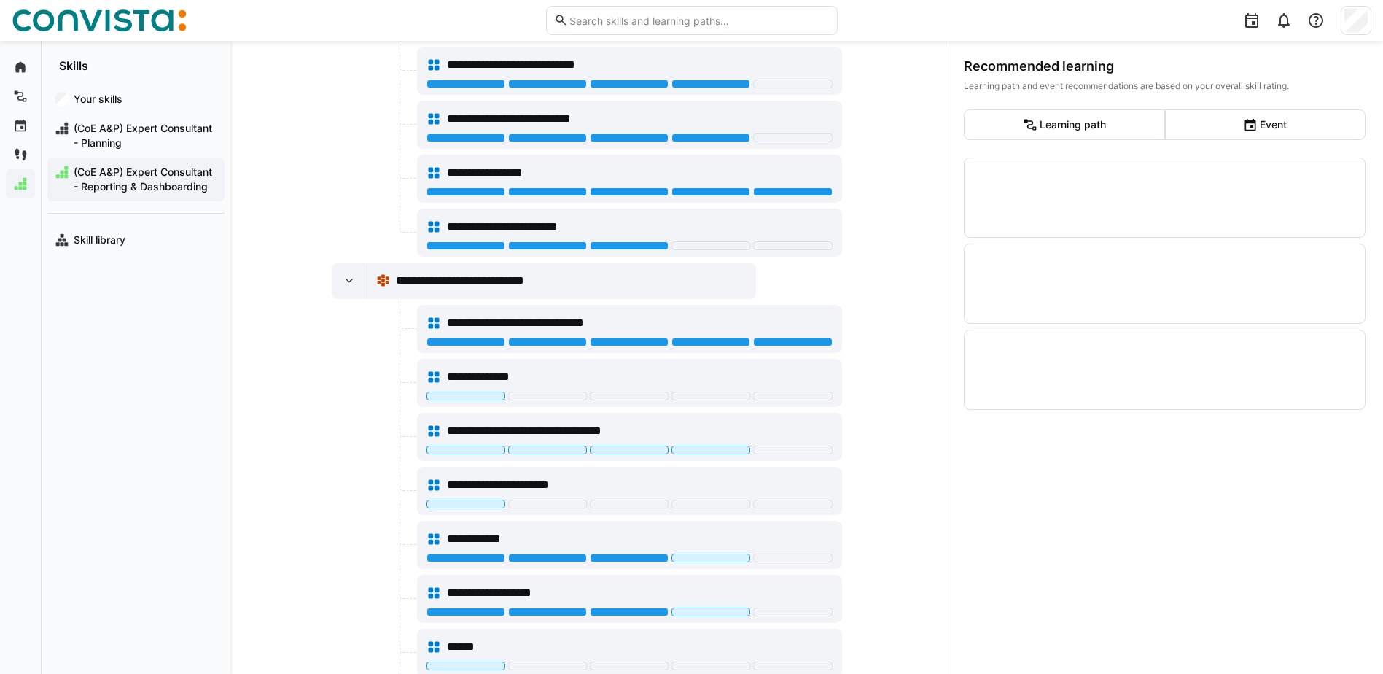
scroll to position [583, 0]
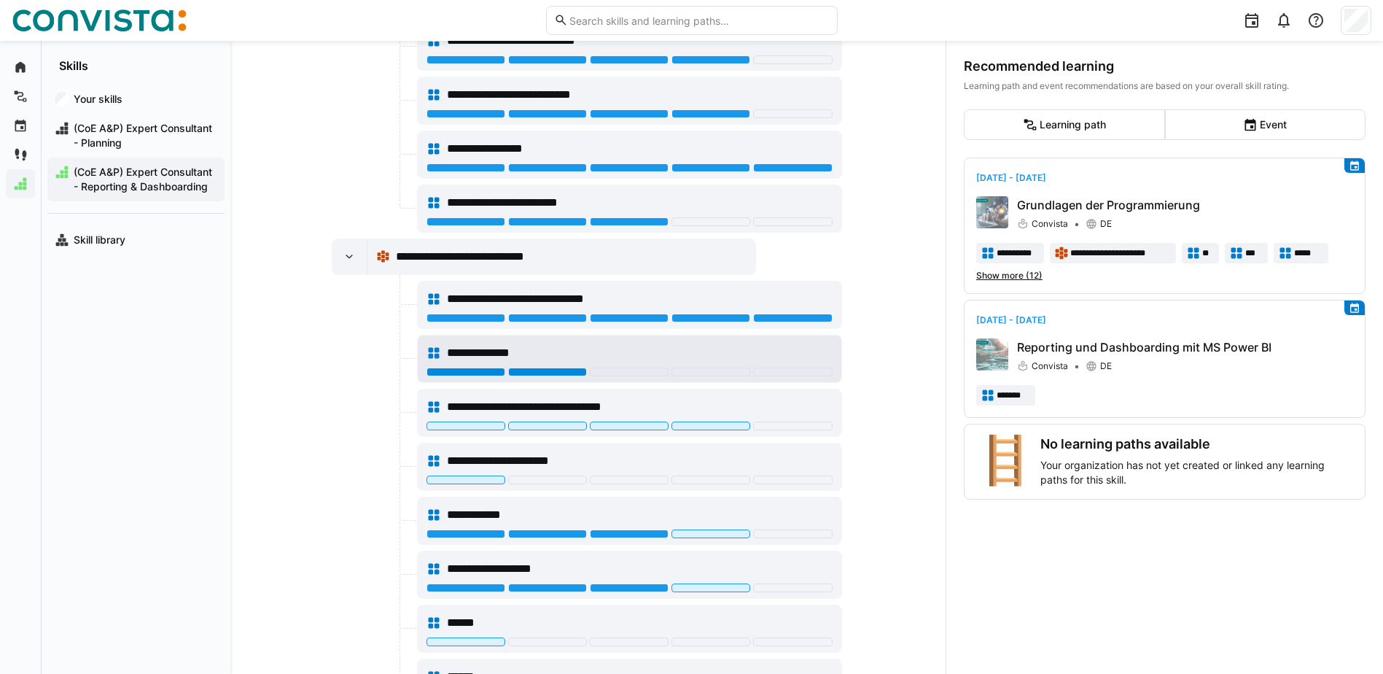
click at [556, 370] on div at bounding box center [547, 371] width 79 height 9
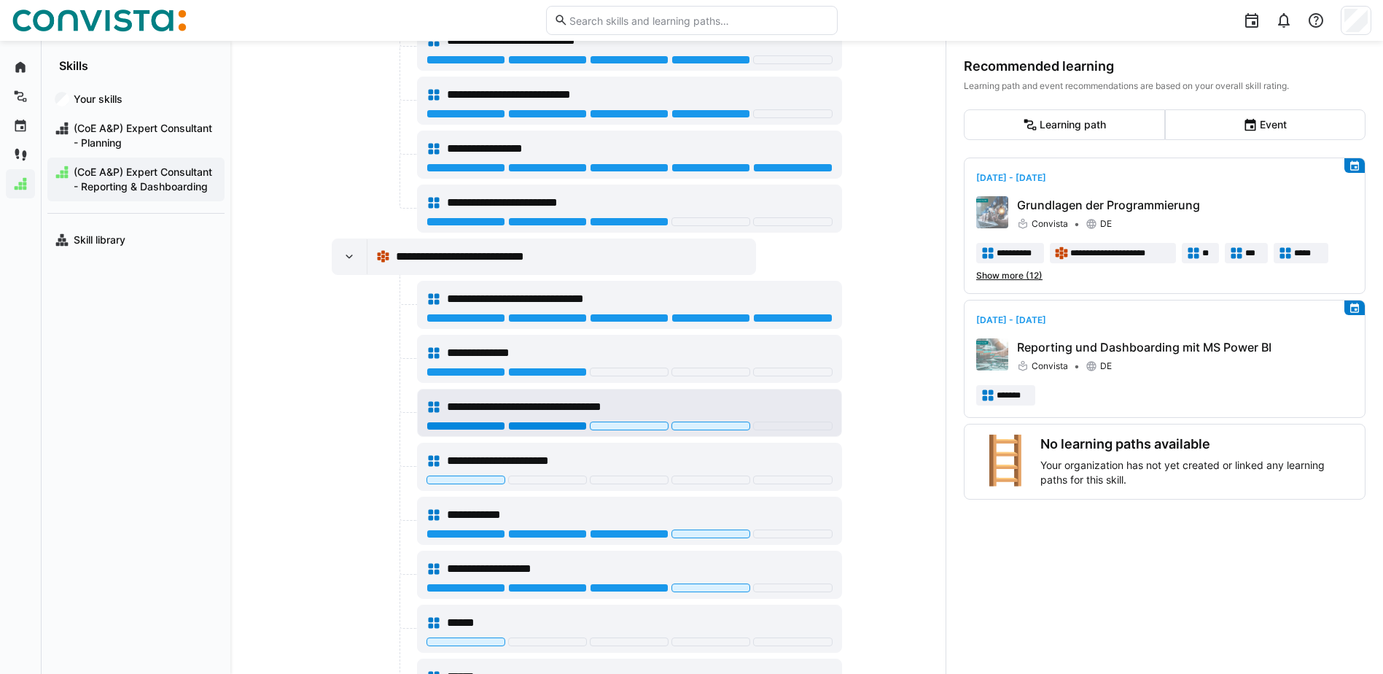
click at [567, 426] on div at bounding box center [547, 425] width 79 height 9
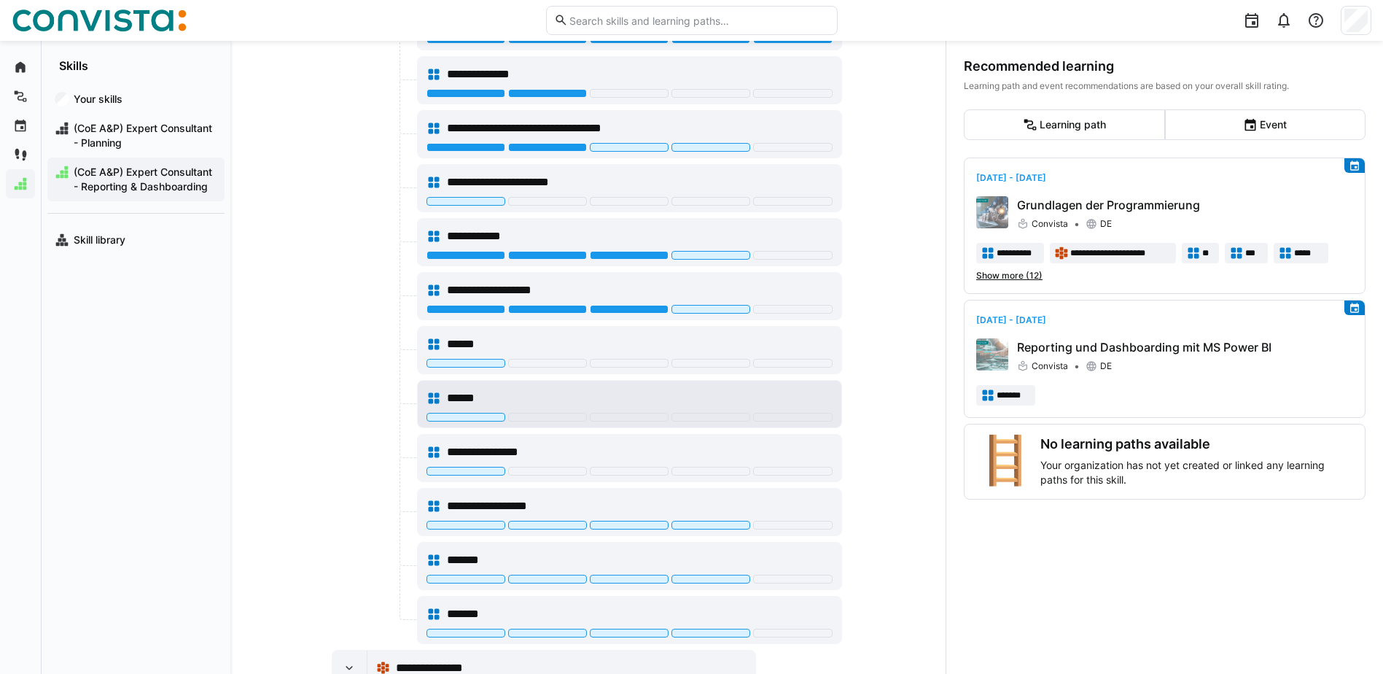
scroll to position [875, 0]
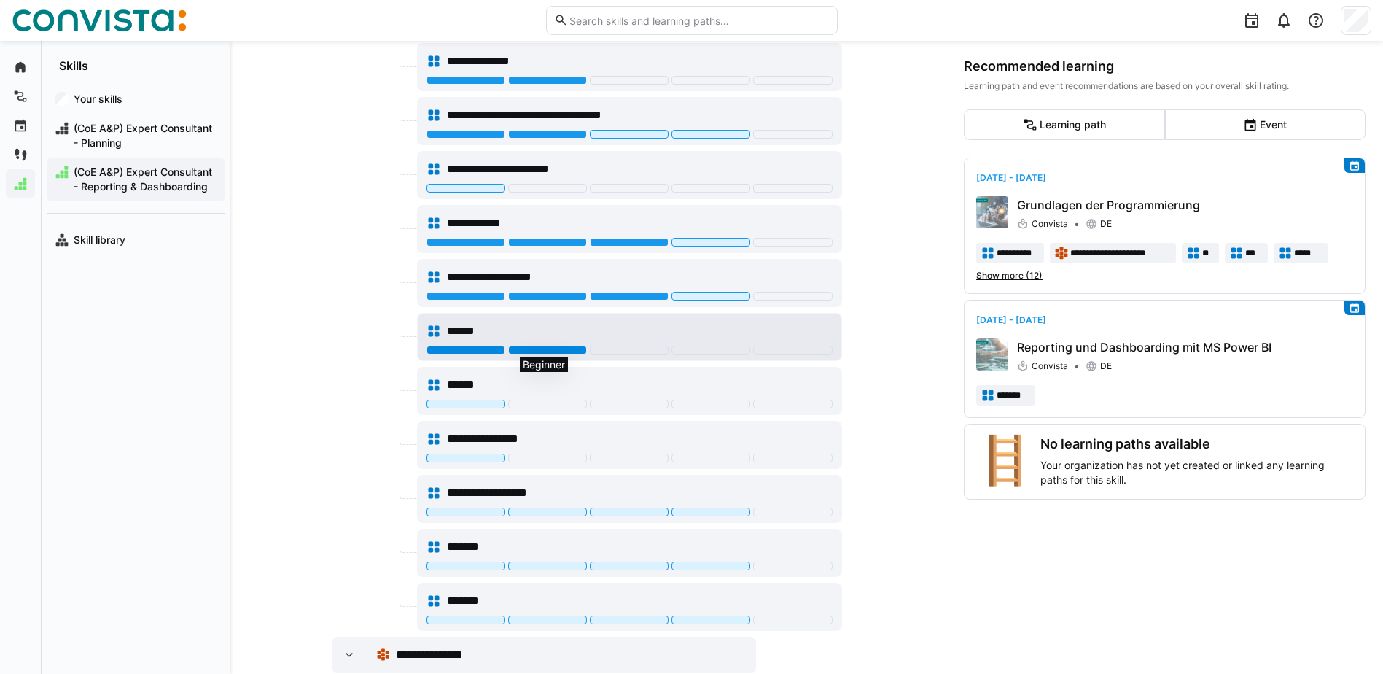
click at [532, 347] on div at bounding box center [547, 350] width 79 height 9
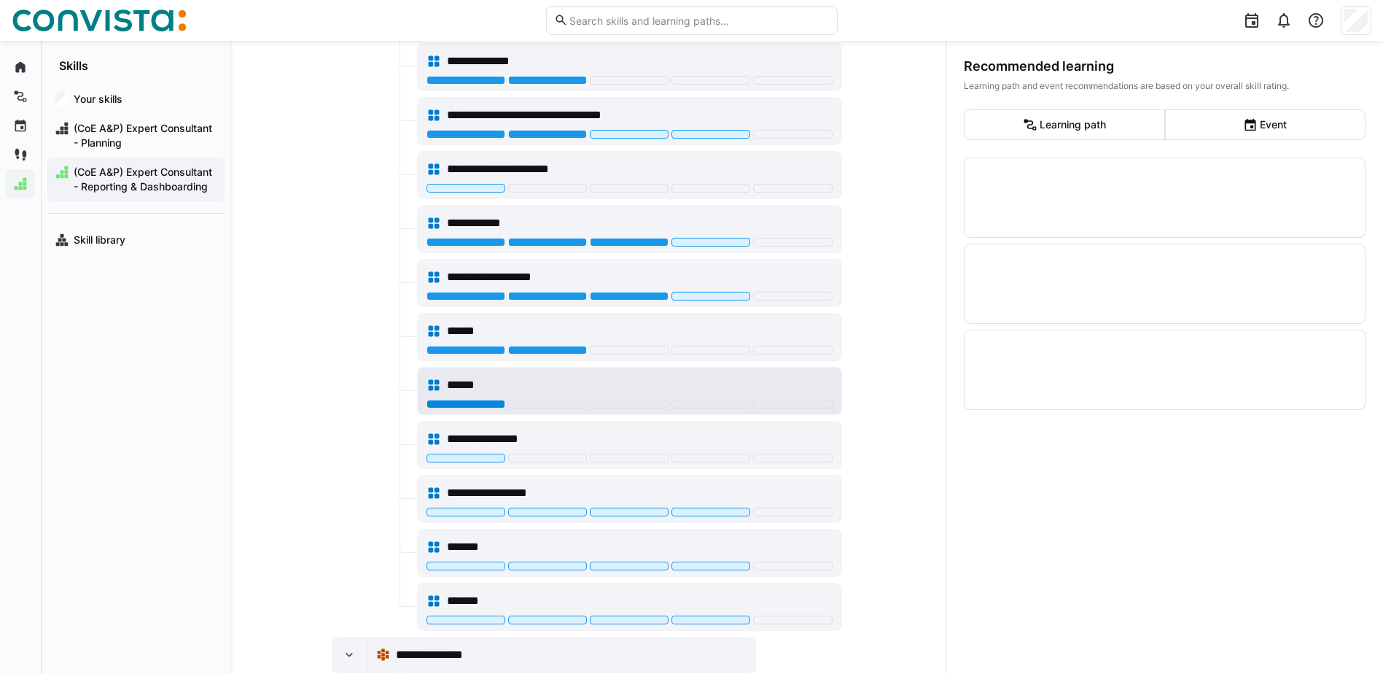
click at [478, 405] on div at bounding box center [465, 404] width 79 height 9
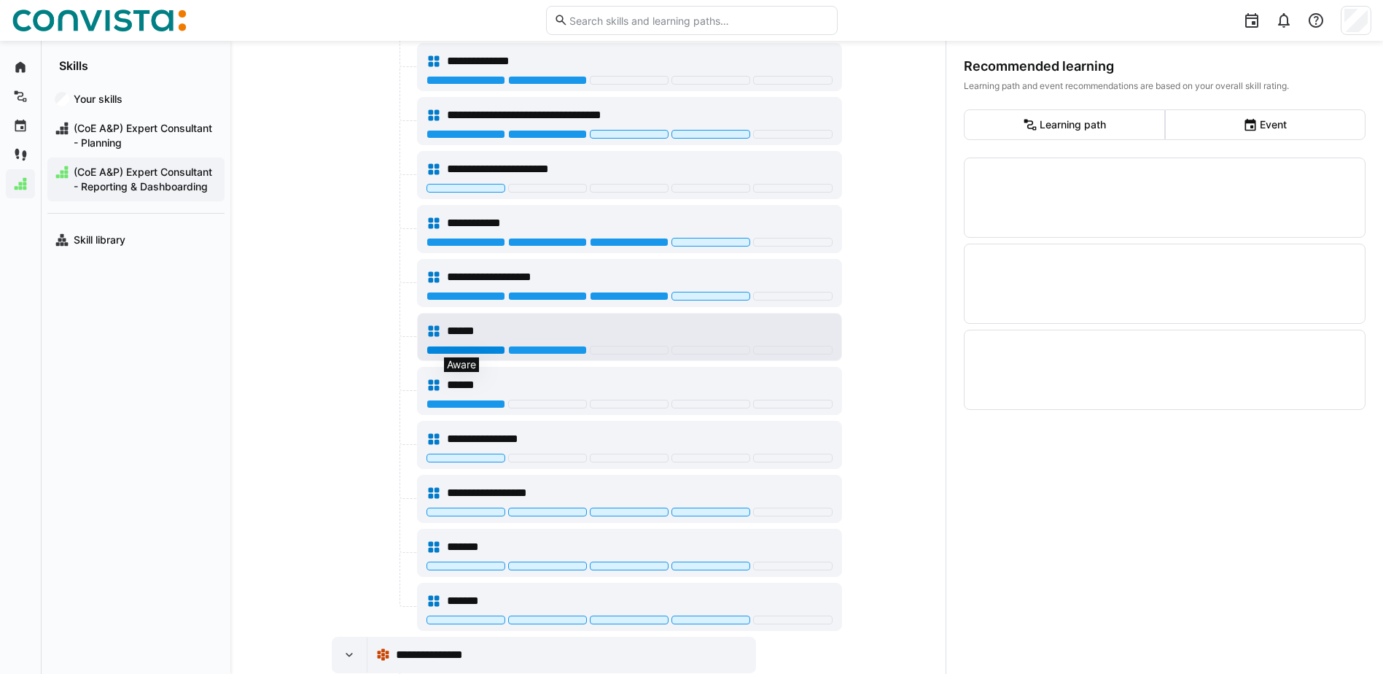
click at [478, 348] on div at bounding box center [465, 350] width 79 height 9
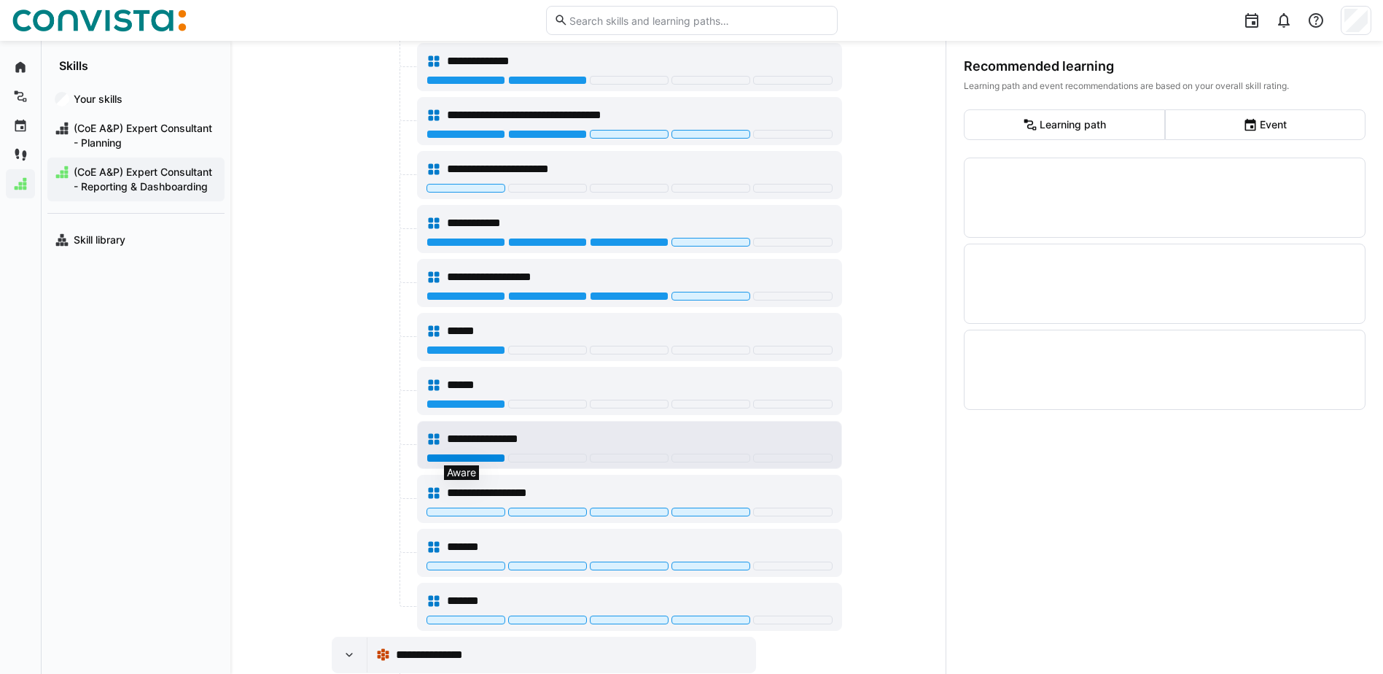
click at [480, 457] on div at bounding box center [465, 457] width 79 height 9
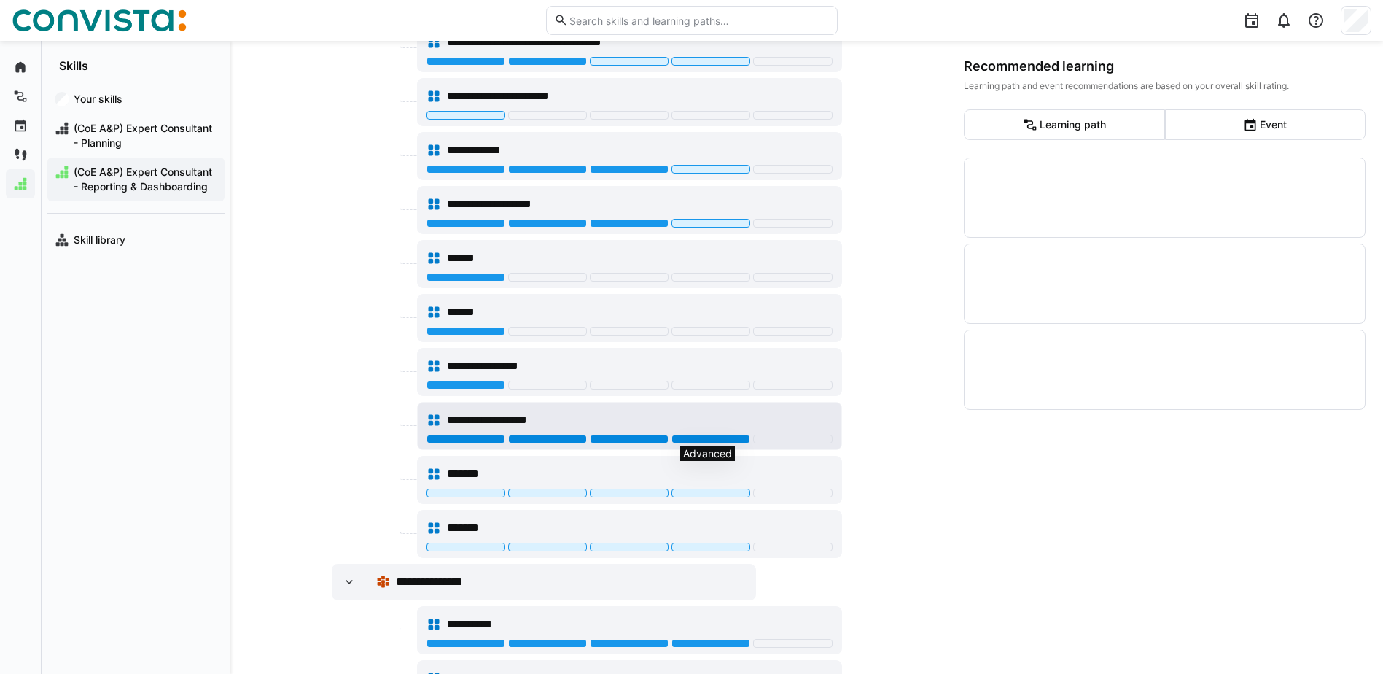
click at [706, 440] on div at bounding box center [710, 439] width 79 height 9
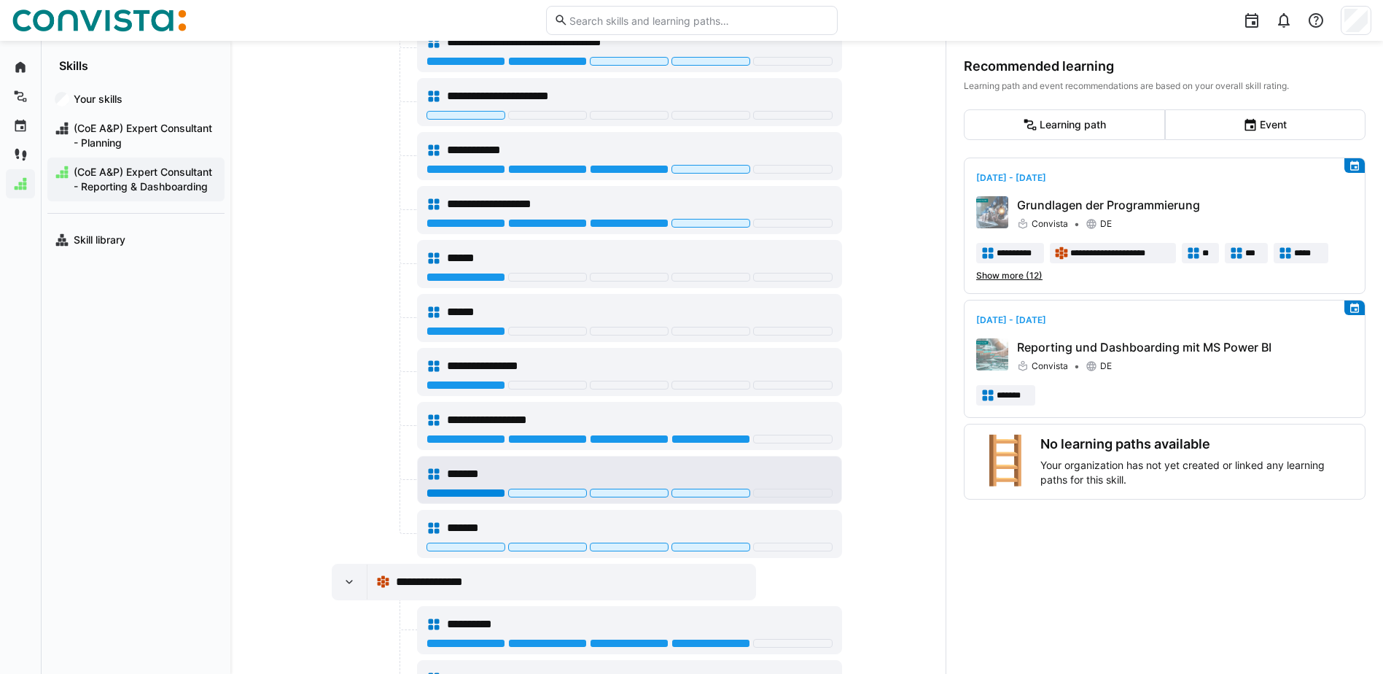
click at [484, 495] on div at bounding box center [465, 492] width 79 height 9
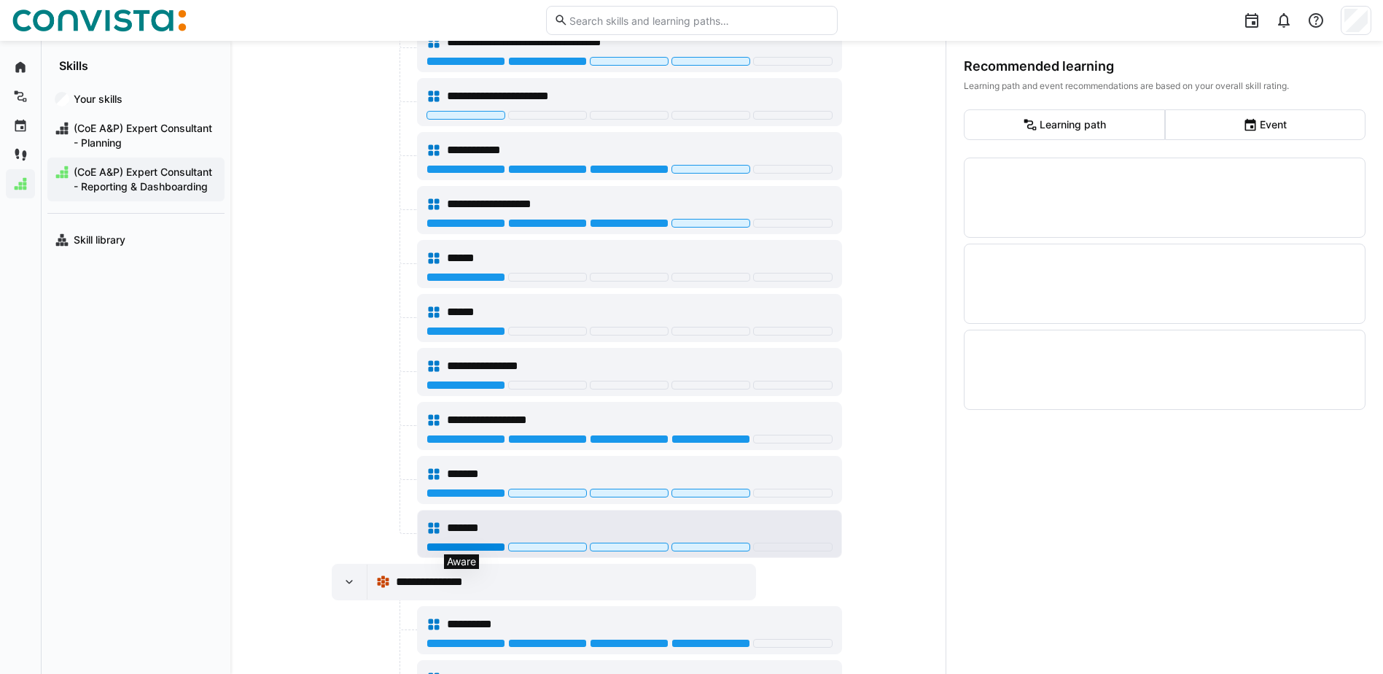
click at [480, 545] on div at bounding box center [465, 546] width 79 height 9
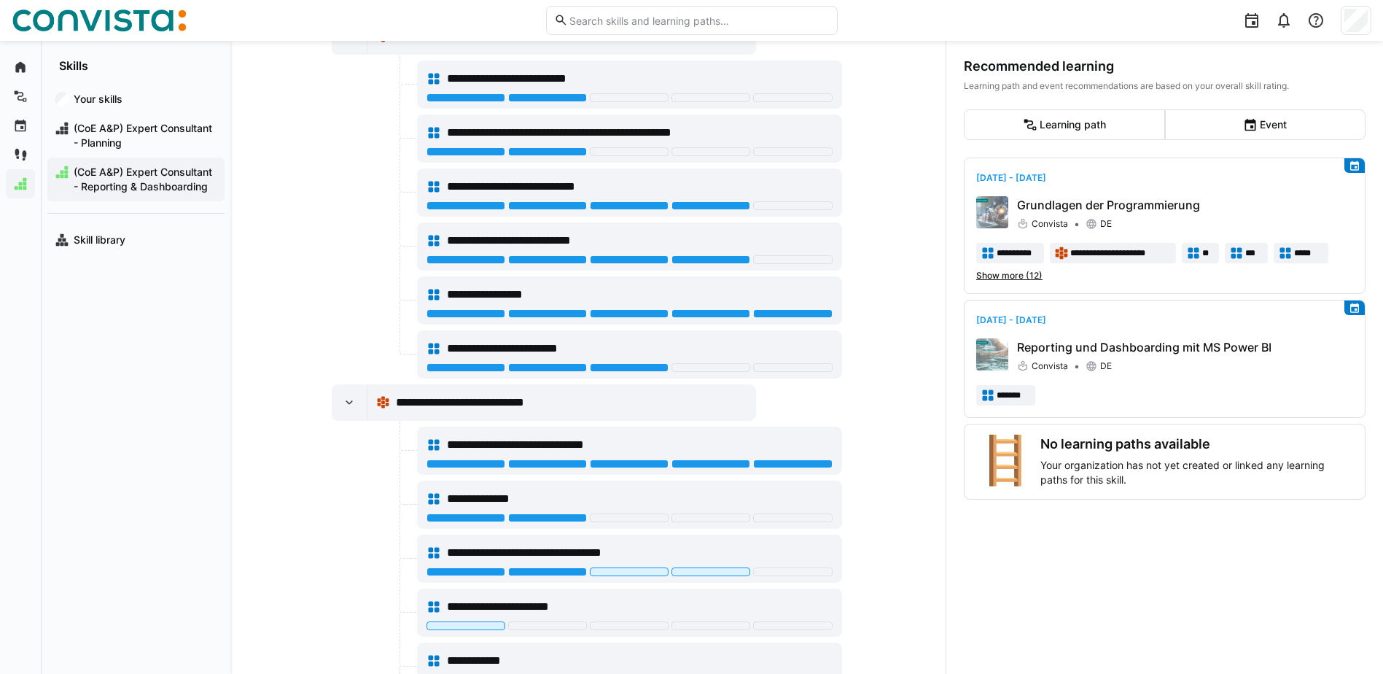
scroll to position [583, 0]
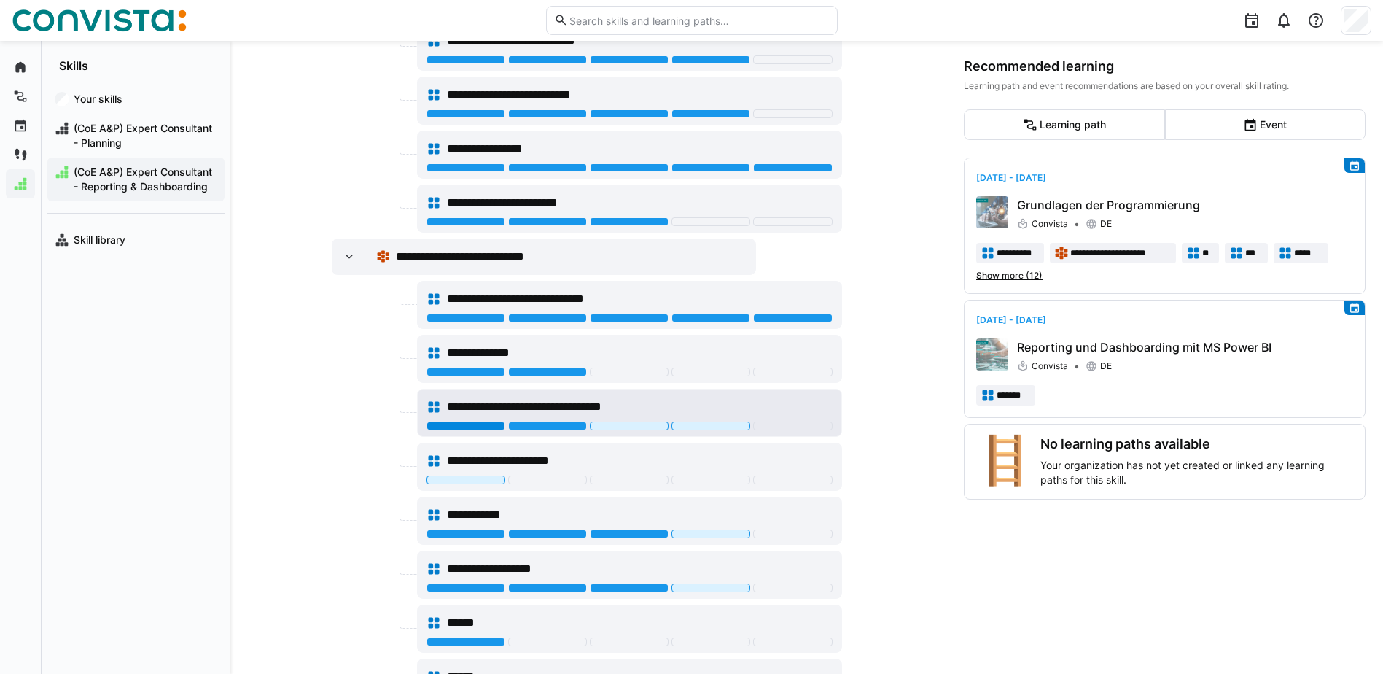
click at [478, 423] on div at bounding box center [465, 425] width 79 height 9
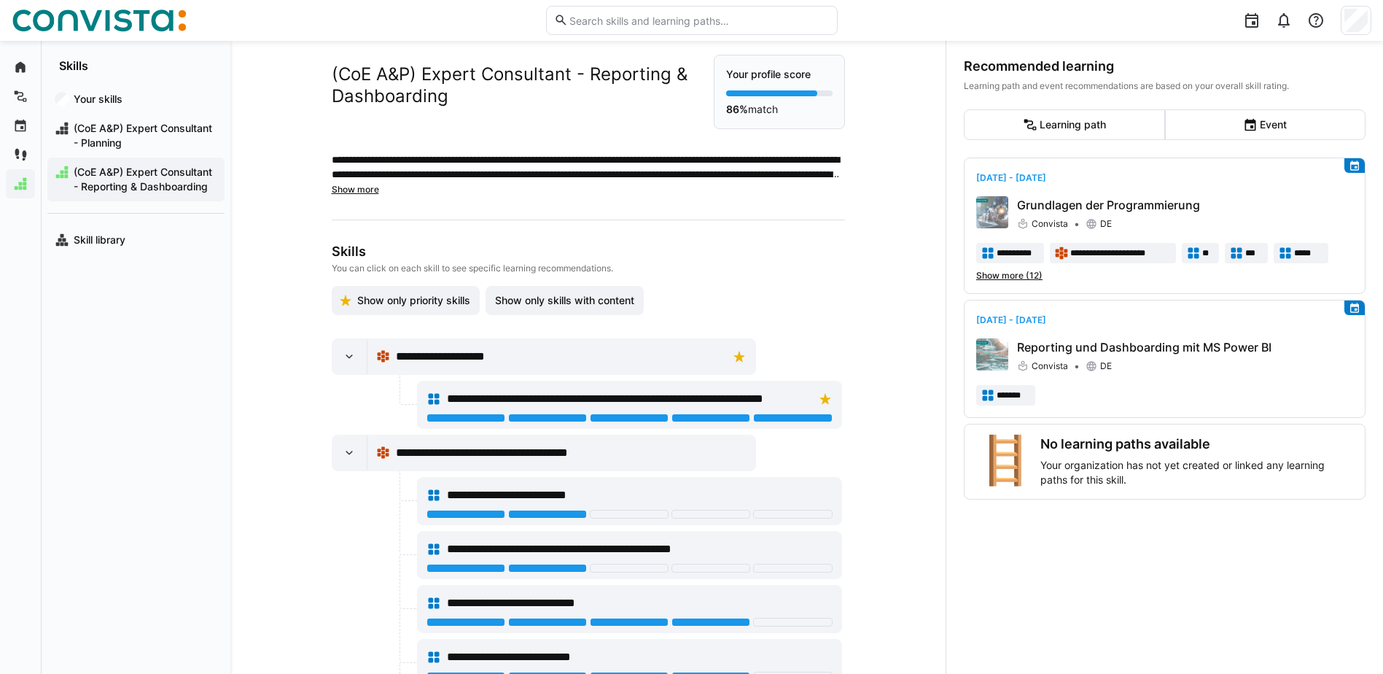
scroll to position [0, 0]
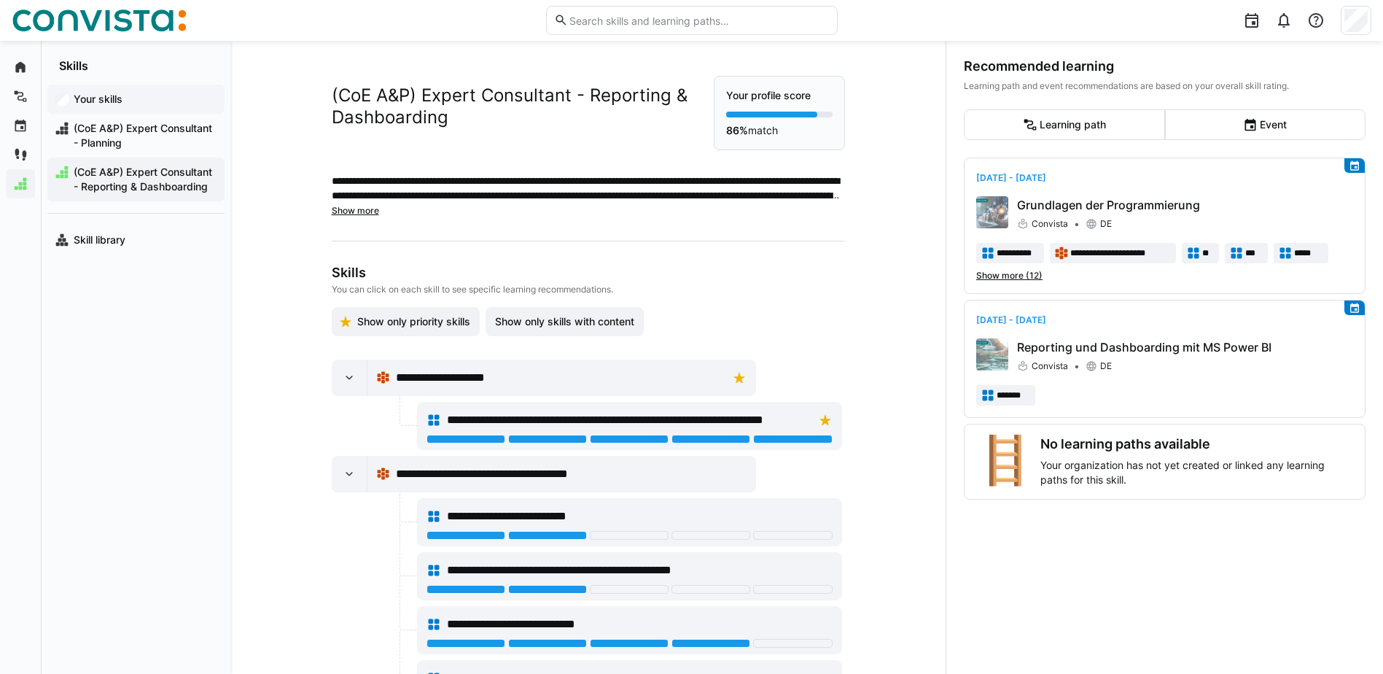
click at [0, 0] on app-navigation-label "Your skills" at bounding box center [0, 0] width 0 height 0
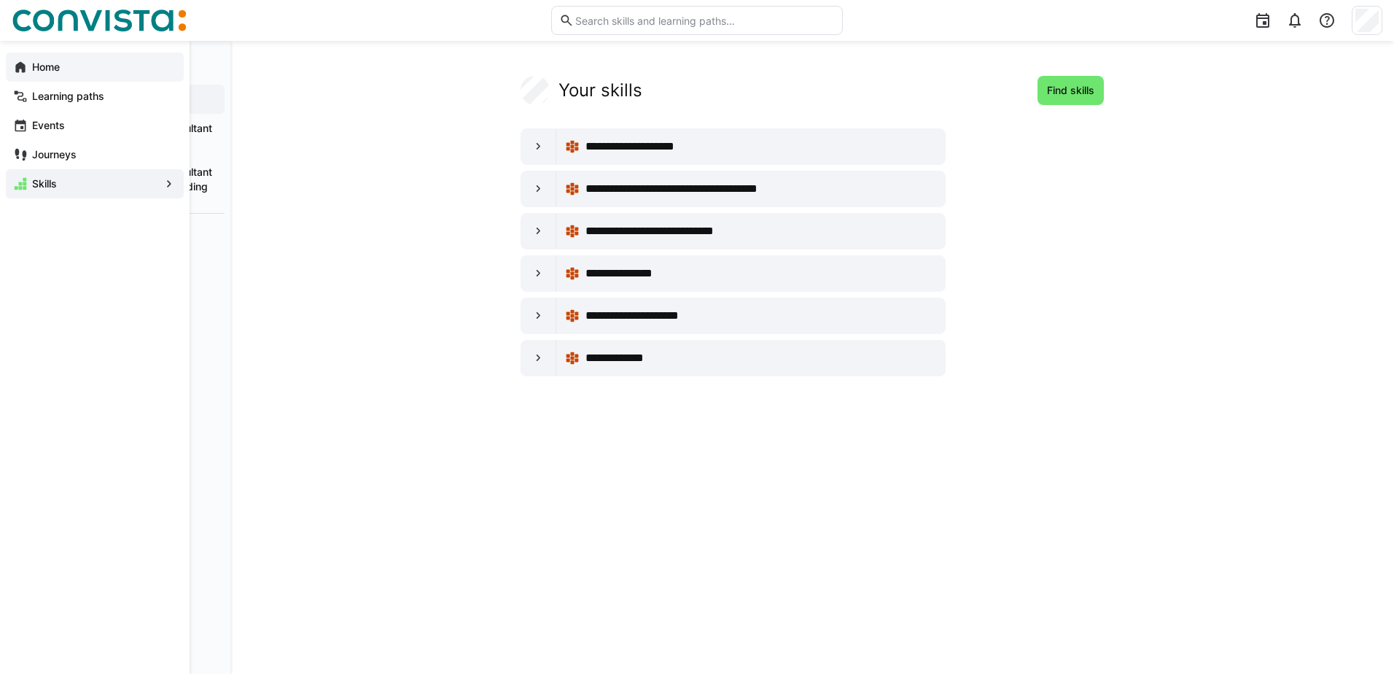
click at [20, 71] on eds-icon at bounding box center [20, 67] width 15 height 15
